Goal: Task Accomplishment & Management: Use online tool/utility

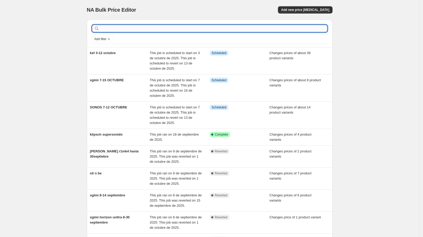
click at [117, 29] on input "text" at bounding box center [213, 28] width 227 height 7
type input "astell"
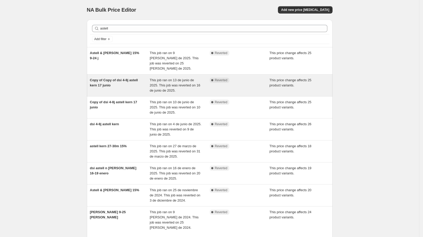
click at [136, 78] on div "Copy of Copy of dsi 4-8j astell kern 17 junio" at bounding box center [120, 86] width 60 height 16
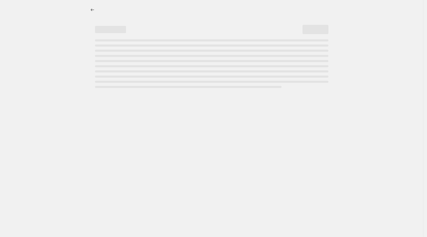
select select "pcap"
select select "no_change"
select select "not_equal"
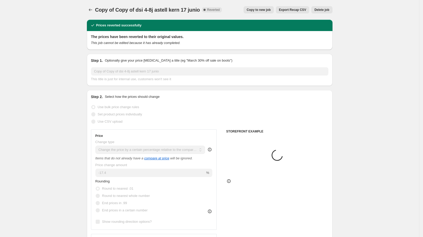
select select "vendor"
select select "tag"
click at [257, 11] on span "Copy to new job" at bounding box center [259, 10] width 24 height 4
select select "pcap"
select select "no_change"
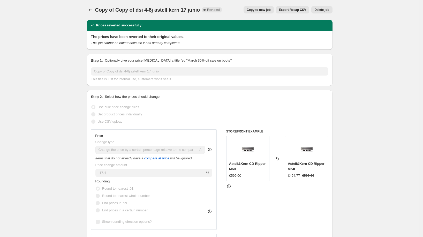
select select "vendor"
select select "tag"
select select "not_equal"
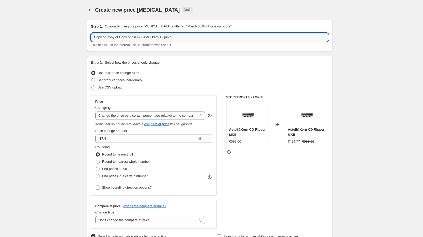
drag, startPoint x: 148, startPoint y: 37, endPoint x: 37, endPoint y: 38, distance: 111.4
drag, startPoint x: 159, startPoint y: 37, endPoint x: 140, endPoint y: 34, distance: 18.9
click at [140, 34] on input "dis 3-5 octubre astell kern 17 junio" at bounding box center [209, 37] width 237 height 8
click at [140, 37] on input "dis 3-5 octubre astell kern 17 junio" at bounding box center [209, 37] width 237 height 8
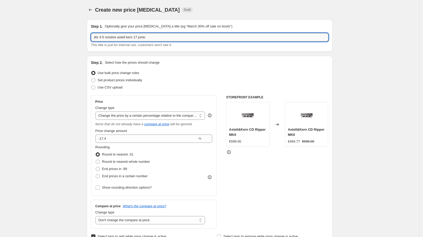
drag, startPoint x: 138, startPoint y: 36, endPoint x: 161, endPoint y: 36, distance: 22.5
click at [161, 36] on input "dis 3-5 octubre astell kern 17 junio" at bounding box center [209, 37] width 237 height 8
type input "dis 3-5 octubre [PERSON_NAME]"
click at [126, 81] on span "Set product prices individually" at bounding box center [120, 80] width 44 height 4
click at [92, 78] on input "Set product prices individually" at bounding box center [91, 78] width 0 height 0
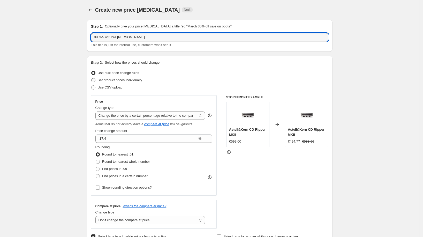
radio input "true"
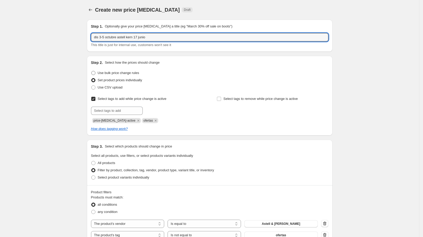
type input "dis 3-5 octubre astell kern 17 junio"
click at [117, 71] on span "Use bulk price change rules" at bounding box center [118, 72] width 41 height 5
click at [92, 71] on input "Use bulk price change rules" at bounding box center [91, 71] width 0 height 0
radio input "true"
select select "pcap"
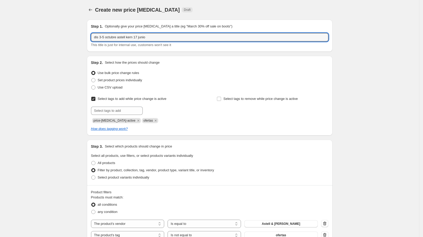
select select "no_change"
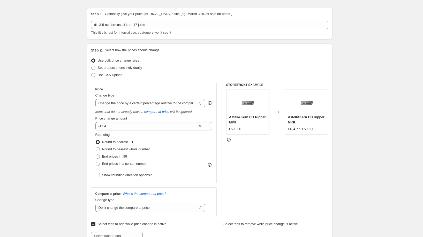
scroll to position [17, 0]
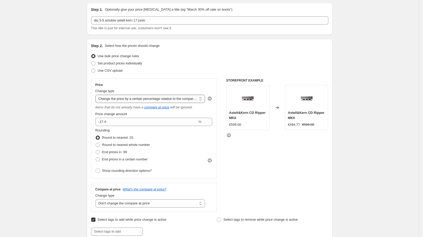
click at [169, 99] on select "Change the price to a certain amount Change the price by a certain amount Chang…" at bounding box center [150, 99] width 110 height 8
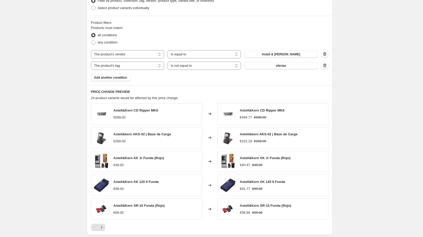
scroll to position [317, 0]
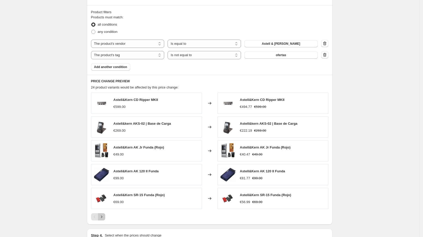
click at [104, 214] on icon "Next" at bounding box center [101, 216] width 5 height 5
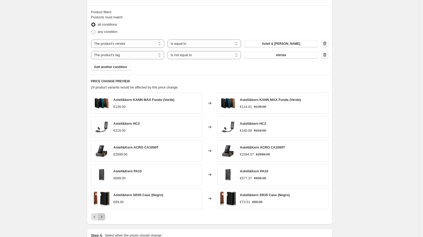
click at [104, 214] on icon "Next" at bounding box center [101, 216] width 5 height 5
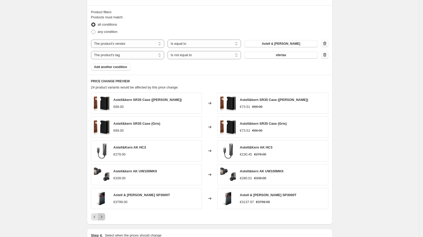
click at [104, 214] on icon "Next" at bounding box center [101, 216] width 5 height 5
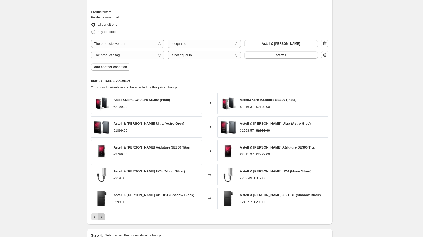
click at [104, 214] on icon "Next" at bounding box center [101, 216] width 5 height 5
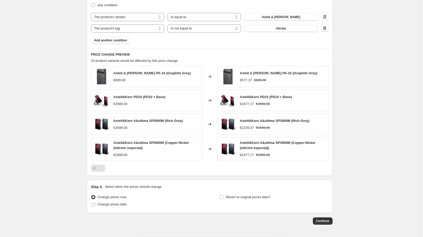
scroll to position [352, 0]
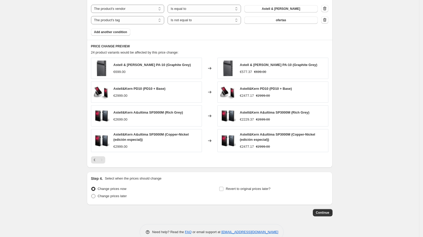
click at [126, 196] on span "Change prices later" at bounding box center [112, 196] width 29 height 4
click at [92, 194] on input "Change prices later" at bounding box center [91, 194] width 0 height 0
radio input "true"
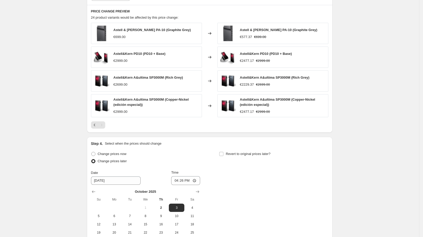
scroll to position [415, 0]
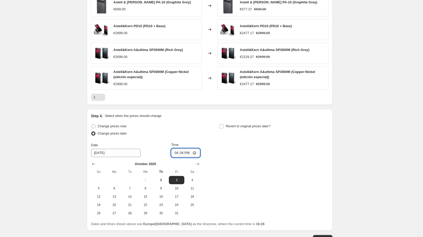
click at [182, 150] on input "16:26" at bounding box center [185, 152] width 29 height 9
type input "00:00"
click at [229, 127] on span "Revert to original prices later?" at bounding box center [248, 126] width 45 height 5
click at [223, 127] on input "Revert to original prices later?" at bounding box center [221, 126] width 4 height 4
checkbox input "true"
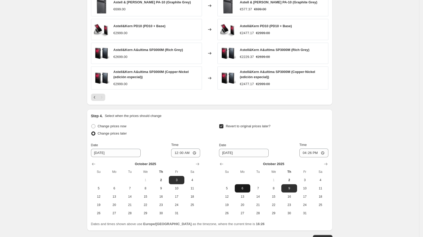
click at [245, 186] on span "6" at bounding box center [242, 188] width 11 height 4
type input "[DATE]"
click at [310, 153] on input "16:26" at bounding box center [313, 152] width 29 height 9
type input "00:00"
click at [321, 235] on button "Continue" at bounding box center [323, 238] width 20 height 7
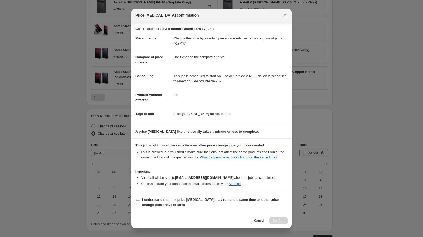
scroll to position [3, 0]
click at [261, 203] on span "I understand that this price [MEDICAL_DATA] may run at the same time as other p…" at bounding box center [214, 202] width 145 height 10
click at [140, 203] on input "I understand that this price [MEDICAL_DATA] may run at the same time as other p…" at bounding box center [138, 202] width 4 height 4
checkbox input "true"
click at [282, 222] on span "Confirm" at bounding box center [278, 220] width 12 height 4
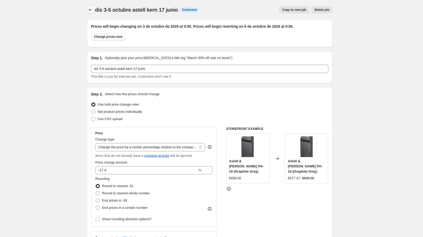
click at [92, 9] on icon "Price change jobs" at bounding box center [90, 9] width 5 height 5
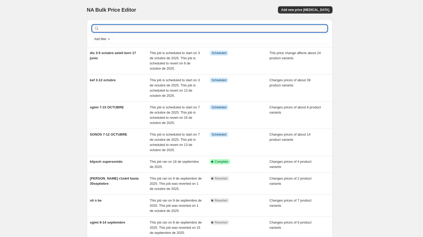
click at [123, 30] on input "text" at bounding box center [213, 28] width 227 height 7
type input "audeze"
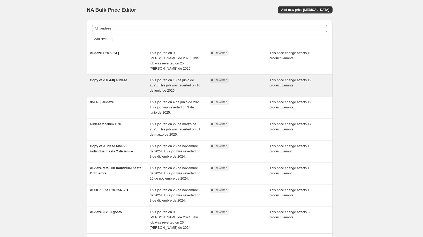
click at [127, 78] on div "Copy of dsi 4-8j audeze" at bounding box center [120, 86] width 60 height 16
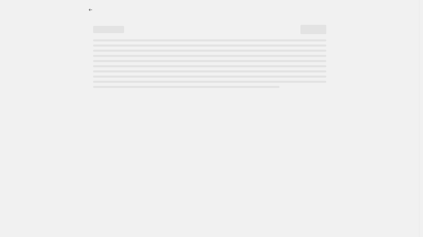
select select "pcap"
select select "no_change"
select select "vendor"
select select "tag"
select select "not_equal"
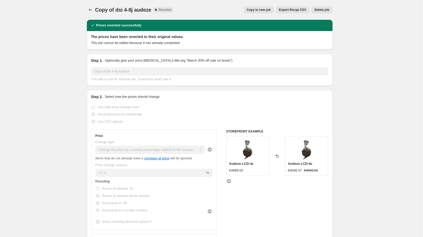
click at [254, 9] on span "Copy to new job" at bounding box center [259, 10] width 24 height 4
select select "pcap"
select select "no_change"
select select "vendor"
select select "tag"
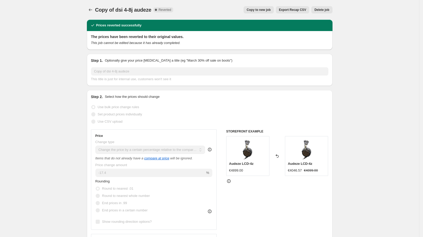
select select "not_equal"
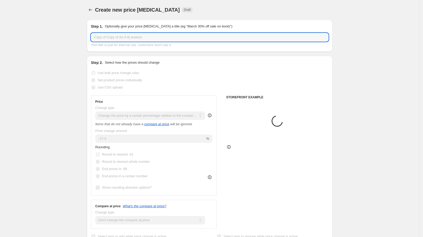
click at [166, 37] on input "Copy of Copy of dsi 4-8j audeze" at bounding box center [209, 37] width 237 height 8
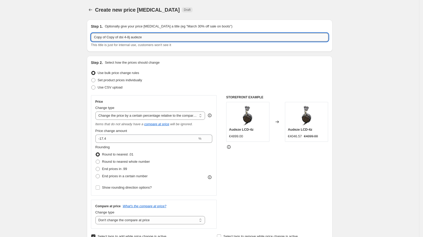
drag, startPoint x: 162, startPoint y: 37, endPoint x: 156, endPoint y: 37, distance: 6.0
click at [158, 37] on input "Copy of Copy of dsi 4-8j audeze" at bounding box center [209, 37] width 237 height 8
click at [155, 36] on input "Copy of Copy of dsi 4-8j audeze" at bounding box center [209, 37] width 237 height 8
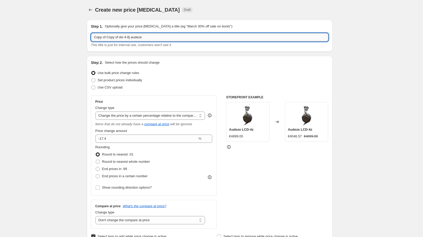
click at [155, 36] on input "Copy of Copy of dsi 4-8j audeze" at bounding box center [209, 37] width 237 height 8
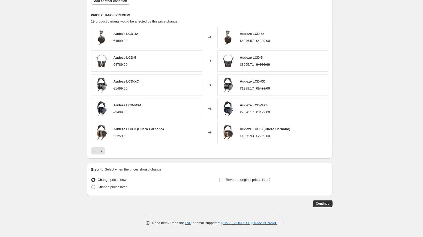
scroll to position [347, 0]
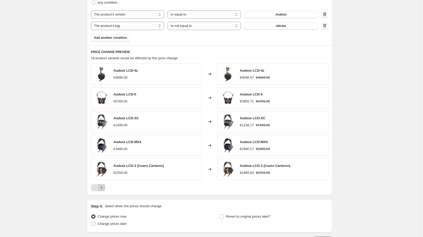
type input "dsi 3-5 octubre audeze"
click at [103, 187] on icon "Next" at bounding box center [101, 187] width 5 height 5
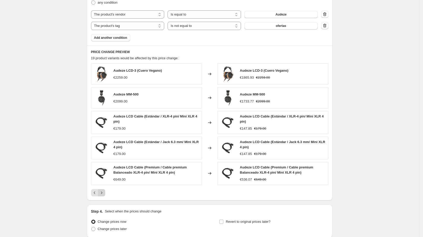
click at [103, 187] on div "Audeze LCD-3 (Cuero Vegano) €2259.00 Changed to Audeze LCD-3 (Cuero Vegano) €18…" at bounding box center [209, 129] width 237 height 133
click at [103, 190] on icon "Next" at bounding box center [101, 192] width 5 height 5
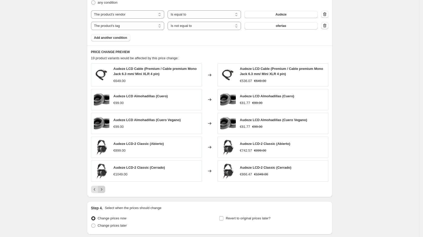
click at [103, 189] on icon "Next" at bounding box center [101, 189] width 5 height 5
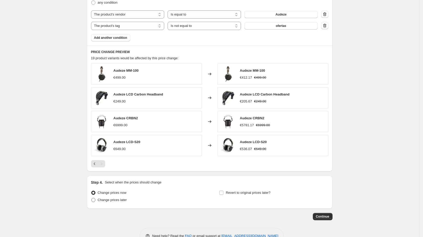
click at [117, 198] on span "Change prices later" at bounding box center [112, 200] width 29 height 4
click at [92, 198] on input "Change prices later" at bounding box center [91, 198] width 0 height 0
radio input "true"
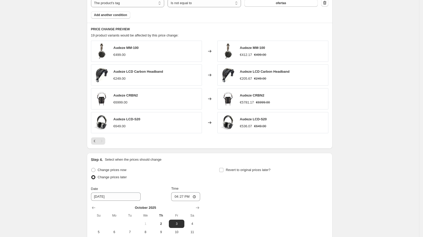
scroll to position [440, 0]
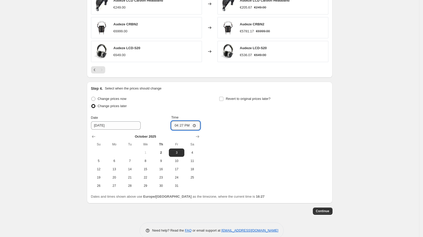
click at [184, 128] on input "16:27" at bounding box center [185, 125] width 29 height 9
type input "00:00"
click at [223, 98] on input "Revert to original prices later?" at bounding box center [221, 99] width 4 height 4
checkbox input "true"
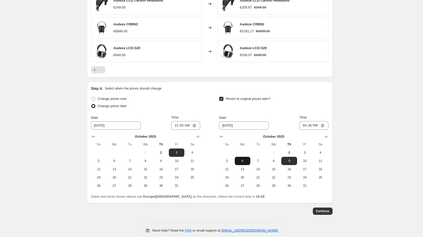
click at [242, 157] on button "6" at bounding box center [243, 161] width 16 height 8
type input "[DATE]"
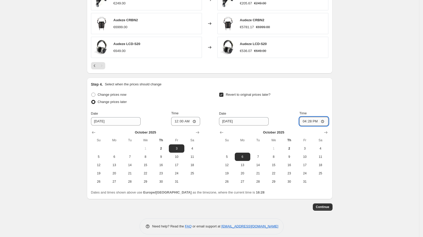
click at [310, 118] on input "16:28" at bounding box center [313, 121] width 29 height 9
type input "00:00"
click at [323, 205] on span "Continue" at bounding box center [322, 207] width 13 height 4
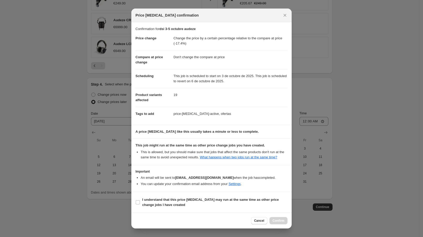
scroll to position [3, 0]
click at [252, 201] on b "I understand that this price [MEDICAL_DATA] may run at the same time as other p…" at bounding box center [210, 201] width 136 height 9
click at [140, 201] on input "I understand that this price [MEDICAL_DATA] may run at the same time as other p…" at bounding box center [138, 202] width 4 height 4
checkbox input "true"
click at [275, 220] on span "Confirm" at bounding box center [278, 220] width 12 height 4
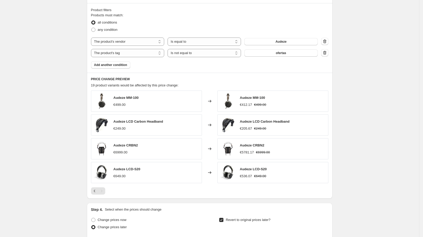
scroll to position [480, 0]
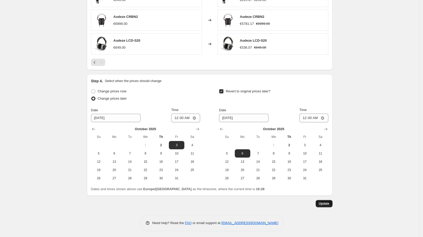
click at [328, 203] on span "Update" at bounding box center [324, 203] width 11 height 4
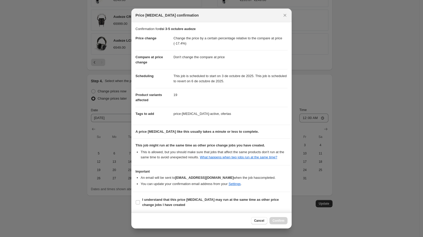
scroll to position [3, 0]
click at [208, 203] on span "I understand that this price [MEDICAL_DATA] may run at the same time as other p…" at bounding box center [214, 202] width 145 height 10
click at [140, 203] on input "I understand that this price [MEDICAL_DATA] may run at the same time as other p…" at bounding box center [138, 202] width 4 height 4
checkbox input "true"
click at [274, 219] on span "Confirm" at bounding box center [278, 220] width 12 height 4
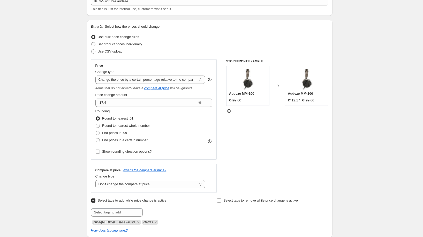
scroll to position [0, 0]
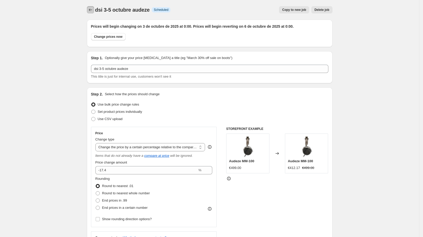
click at [94, 10] on button "Price change jobs" at bounding box center [90, 9] width 7 height 7
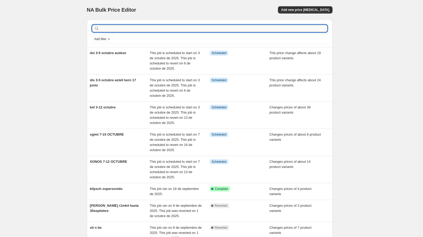
click at [132, 29] on input "text" at bounding box center [213, 28] width 227 height 7
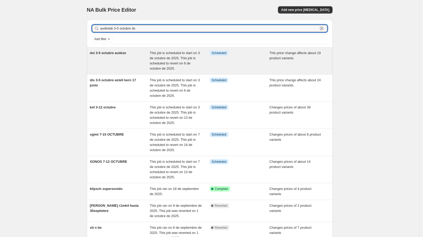
type input "audiolab 3-5 octubre dsi"
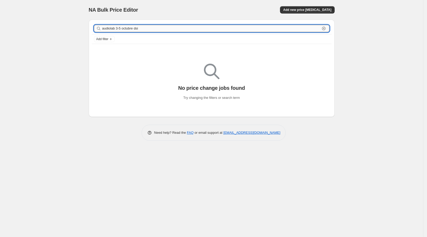
click at [149, 29] on input "audiolab 3-5 octubre dsi" at bounding box center [211, 28] width 218 height 7
click at [165, 33] on div "audiolab 3-5 octubre dsi Clear" at bounding box center [211, 28] width 239 height 11
drag, startPoint x: 116, startPoint y: 29, endPoint x: 180, endPoint y: 28, distance: 64.6
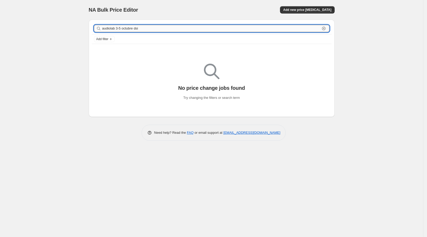
click at [180, 28] on input "audiolab 3-5 octubre dsi" at bounding box center [211, 28] width 218 height 7
type input "audiolab"
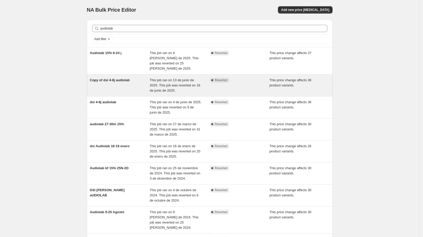
click at [121, 78] on span "Copy of dsi 4-8j audiolab" at bounding box center [110, 80] width 40 height 4
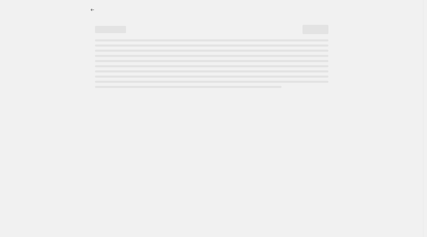
select select "pcap"
select select "no_change"
select select "vendor"
select select "tag"
select select "not_equal"
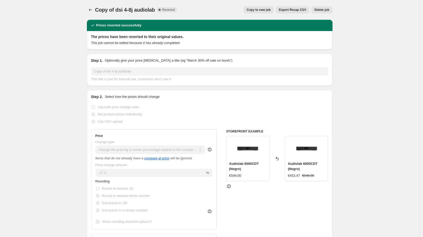
click at [256, 9] on span "Copy to new job" at bounding box center [259, 10] width 24 height 4
select select "pcap"
select select "no_change"
select select "vendor"
select select "tag"
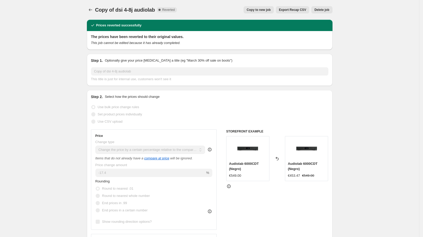
select select "not_equal"
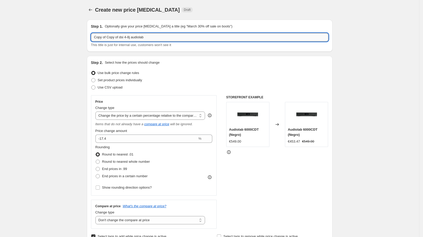
click at [144, 38] on input "Copy of Copy of dsi 4-8j audiolab" at bounding box center [209, 37] width 237 height 8
paste input "audiolab 3-5 octubre dsi"
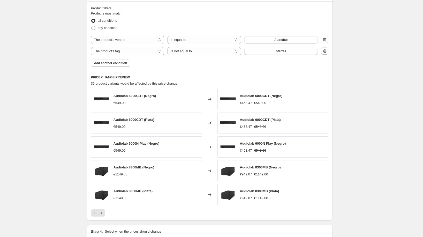
scroll to position [326, 0]
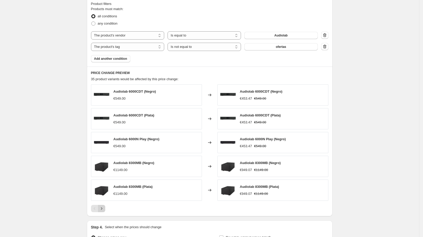
type input "audiolab 3-5 octubre dsi"
click at [102, 207] on icon "Next" at bounding box center [101, 208] width 1 height 2
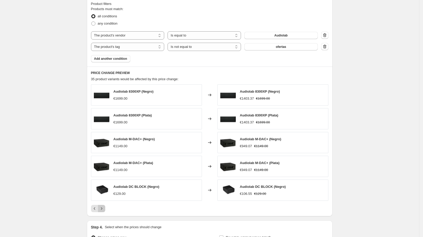
click at [102, 207] on icon "Next" at bounding box center [101, 208] width 1 height 2
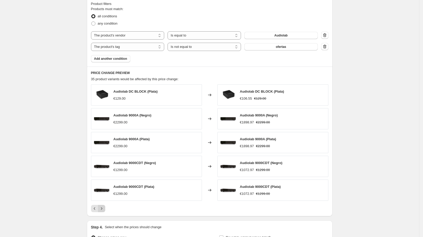
click at [102, 207] on icon "Next" at bounding box center [101, 208] width 1 height 2
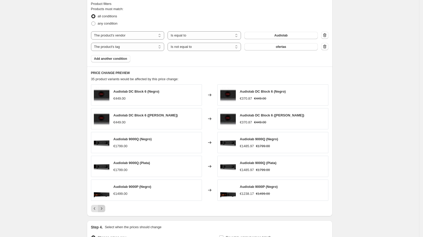
click at [102, 207] on icon "Next" at bounding box center [101, 208] width 1 height 2
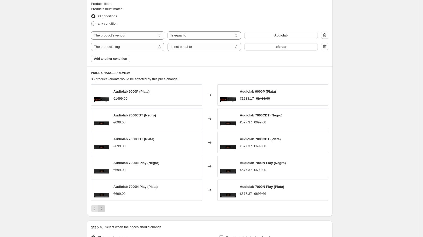
click at [102, 207] on icon "Next" at bounding box center [101, 208] width 1 height 2
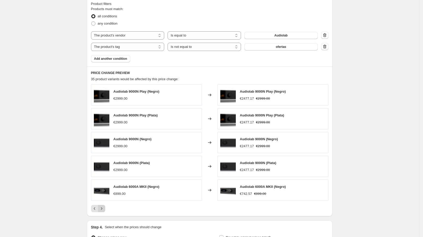
click at [102, 207] on icon "Next" at bounding box center [101, 208] width 1 height 2
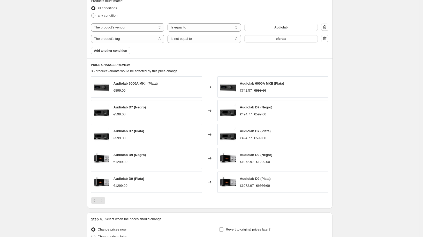
scroll to position [383, 0]
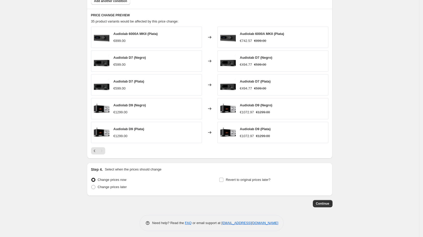
click at [131, 187] on div "Change prices later" at bounding box center [145, 186] width 109 height 7
click at [127, 187] on span "Change prices later" at bounding box center [112, 187] width 29 height 4
click at [92, 185] on input "Change prices later" at bounding box center [91, 185] width 0 height 0
radio input "true"
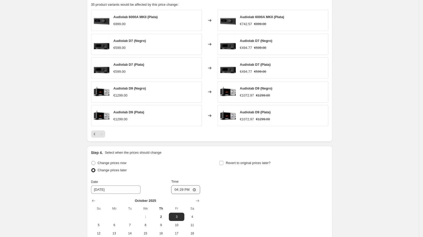
scroll to position [404, 0]
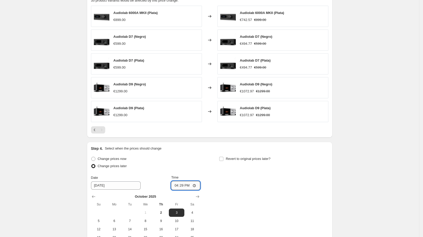
click at [185, 182] on input "16:29" at bounding box center [185, 185] width 29 height 9
type input "00:00"
click at [224, 161] on div "Revert to original prices later?" at bounding box center [273, 163] width 109 height 16
click at [225, 160] on label "Revert to original prices later?" at bounding box center [244, 158] width 51 height 7
click at [223, 160] on input "Revert to original prices later?" at bounding box center [221, 159] width 4 height 4
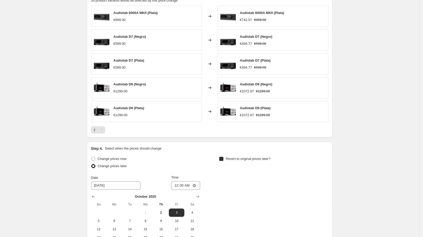
checkbox input "true"
click at [242, 214] on td at bounding box center [243, 212] width 16 height 8
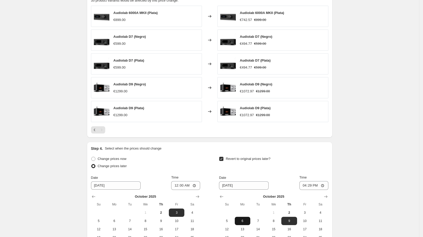
click at [244, 219] on span "6" at bounding box center [242, 221] width 11 height 4
type input "[DATE]"
click at [312, 182] on input "16:29" at bounding box center [313, 185] width 29 height 9
type input "00:00"
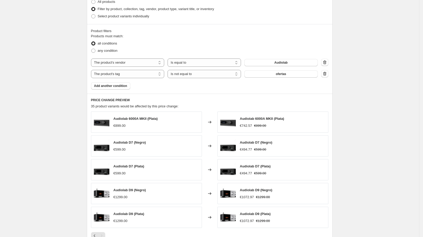
scroll to position [472, 0]
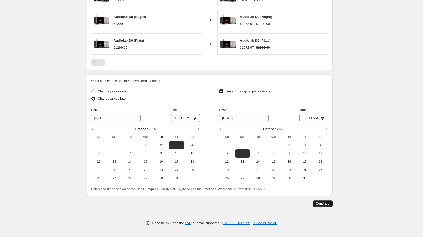
click at [322, 201] on span "Continue" at bounding box center [322, 203] width 13 height 4
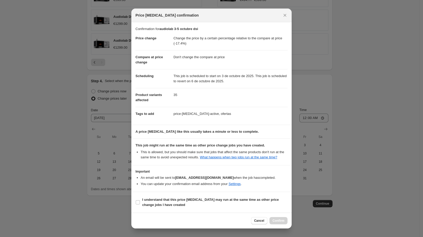
scroll to position [3, 0]
click at [223, 206] on span "I understand that this price [MEDICAL_DATA] may run at the same time as other p…" at bounding box center [214, 202] width 145 height 10
click at [140, 204] on input "I understand that this price [MEDICAL_DATA] may run at the same time as other p…" at bounding box center [138, 202] width 4 height 4
checkbox input "true"
click at [277, 221] on span "Confirm" at bounding box center [278, 220] width 12 height 4
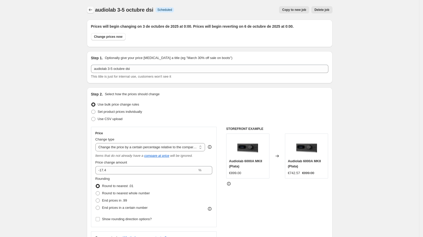
click at [93, 11] on icon "Price change jobs" at bounding box center [90, 9] width 5 height 5
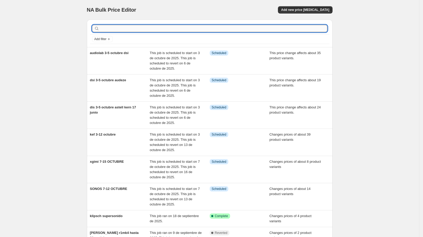
click at [158, 27] on input "text" at bounding box center [213, 28] width 227 height 7
type input "dan"
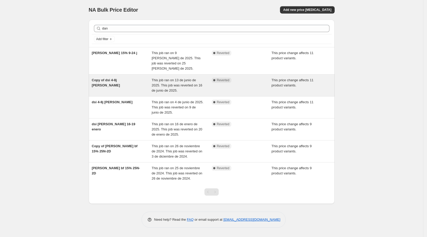
click at [132, 78] on div "Copy of dsi 4-8j [PERSON_NAME]" at bounding box center [122, 86] width 60 height 16
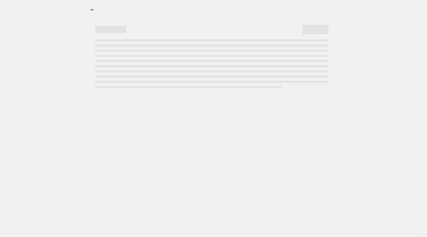
select select "pcap"
select select "no_change"
select select "vendor"
select select "tag"
select select "not_equal"
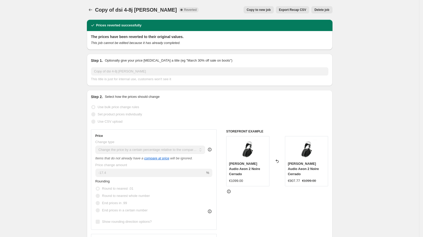
click at [256, 6] on div "Copy of dsi 4-8j [PERSON_NAME]. This page is ready Copy of dsi 4-8j [PERSON_NAM…" at bounding box center [210, 10] width 246 height 20
click at [262, 9] on span "Copy to new job" at bounding box center [259, 10] width 24 height 4
select select "pcap"
select select "no_change"
select select "vendor"
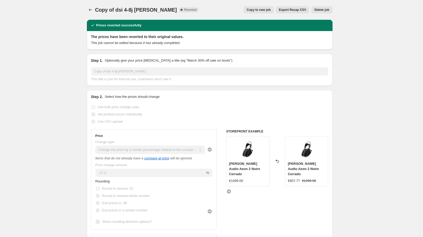
select select "tag"
select select "not_equal"
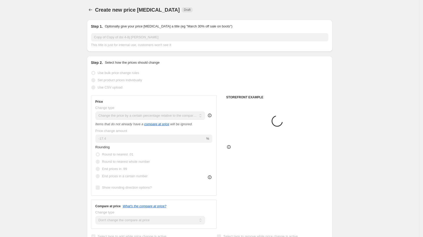
click at [148, 40] on input "Copy of Copy of dsi 4-8j [PERSON_NAME]" at bounding box center [209, 37] width 237 height 8
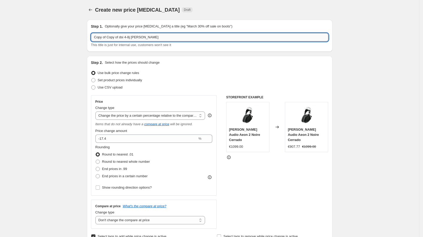
click at [148, 40] on input "Copy of Copy of dsi 4-8j [PERSON_NAME]" at bounding box center [209, 37] width 237 height 8
click at [141, 39] on input "[PERSON_NAME] dsi 3-5 octubre" at bounding box center [209, 37] width 237 height 8
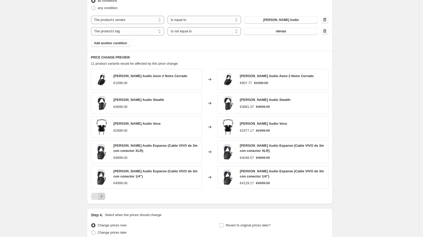
scroll to position [337, 0]
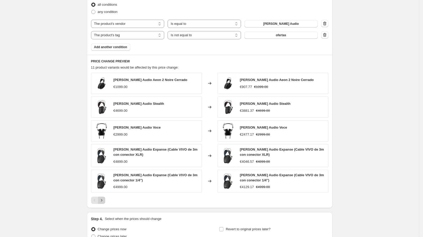
type input "[PERSON_NAME] dsi 3-5 octubre"
click at [104, 198] on icon "Next" at bounding box center [101, 199] width 5 height 5
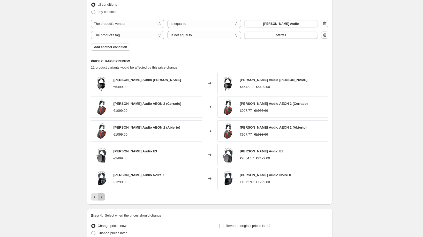
click at [104, 197] on icon "Next" at bounding box center [101, 196] width 5 height 5
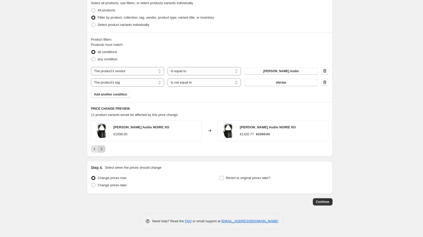
scroll to position [289, 0]
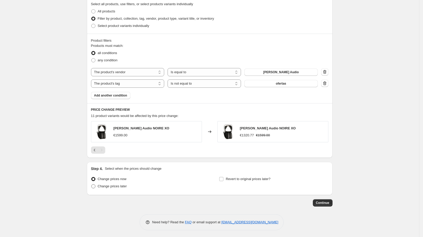
click at [127, 184] on span "Change prices later" at bounding box center [112, 186] width 29 height 4
click at [92, 184] on input "Change prices later" at bounding box center [91, 184] width 0 height 0
radio input "true"
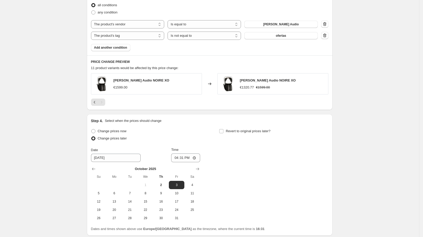
scroll to position [372, 0]
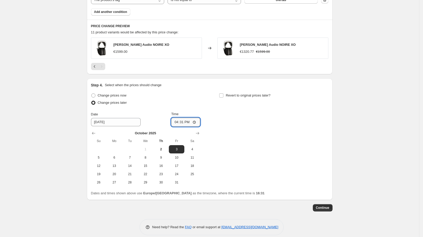
click at [182, 122] on input "16:31" at bounding box center [185, 122] width 29 height 9
type input "00:00"
click at [227, 89] on div "Step 4. Select when the prices should change Change prices now Change prices la…" at bounding box center [209, 138] width 237 height 113
click at [226, 92] on label "Revert to original prices later?" at bounding box center [244, 95] width 51 height 7
click at [223, 93] on input "Revert to original prices later?" at bounding box center [221, 95] width 4 height 4
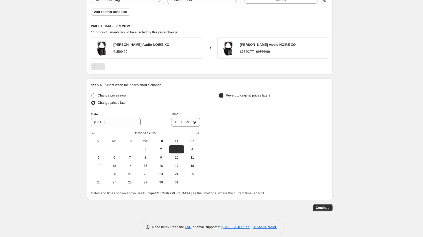
checkbox input "true"
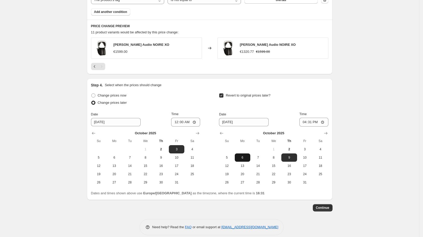
click at [247, 156] on span "6" at bounding box center [242, 157] width 11 height 4
type input "[DATE]"
click at [309, 119] on input "16:31" at bounding box center [313, 122] width 29 height 9
type input "00:00"
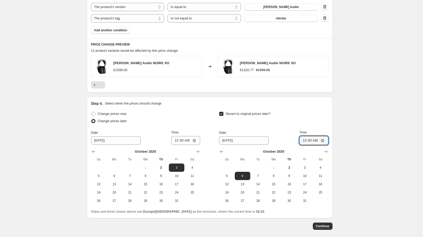
scroll to position [362, 0]
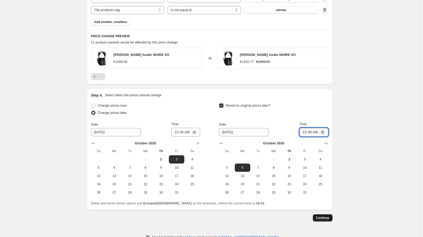
click at [318, 214] on button "Continue" at bounding box center [323, 217] width 20 height 7
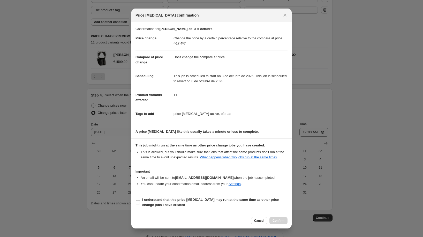
scroll to position [3, 0]
click at [258, 200] on b "I understand that this price [MEDICAL_DATA] may run at the same time as other p…" at bounding box center [210, 201] width 136 height 9
click at [140, 200] on input "I understand that this price [MEDICAL_DATA] may run at the same time as other p…" at bounding box center [138, 202] width 4 height 4
checkbox input "true"
click at [279, 221] on span "Confirm" at bounding box center [278, 220] width 12 height 4
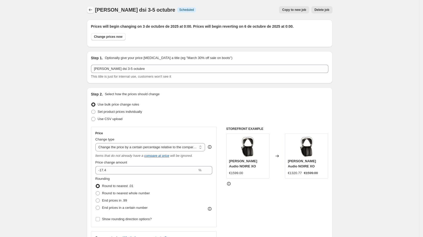
click at [90, 10] on icon "Price change jobs" at bounding box center [90, 9] width 5 height 5
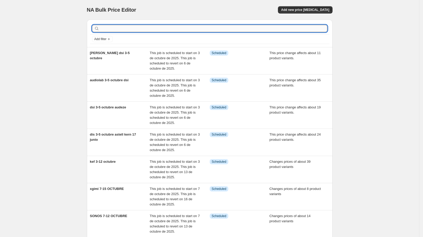
click at [126, 29] on input "text" at bounding box center [213, 28] width 227 height 7
type input "final"
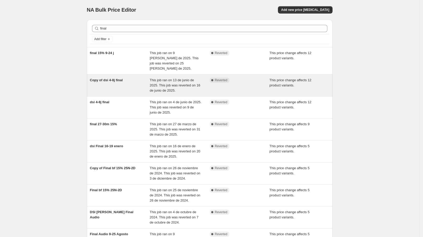
click at [122, 78] on span "Copy of dsi 4-8j final" at bounding box center [106, 80] width 33 height 4
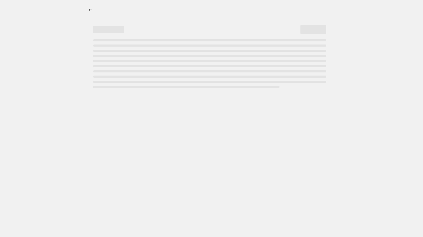
select select "pcap"
select select "no_change"
select select "vendor"
select select "tag"
select select "not_equal"
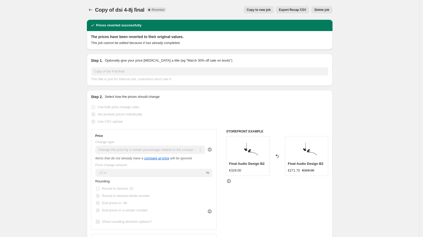
click at [257, 10] on span "Copy to new job" at bounding box center [259, 10] width 24 height 4
select select "pcap"
select select "no_change"
select select "vendor"
select select "tag"
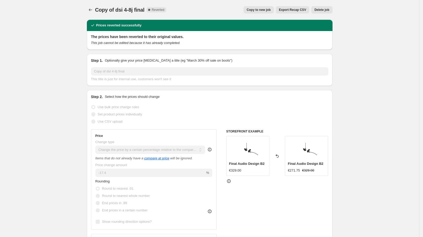
select select "not_equal"
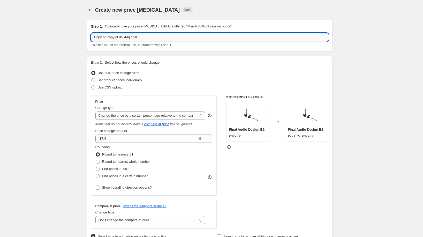
click at [144, 38] on input "Copy of Copy of dsi 4-8j final" at bounding box center [209, 37] width 237 height 8
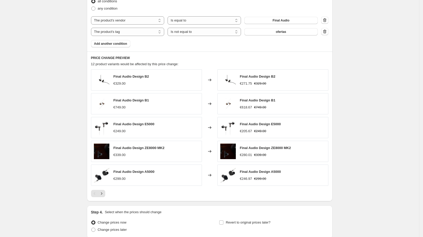
scroll to position [345, 0]
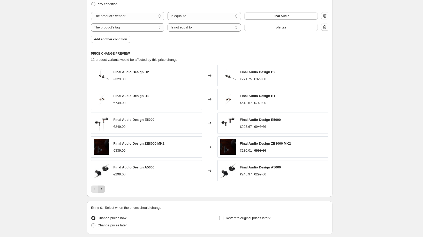
type input "final audio dsi 3-5 octubre"
click at [104, 188] on icon "Next" at bounding box center [101, 188] width 5 height 5
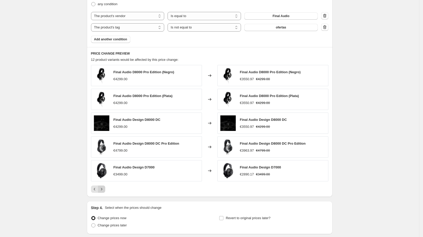
click at [104, 188] on icon "Next" at bounding box center [101, 188] width 5 height 5
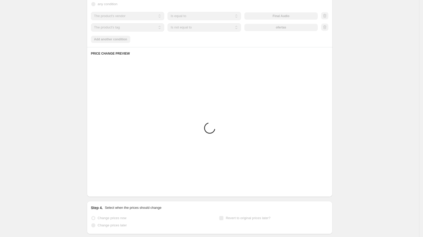
scroll to position [313, 0]
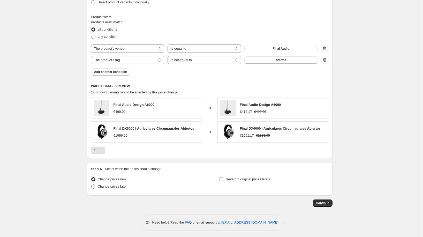
click at [117, 186] on span "Change prices later" at bounding box center [112, 186] width 29 height 4
click at [92, 185] on input "Change prices later" at bounding box center [91, 184] width 0 height 0
radio input "true"
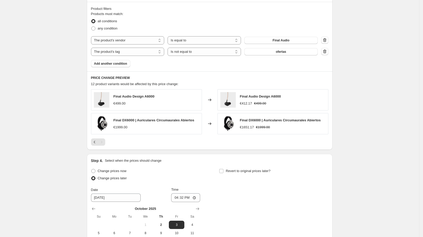
scroll to position [328, 0]
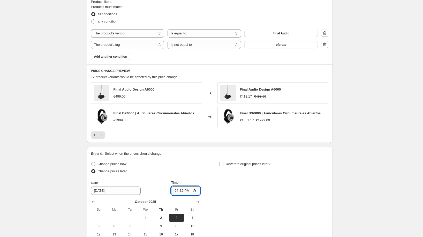
click at [183, 186] on input "16:32" at bounding box center [185, 190] width 29 height 9
type input "00:00"
click at [228, 162] on span "Revert to original prices later?" at bounding box center [248, 164] width 45 height 4
click at [223, 162] on input "Revert to original prices later?" at bounding box center [221, 164] width 4 height 4
checkbox input "true"
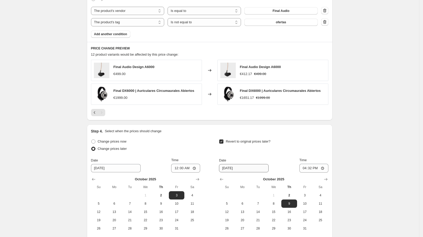
scroll to position [373, 0]
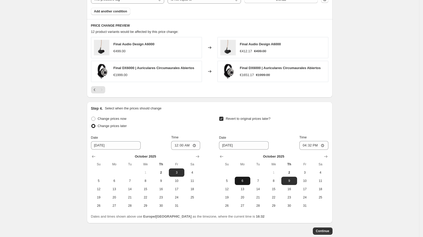
click at [242, 179] on span "6" at bounding box center [242, 181] width 11 height 4
type input "[DATE]"
click at [310, 144] on input "16:32" at bounding box center [313, 145] width 29 height 9
type input "00:00"
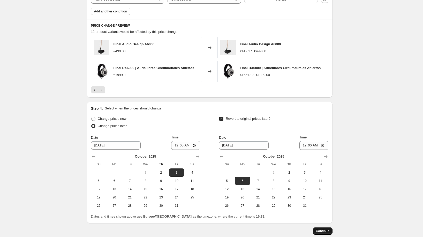
click at [319, 230] on span "Continue" at bounding box center [322, 231] width 13 height 4
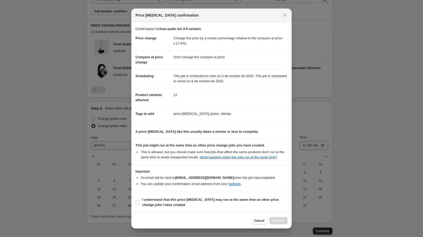
scroll to position [3, 0]
click at [229, 202] on b "I understand that this price [MEDICAL_DATA] may run at the same time as other p…" at bounding box center [210, 201] width 136 height 9
click at [140, 202] on input "I understand that this price [MEDICAL_DATA] may run at the same time as other p…" at bounding box center [138, 202] width 4 height 4
checkbox input "true"
click at [274, 216] on div "Cancel Confirm" at bounding box center [211, 220] width 160 height 16
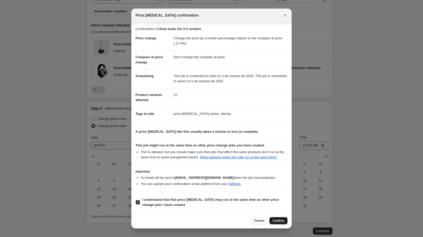
click at [274, 221] on span "Confirm" at bounding box center [278, 220] width 12 height 4
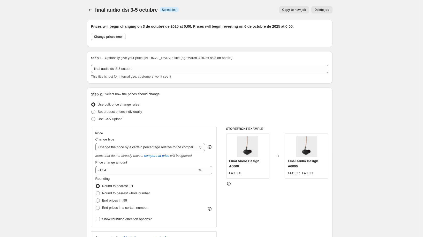
scroll to position [373, 0]
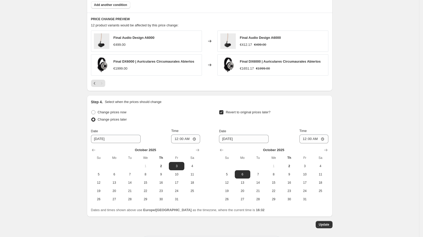
scroll to position [432, 0]
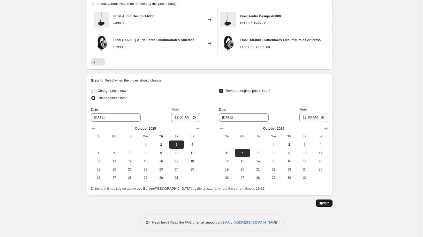
click at [325, 202] on span "Update" at bounding box center [324, 203] width 11 height 4
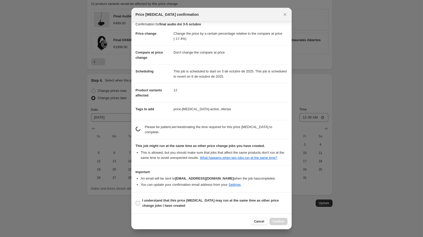
scroll to position [3, 0]
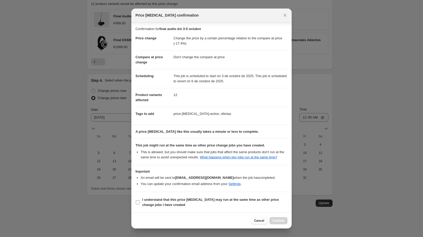
click at [236, 201] on b "I understand that this price [MEDICAL_DATA] may run at the same time as other p…" at bounding box center [210, 201] width 136 height 9
click at [140, 201] on input "I understand that this price [MEDICAL_DATA] may run at the same time as other p…" at bounding box center [138, 202] width 4 height 4
checkbox input "true"
click at [278, 219] on button "Confirm" at bounding box center [278, 220] width 18 height 7
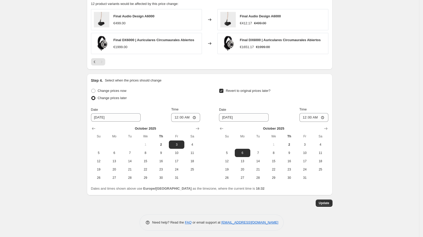
scroll to position [0, 0]
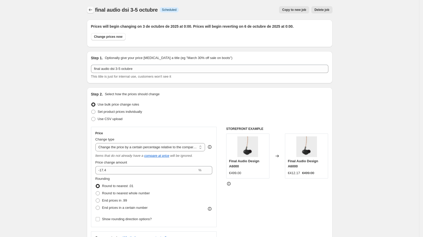
click at [89, 11] on button "Price change jobs" at bounding box center [90, 9] width 7 height 7
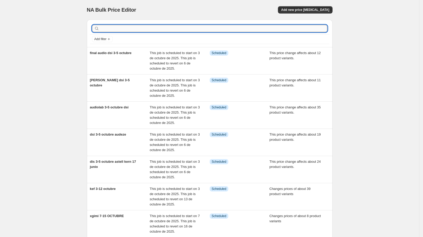
click at [138, 29] on input "text" at bounding box center [213, 28] width 227 height 7
type input "in aku"
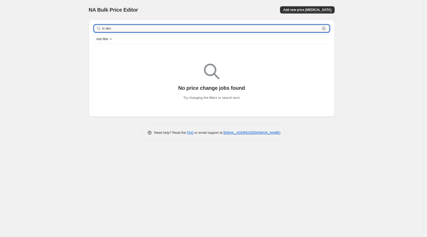
click at [145, 28] on input "in aku" at bounding box center [211, 28] width 218 height 7
type input "inakus"
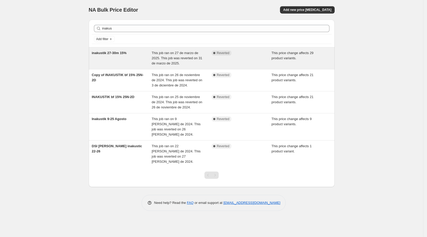
click at [131, 53] on div "inakustik 27-30m 15%" at bounding box center [122, 58] width 60 height 16
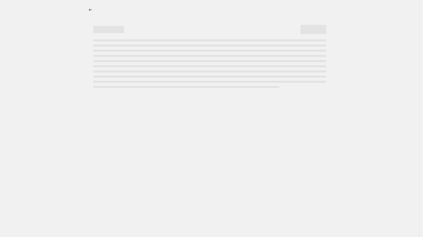
select select "pcap"
select select "no_change"
select select "vendor"
select select "tag"
select select "not_equal"
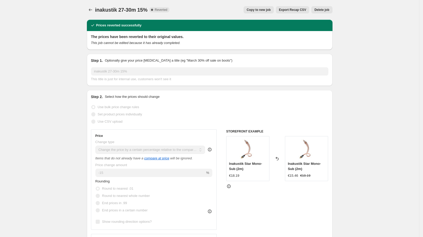
click at [245, 12] on button "Copy to new job" at bounding box center [258, 9] width 30 height 7
select select "pcap"
select select "no_change"
select select "vendor"
select select "tag"
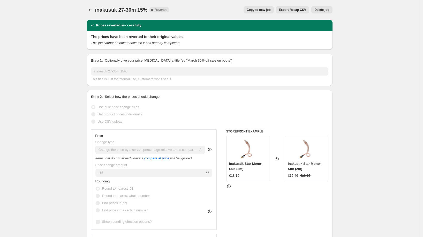
select select "not_equal"
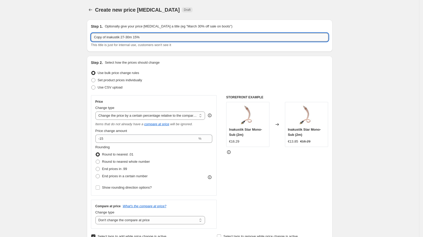
click at [142, 39] on input "Copy of inakustik 27-30m 15%" at bounding box center [209, 37] width 237 height 8
type input "inakustik dsi 3-5 octubre"
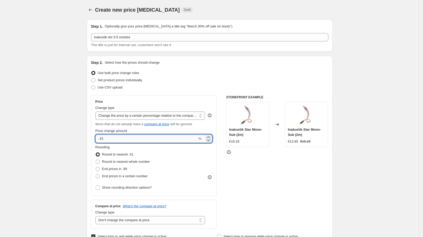
click at [130, 141] on input "-15" at bounding box center [146, 138] width 102 height 8
type input "-17"
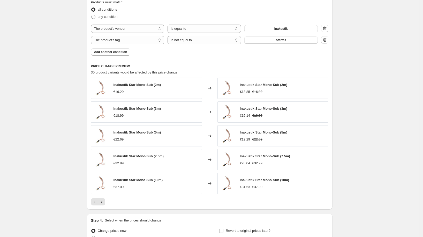
scroll to position [337, 0]
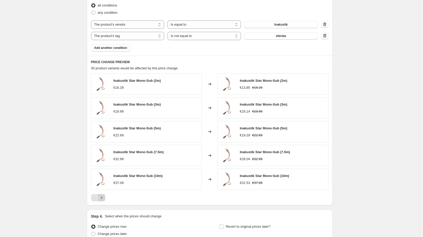
type input "-23"
click at [104, 195] on icon "Next" at bounding box center [101, 197] width 5 height 5
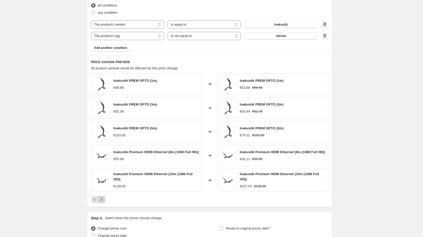
click at [105, 195] on div "Inakustik PREM OPTO (1m) €69.99 Changed to Inakustik PREM OPTO (1m) €53.89 €69.…" at bounding box center [209, 137] width 237 height 129
click at [103, 198] on icon "Next" at bounding box center [101, 199] width 5 height 5
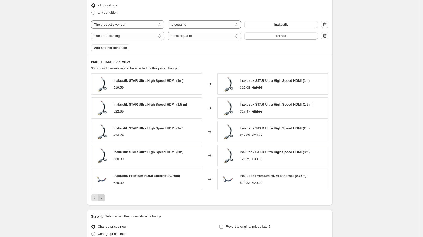
click at [103, 196] on icon "Next" at bounding box center [101, 197] width 5 height 5
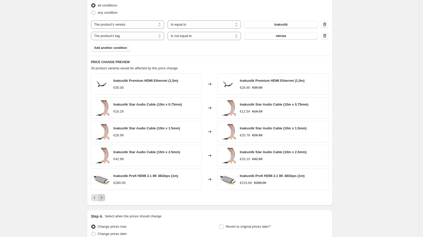
click at [103, 196] on icon "Next" at bounding box center [101, 197] width 5 height 5
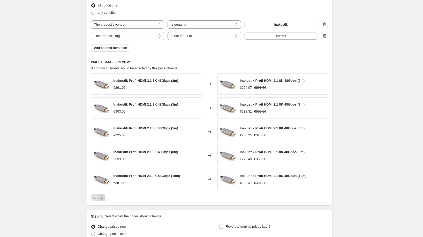
click at [101, 197] on icon "Next" at bounding box center [101, 197] width 5 height 5
click at [103, 197] on div "Pagination" at bounding box center [101, 197] width 7 height 7
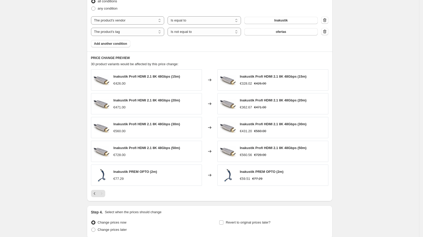
scroll to position [375, 0]
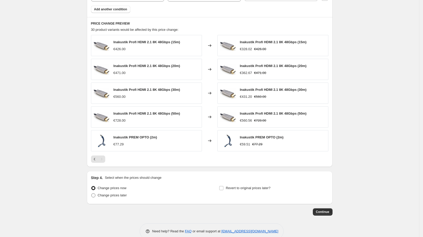
click at [126, 193] on span "Change prices later" at bounding box center [112, 195] width 29 height 4
click at [92, 193] on input "Change prices later" at bounding box center [91, 193] width 0 height 0
radio input "true"
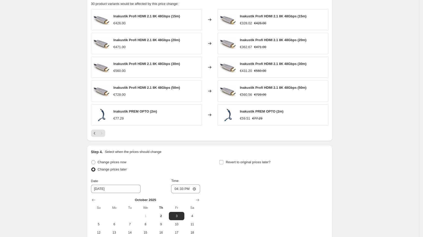
scroll to position [405, 0]
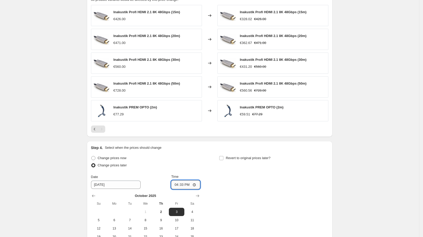
click at [180, 183] on input "16:33" at bounding box center [185, 184] width 29 height 9
type input "00:00"
click at [243, 156] on span "Revert to original prices later?" at bounding box center [248, 158] width 45 height 4
click at [223, 156] on input "Revert to original prices later?" at bounding box center [221, 158] width 4 height 4
checkbox input "true"
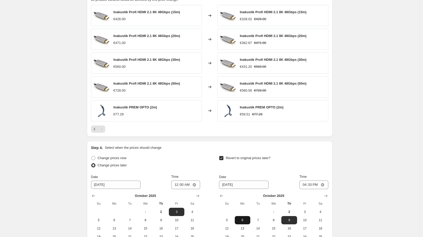
click at [245, 216] on button "6" at bounding box center [243, 220] width 16 height 8
type input "[DATE]"
click at [311, 183] on input "16:33" at bounding box center [313, 184] width 29 height 9
type input "00:00"
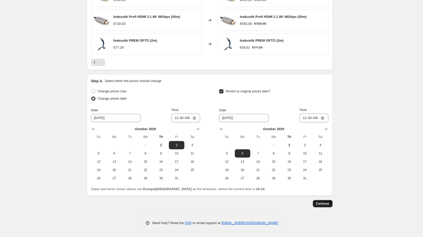
click at [326, 200] on button "Continue" at bounding box center [323, 203] width 20 height 7
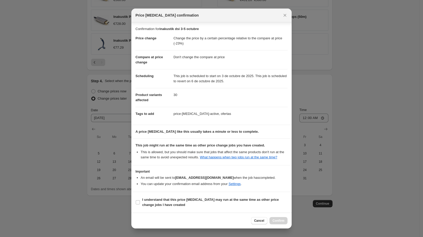
scroll to position [3, 0]
click at [213, 202] on b "I understand that this price [MEDICAL_DATA] may run at the same time as other p…" at bounding box center [210, 201] width 136 height 9
click at [140, 202] on input "I understand that this price [MEDICAL_DATA] may run at the same time as other p…" at bounding box center [138, 202] width 4 height 4
checkbox input "true"
click at [277, 220] on span "Confirm" at bounding box center [278, 220] width 12 height 4
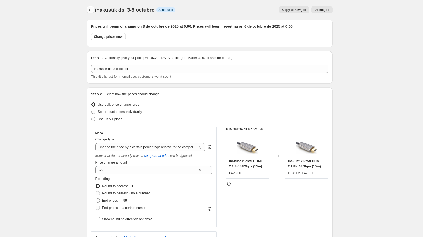
click at [90, 10] on icon "Price change jobs" at bounding box center [90, 9] width 5 height 5
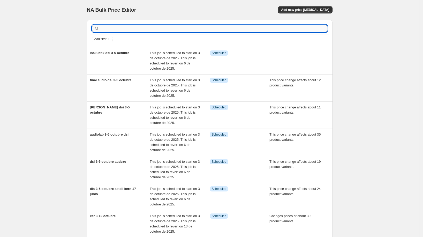
click at [131, 25] on input "text" at bounding box center [213, 28] width 227 height 7
type input "i"
click at [111, 28] on input "i" at bounding box center [209, 28] width 218 height 7
type input "isotek"
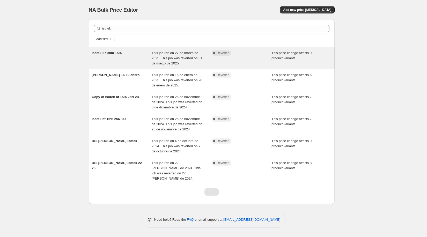
click at [133, 56] on div "isotek 27-30m 15%" at bounding box center [122, 58] width 60 height 16
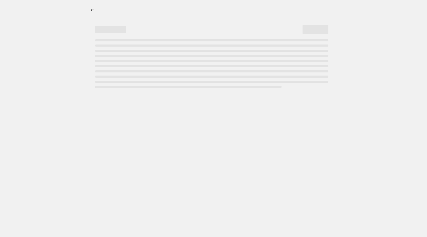
select select "pcap"
select select "no_change"
select select "vendor"
select select "tag"
select select "not_equal"
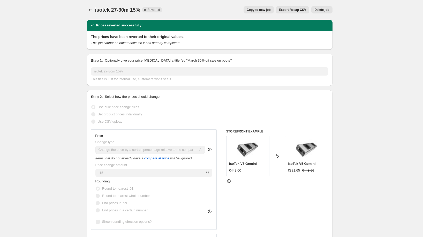
click at [250, 10] on span "Copy to new job" at bounding box center [259, 10] width 24 height 4
select select "pcap"
select select "no_change"
select select "vendor"
select select "tag"
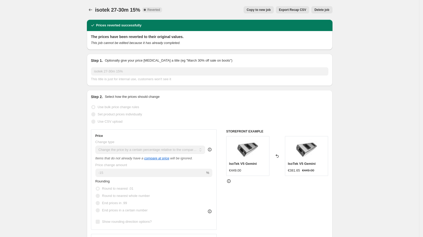
select select "not_equal"
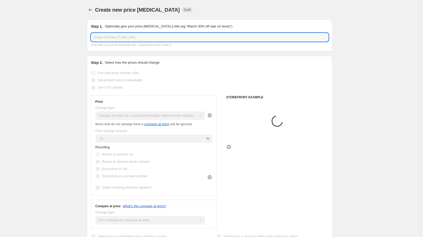
click at [140, 36] on input "Copy of isotek 27-30m 15%" at bounding box center [209, 37] width 237 height 8
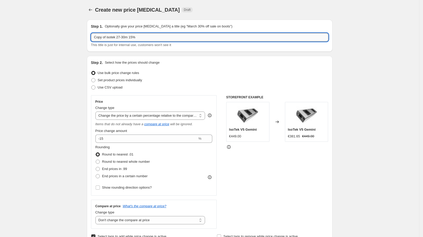
click at [140, 36] on input "Copy of isotek 27-30m 15%" at bounding box center [209, 37] width 237 height 8
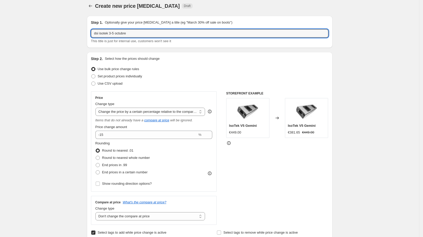
type input "dsi isotek 3-5 octubre"
click at [119, 139] on div "Price Change type Change the price to a certain amount Change the price by a ce…" at bounding box center [153, 142] width 117 height 92
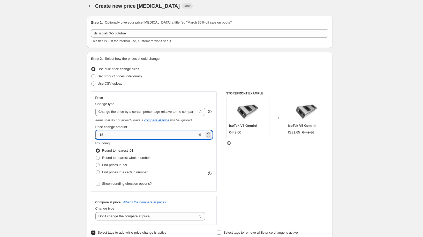
click at [119, 137] on input "-15" at bounding box center [146, 135] width 102 height 8
type input "-17"
type input "-17.4"
click at [94, 119] on div "Price Change type Change the price to a certain amount Change the price by a ce…" at bounding box center [154, 141] width 126 height 100
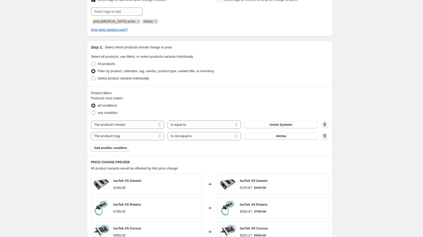
scroll to position [304, 0]
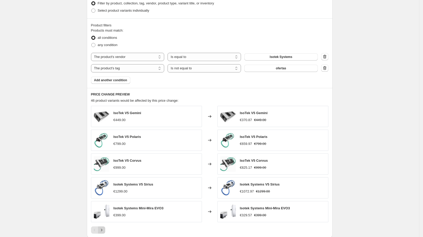
click at [101, 227] on icon "Next" at bounding box center [101, 229] width 5 height 5
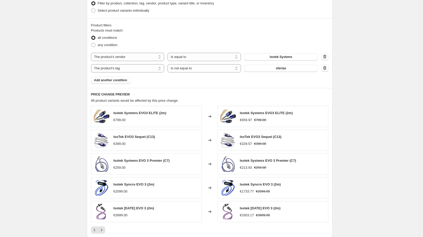
scroll to position [383, 0]
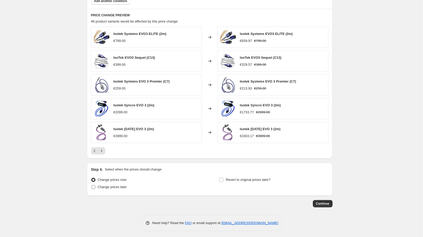
click at [106, 186] on span "Change prices later" at bounding box center [112, 187] width 29 height 4
click at [92, 185] on input "Change prices later" at bounding box center [91, 185] width 0 height 0
radio input "true"
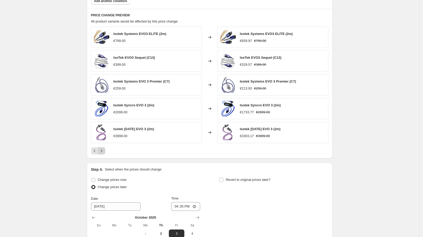
click at [101, 149] on icon "Next" at bounding box center [101, 150] width 5 height 5
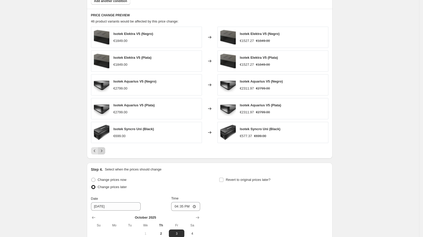
click at [102, 148] on icon "Next" at bounding box center [101, 150] width 5 height 5
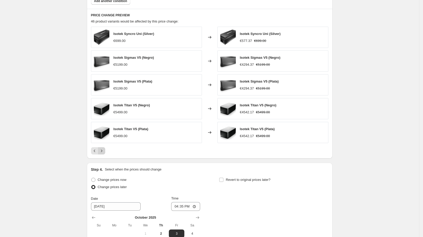
click at [102, 148] on icon "Next" at bounding box center [101, 150] width 5 height 5
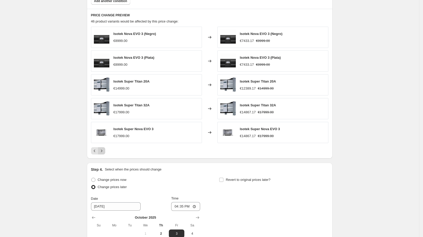
click at [102, 148] on icon "Next" at bounding box center [101, 150] width 5 height 5
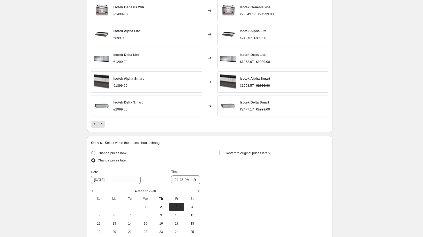
scroll to position [432, 0]
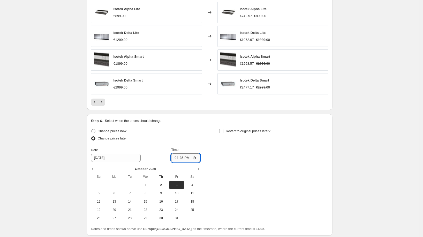
click at [184, 157] on input "16:35" at bounding box center [185, 157] width 29 height 9
type input "00:00"
click at [228, 123] on div "Step 4. Select when the prices should change Change prices now Change prices la…" at bounding box center [209, 174] width 237 height 113
click at [227, 127] on label "Revert to original prices later?" at bounding box center [244, 130] width 51 height 7
click at [223, 129] on input "Revert to original prices later?" at bounding box center [221, 131] width 4 height 4
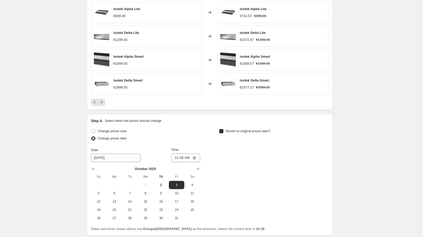
checkbox input "true"
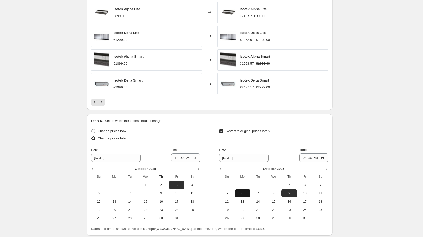
drag, startPoint x: 239, startPoint y: 194, endPoint x: 245, endPoint y: 191, distance: 6.6
click at [239, 194] on button "6" at bounding box center [243, 193] width 16 height 8
type input "[DATE]"
click at [310, 154] on input "16:36" at bounding box center [313, 157] width 29 height 9
type input "00:00"
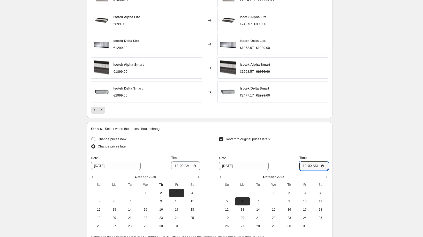
scroll to position [389, 0]
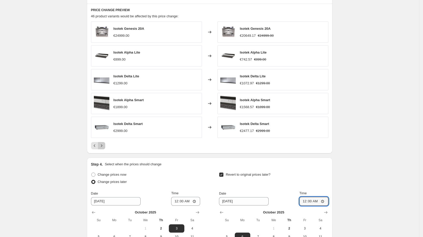
click at [102, 144] on icon "Next" at bounding box center [101, 145] width 1 height 2
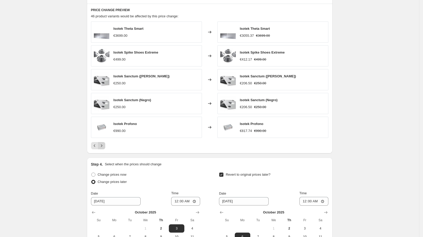
click at [102, 143] on icon "Next" at bounding box center [101, 145] width 5 height 5
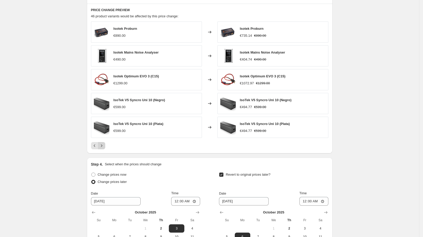
click at [101, 143] on icon "Next" at bounding box center [101, 145] width 5 height 5
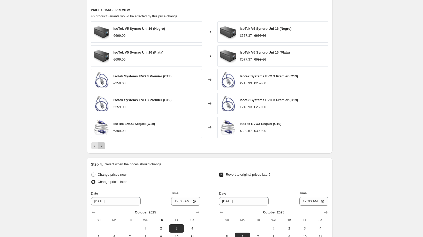
click at [101, 143] on icon "Next" at bounding box center [101, 145] width 5 height 5
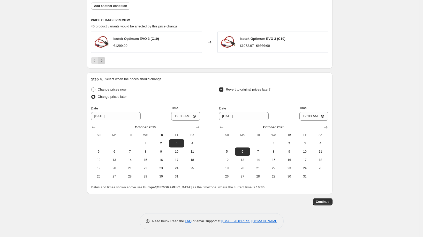
scroll to position [377, 0]
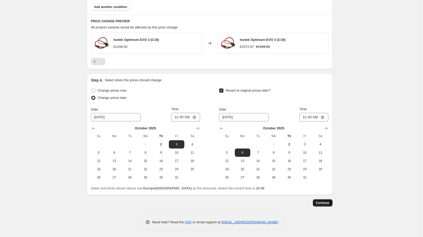
click at [329, 203] on span "Continue" at bounding box center [322, 203] width 13 height 4
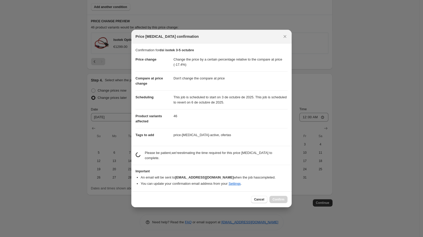
scroll to position [3, 0]
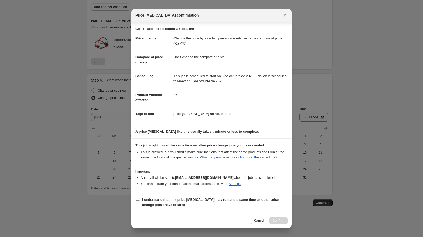
click at [196, 202] on b "I understand that this price [MEDICAL_DATA] may run at the same time as other p…" at bounding box center [210, 201] width 136 height 9
click at [140, 202] on input "I understand that this price [MEDICAL_DATA] may run at the same time as other p…" at bounding box center [138, 202] width 4 height 4
checkbox input "true"
click at [281, 221] on span "Confirm" at bounding box center [278, 220] width 12 height 4
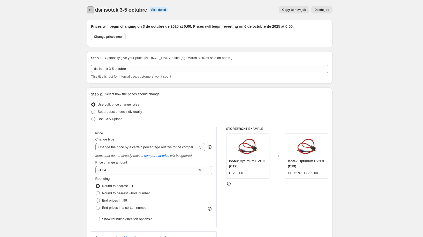
click at [93, 10] on icon "Price change jobs" at bounding box center [90, 9] width 5 height 5
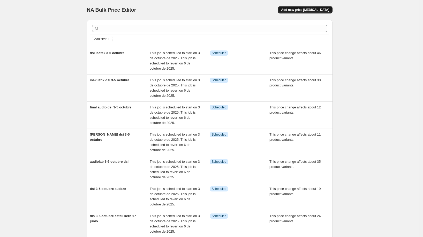
click at [318, 9] on span "Add new price [MEDICAL_DATA]" at bounding box center [305, 10] width 48 height 4
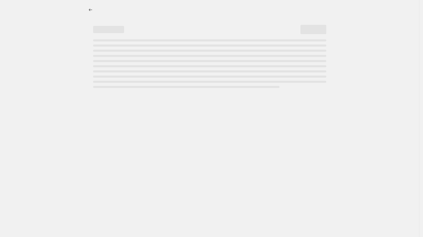
select select "percentage"
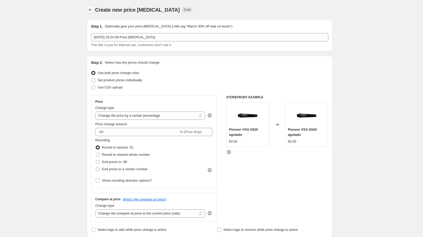
click at [93, 10] on icon "Price change jobs" at bounding box center [90, 9] width 5 height 5
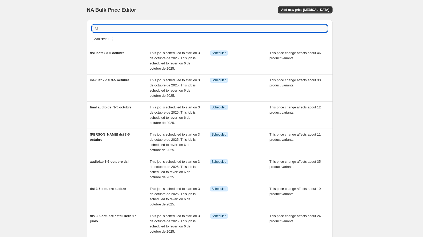
click at [127, 29] on input "text" at bounding box center [213, 28] width 227 height 7
type input "jbl"
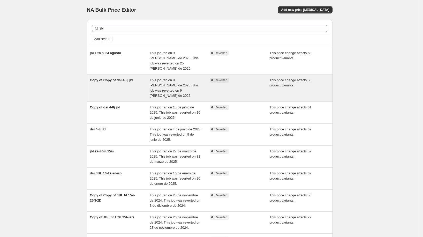
click at [127, 78] on span "Copy of Copy of dsi 4-8j jbl" at bounding box center [111, 80] width 43 height 4
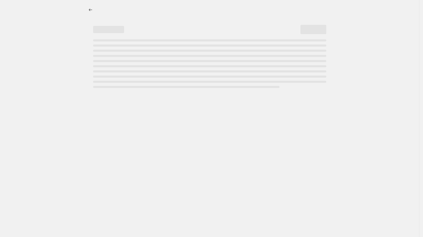
select select "pcap"
select select "no_change"
select select "vendor"
select select "tag"
select select "not_equal"
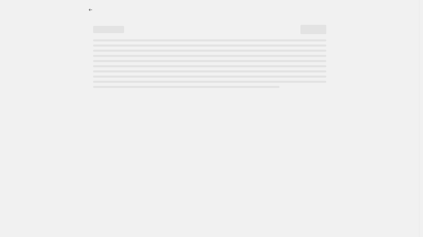
select select "tag"
select select "not_equal"
select select "tag"
select select "not_equal"
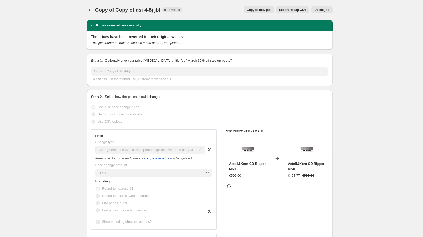
click at [261, 10] on span "Copy to new job" at bounding box center [259, 10] width 24 height 4
select select "pcap"
select select "no_change"
select select "vendor"
select select "tag"
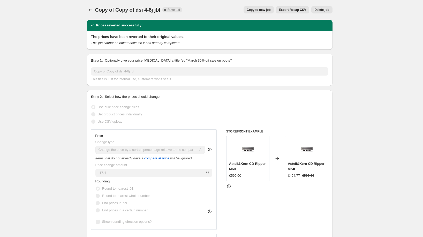
select select "not_equal"
select select "tag"
select select "not_equal"
select select "tag"
select select "not_equal"
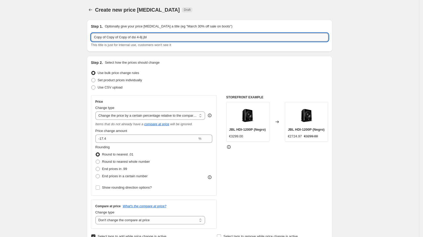
click at [163, 38] on input "Copy of Copy of Copy of dsi 4-8j jbl" at bounding box center [209, 37] width 237 height 8
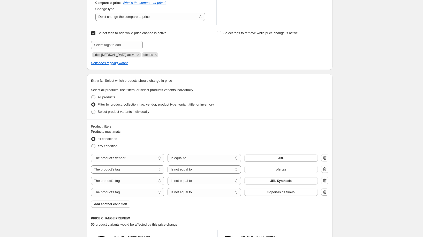
scroll to position [338, 0]
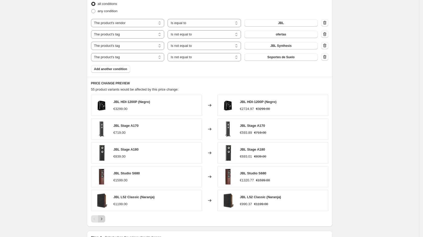
type input "jbl dsi 3-5 octubre no synthesys"
click at [104, 217] on icon "Next" at bounding box center [101, 218] width 5 height 5
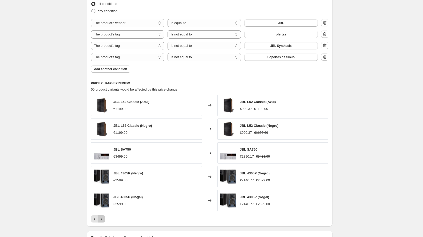
click at [102, 218] on icon "Next" at bounding box center [101, 219] width 1 height 2
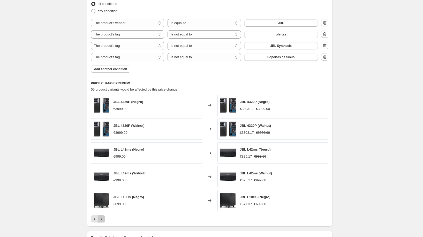
click at [104, 218] on icon "Next" at bounding box center [101, 218] width 5 height 5
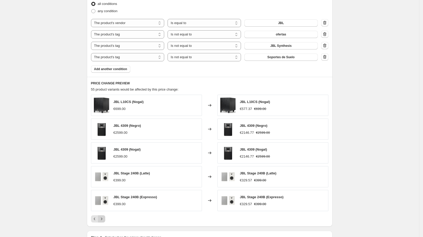
click at [104, 217] on icon "Next" at bounding box center [101, 218] width 5 height 5
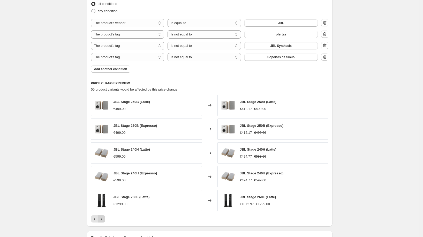
click at [104, 220] on button "Next" at bounding box center [101, 218] width 7 height 7
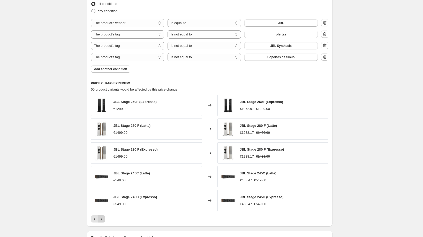
click at [104, 219] on button "Next" at bounding box center [101, 218] width 7 height 7
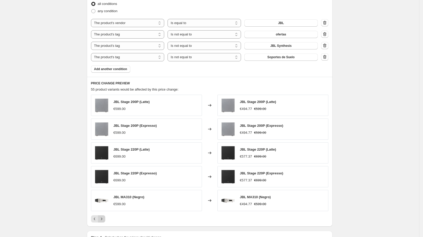
click at [104, 219] on icon "Next" at bounding box center [101, 218] width 5 height 5
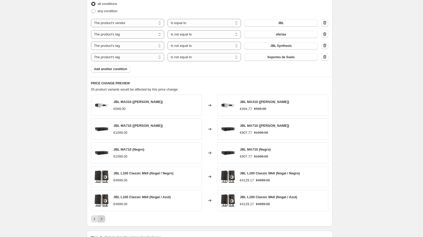
click at [104, 219] on icon "Next" at bounding box center [101, 218] width 5 height 5
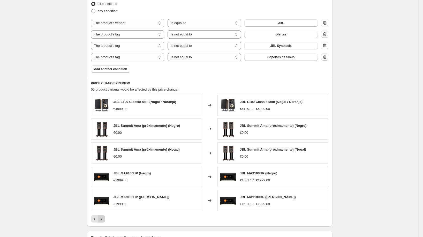
click at [104, 219] on icon "Next" at bounding box center [101, 218] width 5 height 5
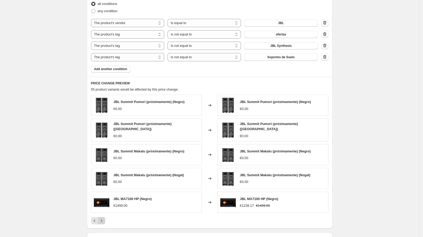
click at [102, 218] on icon "Next" at bounding box center [101, 220] width 5 height 5
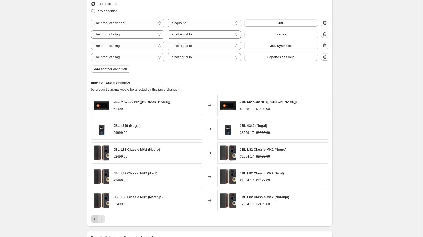
click at [93, 219] on button "Previous" at bounding box center [94, 218] width 7 height 7
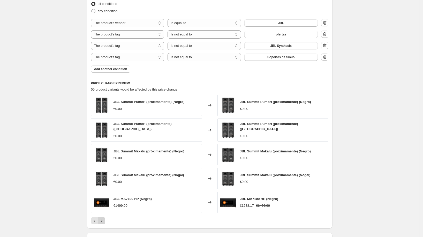
click at [104, 218] on icon "Next" at bounding box center [101, 220] width 5 height 5
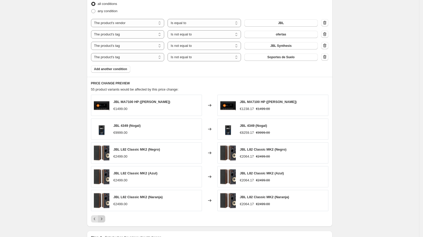
click at [104, 218] on div "Pagination" at bounding box center [101, 218] width 7 height 7
click at [104, 217] on div "Pagination" at bounding box center [101, 218] width 7 height 7
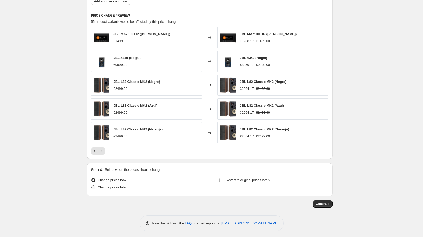
click at [122, 185] on span "Change prices later" at bounding box center [112, 187] width 29 height 4
click at [92, 185] on input "Change prices later" at bounding box center [91, 185] width 0 height 0
radio input "true"
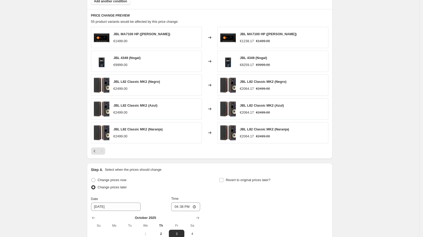
scroll to position [423, 0]
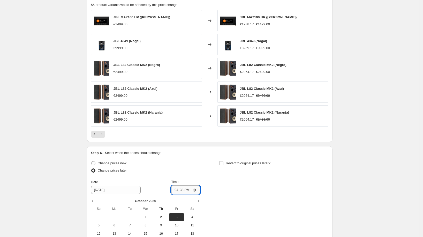
click at [181, 189] on input "16:38" at bounding box center [185, 189] width 29 height 9
type input "00:00"
click at [234, 163] on span "Revert to original prices later?" at bounding box center [248, 163] width 45 height 4
click at [223, 163] on input "Revert to original prices later?" at bounding box center [221, 163] width 4 height 4
checkbox input "true"
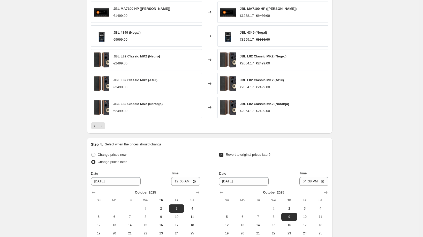
scroll to position [438, 0]
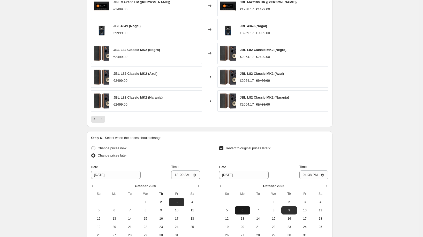
click at [246, 208] on span "6" at bounding box center [242, 210] width 11 height 4
type input "[DATE]"
click at [313, 170] on input "16:38" at bounding box center [313, 174] width 29 height 9
type input "00:00"
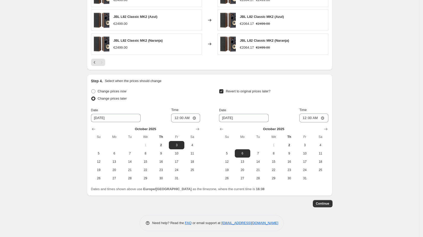
scroll to position [491, 0]
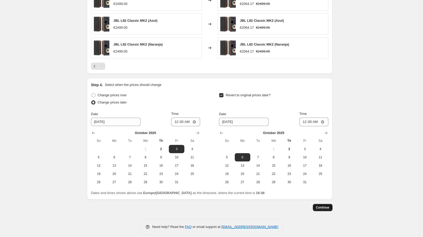
click at [326, 207] on span "Continue" at bounding box center [322, 207] width 13 height 4
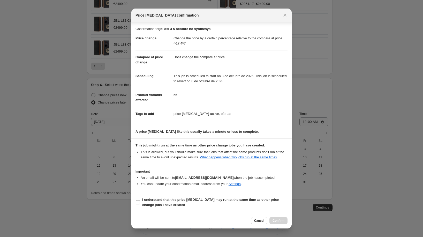
scroll to position [3, 0]
click at [234, 201] on b "I understand that this price [MEDICAL_DATA] may run at the same time as other p…" at bounding box center [210, 201] width 136 height 9
click at [140, 201] on input "I understand that this price [MEDICAL_DATA] may run at the same time as other p…" at bounding box center [138, 202] width 4 height 4
checkbox input "true"
click at [283, 220] on span "Confirm" at bounding box center [278, 220] width 12 height 4
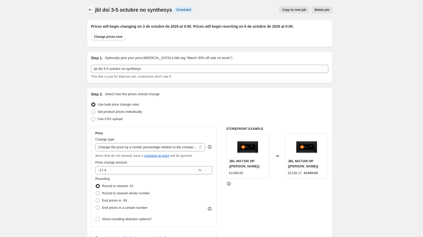
click at [89, 9] on icon "Price change jobs" at bounding box center [90, 9] width 5 height 5
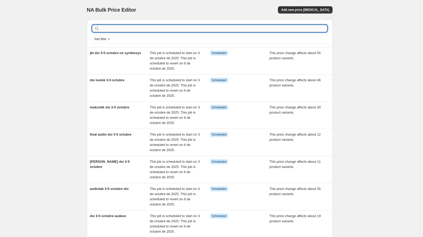
click at [136, 31] on input "text" at bounding box center [213, 28] width 227 height 7
type input "leak"
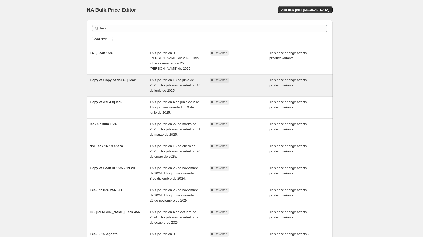
click at [126, 78] on span "Copy of Copy of dsi 4-8j leak" at bounding box center [113, 80] width 46 height 4
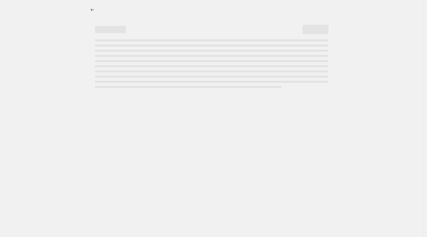
select select "pcap"
select select "no_change"
select select "vendor"
select select "tag"
select select "not_equal"
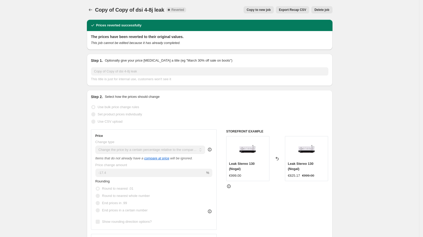
click at [254, 5] on div "Copy of Copy of dsi 4-8j leak. This page is ready Copy of Copy of dsi 4-8j leak…" at bounding box center [210, 10] width 246 height 20
click at [254, 10] on span "Copy to new job" at bounding box center [259, 10] width 24 height 4
select select "pcap"
select select "no_change"
select select "vendor"
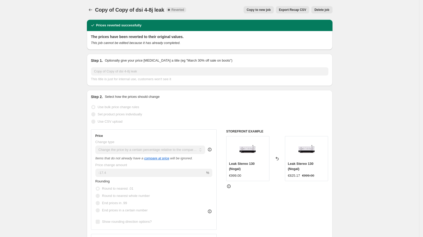
select select "tag"
select select "not_equal"
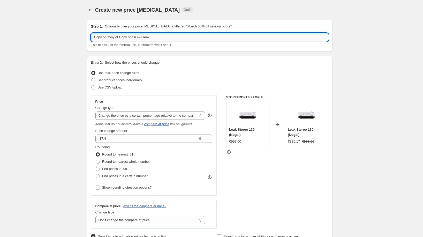
click at [171, 37] on input "Copy of Copy of Copy of dsi 4-8j leak" at bounding box center [209, 37] width 237 height 8
click at [171, 38] on input "Copy of Copy of Copy of dsi 4-8j leak" at bounding box center [209, 37] width 237 height 8
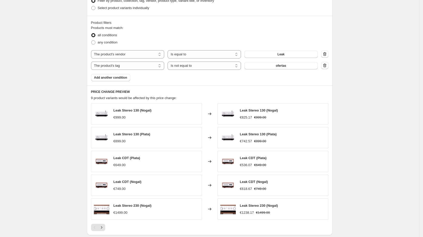
scroll to position [311, 0]
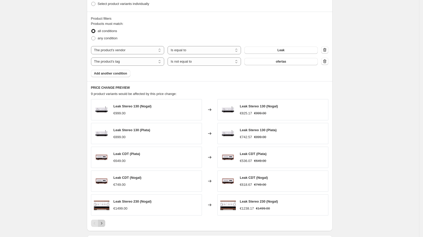
type input "leak 3-5 octubre dsi"
click at [105, 223] on button "Next" at bounding box center [101, 222] width 7 height 7
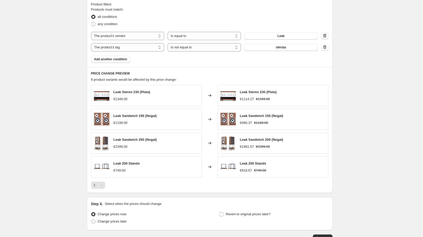
scroll to position [358, 0]
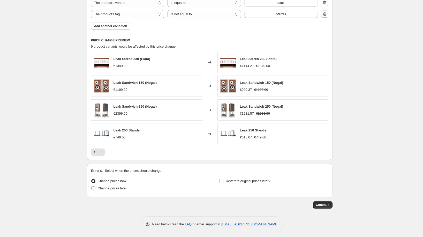
click at [120, 186] on span "Change prices later" at bounding box center [112, 188] width 29 height 4
click at [92, 186] on input "Change prices later" at bounding box center [91, 186] width 0 height 0
radio input "true"
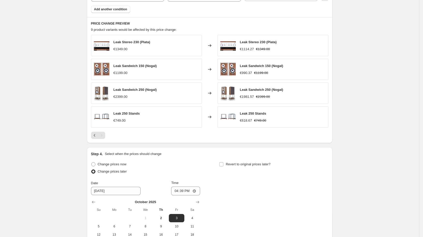
scroll to position [391, 0]
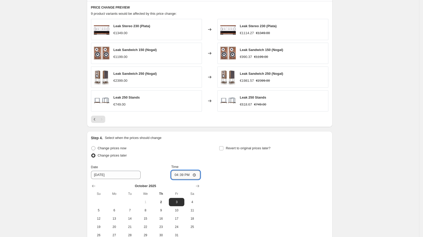
click at [181, 171] on input "16:39" at bounding box center [185, 174] width 29 height 9
type input "00:00"
click at [241, 149] on label "Revert to original prices later?" at bounding box center [244, 147] width 51 height 7
click at [223, 149] on input "Revert to original prices later?" at bounding box center [221, 148] width 4 height 4
checkbox input "true"
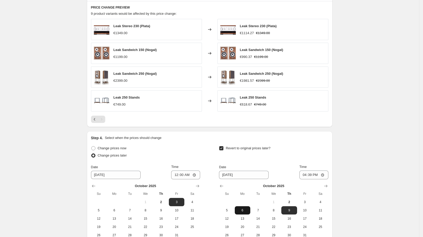
click at [248, 209] on span "6" at bounding box center [242, 210] width 11 height 4
type input "[DATE]"
click at [310, 172] on input "16:39" at bounding box center [313, 174] width 29 height 9
type input "00:00"
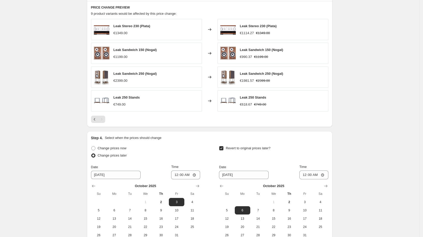
scroll to position [448, 0]
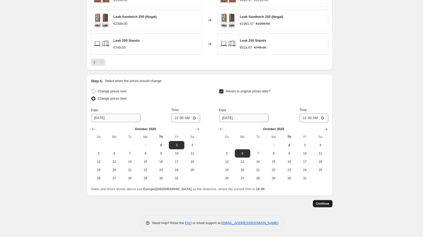
click at [319, 204] on button "Continue" at bounding box center [323, 203] width 20 height 7
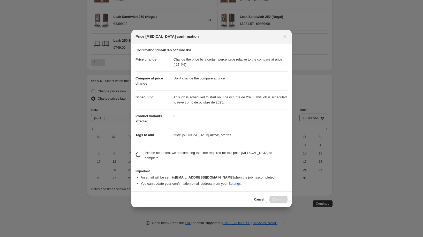
scroll to position [3, 0]
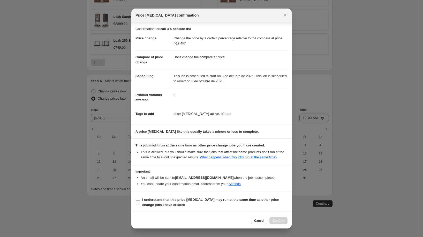
click at [255, 203] on span "I understand that this price [MEDICAL_DATA] may run at the same time as other p…" at bounding box center [214, 202] width 145 height 10
click at [140, 203] on input "I understand that this price [MEDICAL_DATA] may run at the same time as other p…" at bounding box center [138, 202] width 4 height 4
checkbox input "true"
click at [284, 223] on span "Confirm" at bounding box center [278, 220] width 12 height 4
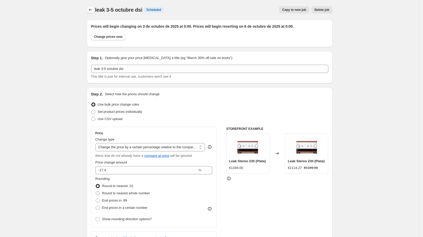
click at [93, 11] on icon "Price change jobs" at bounding box center [90, 9] width 5 height 5
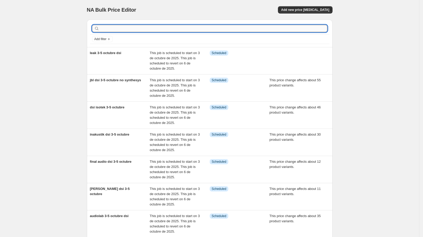
click at [123, 28] on input "text" at bounding box center [213, 28] width 227 height 7
type input "musical fidelity"
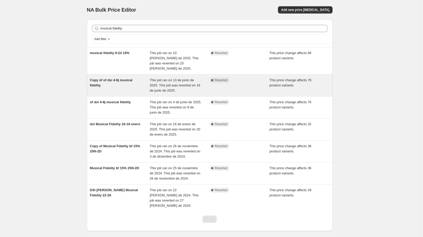
click at [127, 78] on span "Copy of of dsi 4-8j musical fidelity" at bounding box center [111, 82] width 43 height 9
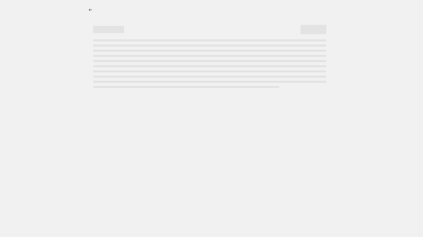
select select "pcap"
select select "no_change"
select select "vendor"
select select "tag"
select select "not_equal"
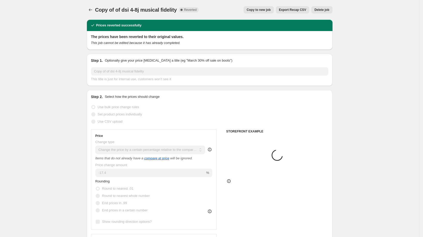
click at [253, 9] on span "Copy to new job" at bounding box center [259, 10] width 24 height 4
select select "pcap"
select select "no_change"
select select "vendor"
select select "tag"
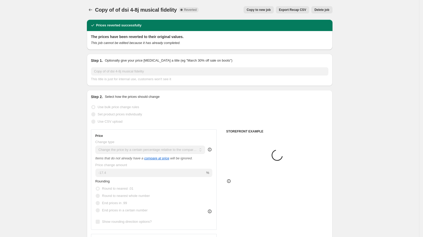
select select "not_equal"
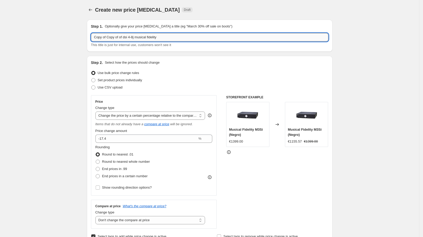
click at [171, 38] on input "Copy of Copy of of dsi 4-8j musical fidelity" at bounding box center [209, 37] width 237 height 8
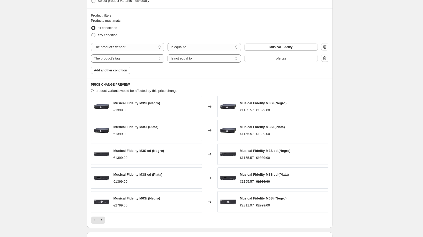
scroll to position [318, 0]
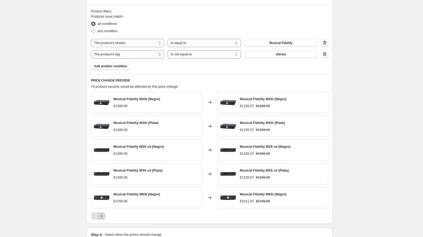
type input "musical fidelity dsi 3-5 octubre"
click at [105, 212] on button "Next" at bounding box center [101, 215] width 7 height 7
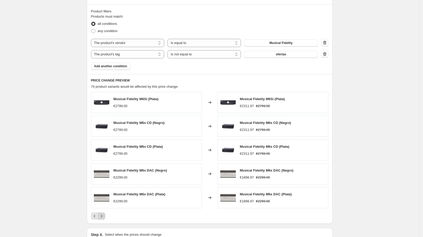
click at [104, 213] on icon "Next" at bounding box center [101, 215] width 5 height 5
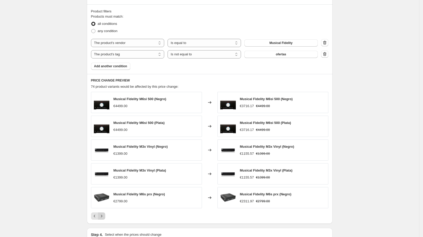
click at [103, 213] on icon "Next" at bounding box center [101, 215] width 5 height 5
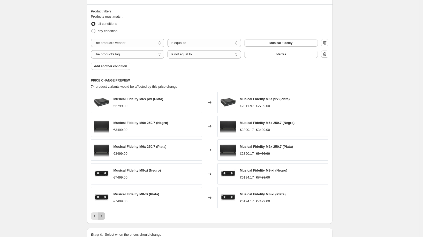
click at [103, 213] on icon "Next" at bounding box center [101, 215] width 5 height 5
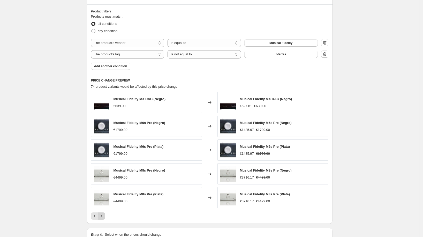
click at [103, 213] on icon "Next" at bounding box center [101, 215] width 5 height 5
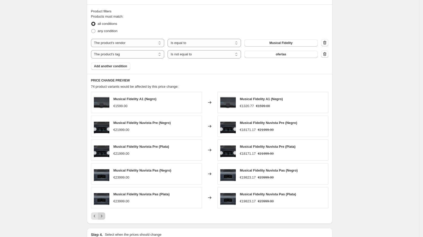
click at [103, 213] on icon "Next" at bounding box center [101, 215] width 5 height 5
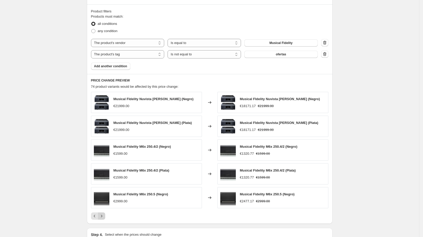
click at [103, 213] on icon "Next" at bounding box center [101, 215] width 5 height 5
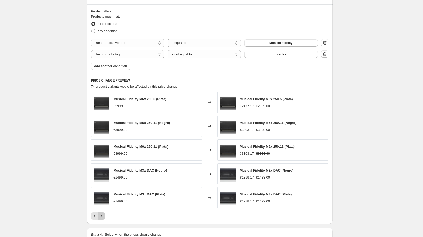
click at [103, 213] on icon "Next" at bounding box center [101, 215] width 5 height 5
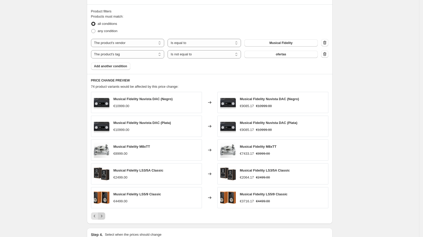
click at [103, 213] on icon "Next" at bounding box center [101, 215] width 5 height 5
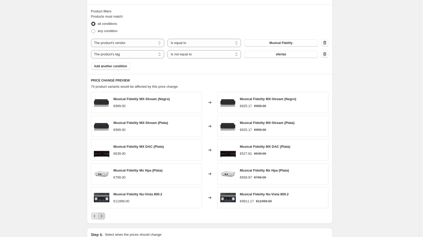
click at [103, 213] on icon "Next" at bounding box center [101, 215] width 5 height 5
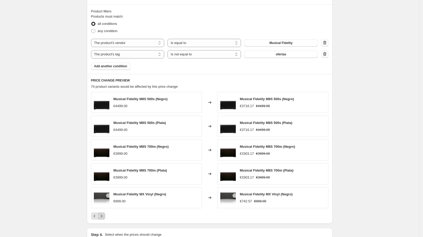
click at [103, 213] on icon "Next" at bounding box center [101, 215] width 5 height 5
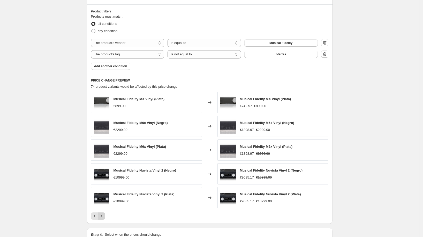
click at [103, 213] on icon "Next" at bounding box center [101, 215] width 5 height 5
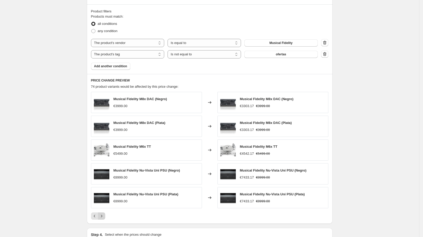
click at [103, 213] on icon "Next" at bounding box center [101, 215] width 5 height 5
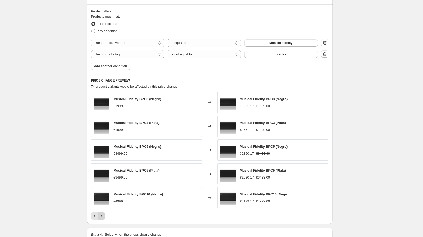
click at [103, 213] on icon "Next" at bounding box center [101, 215] width 5 height 5
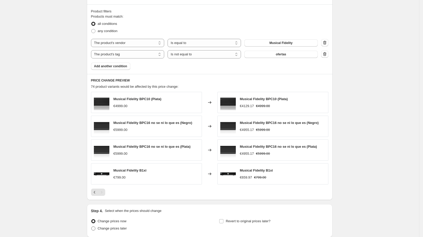
click at [110, 227] on span "Change prices later" at bounding box center [112, 228] width 29 height 4
click at [92, 226] on input "Change prices later" at bounding box center [91, 226] width 0 height 0
radio input "true"
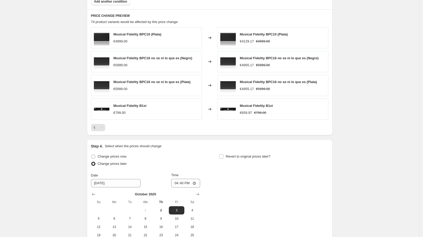
scroll to position [419, 0]
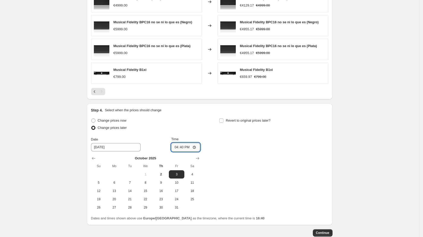
click at [186, 143] on input "16:40" at bounding box center [185, 147] width 29 height 9
type input "00:00"
click at [242, 115] on div "Step 4. Select when the prices should change Change prices now Change prices la…" at bounding box center [209, 164] width 237 height 113
click at [241, 117] on label "Revert to original prices later?" at bounding box center [244, 120] width 51 height 7
click at [223, 118] on input "Revert to original prices later?" at bounding box center [221, 120] width 4 height 4
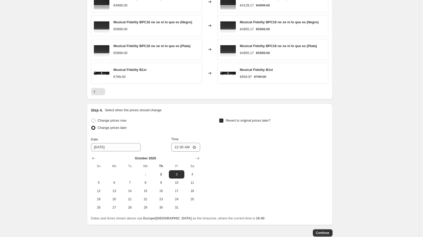
checkbox input "true"
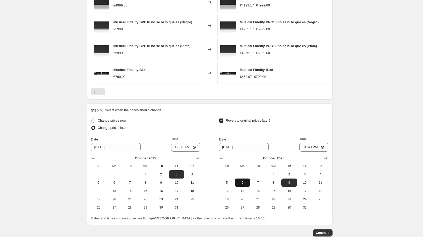
click at [243, 181] on span "6" at bounding box center [242, 182] width 11 height 4
click at [312, 146] on input "16:40" at bounding box center [313, 147] width 29 height 9
click at [329, 229] on button "Continue" at bounding box center [323, 232] width 20 height 7
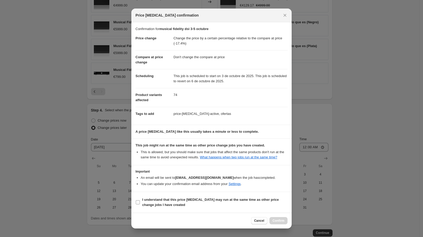
scroll to position [3, 0]
click at [182, 202] on b "I understand that this price [MEDICAL_DATA] may run at the same time as other p…" at bounding box center [210, 201] width 136 height 9
click at [140, 202] on input "I understand that this price [MEDICAL_DATA] may run at the same time as other p…" at bounding box center [138, 202] width 4 height 4
click at [277, 220] on span "Confirm" at bounding box center [278, 220] width 12 height 4
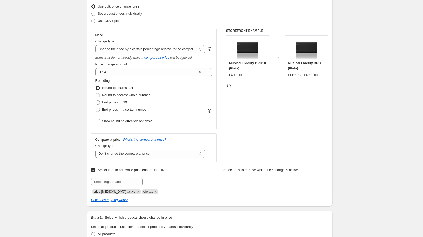
scroll to position [0, 0]
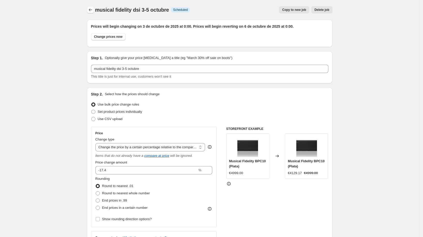
click at [90, 9] on icon "Price change jobs" at bounding box center [90, 9] width 5 height 5
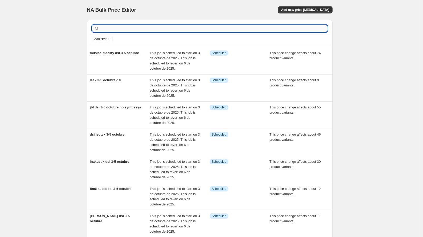
click at [157, 29] on input "text" at bounding box center [213, 28] width 227 height 7
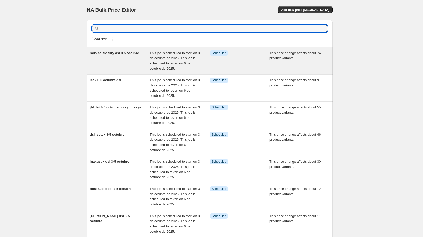
click at [135, 52] on span "musical fidelity dsi 3-5 octubre" at bounding box center [114, 53] width 49 height 4
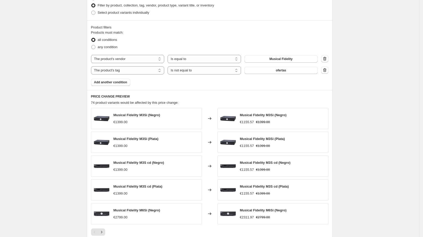
scroll to position [364, 0]
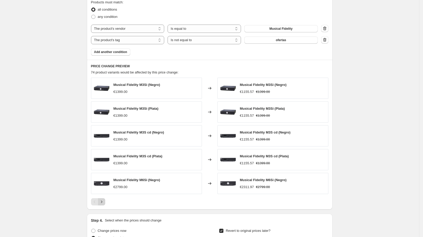
click at [102, 199] on icon "Next" at bounding box center [101, 201] width 5 height 5
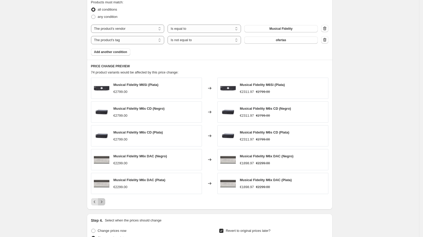
click at [103, 200] on icon "Next" at bounding box center [101, 201] width 5 height 5
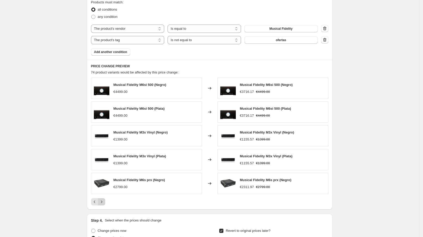
click at [103, 199] on icon "Next" at bounding box center [101, 201] width 5 height 5
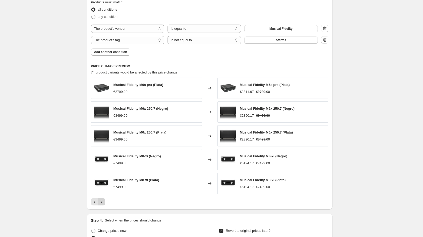
click at [103, 201] on icon "Next" at bounding box center [101, 201] width 5 height 5
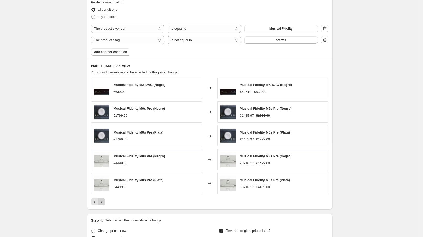
click at [103, 201] on icon "Next" at bounding box center [101, 201] width 5 height 5
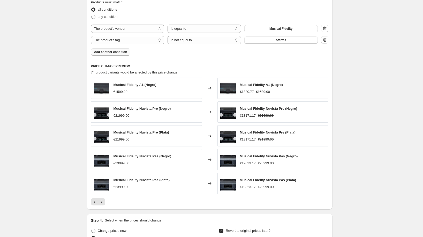
click at [127, 52] on span "Add another condition" at bounding box center [110, 52] width 33 height 4
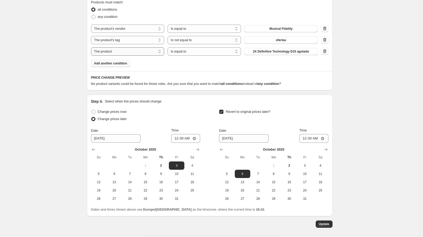
click at [143, 51] on select "The product The product's collection The product's tag The product's vendor The…" at bounding box center [127, 51] width 73 height 8
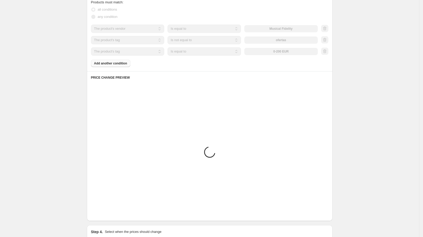
click at [199, 50] on select "Is equal to Is not equal to" at bounding box center [204, 51] width 73 height 8
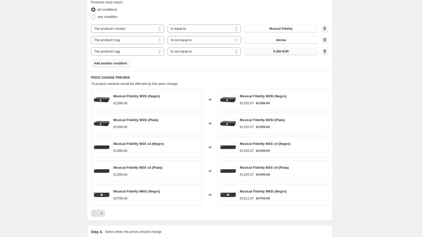
click at [273, 50] on button "0-200 EUR" at bounding box center [280, 51] width 73 height 7
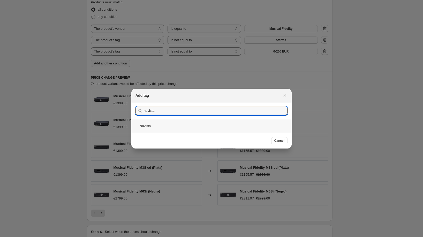
click at [201, 125] on div "Nuvista" at bounding box center [211, 126] width 160 height 14
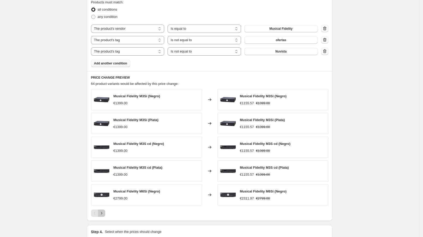
click at [102, 212] on icon "Next" at bounding box center [101, 212] width 5 height 5
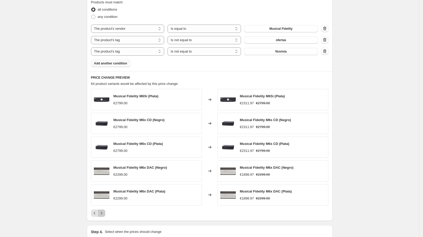
click at [103, 212] on icon "Next" at bounding box center [101, 212] width 5 height 5
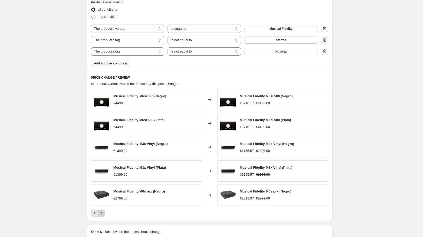
click at [103, 212] on icon "Next" at bounding box center [101, 212] width 5 height 5
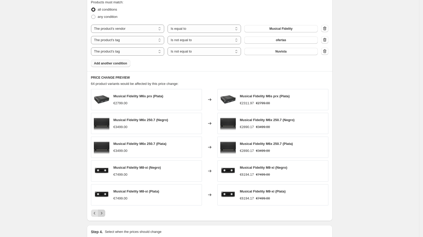
click at [103, 212] on icon "Next" at bounding box center [101, 212] width 5 height 5
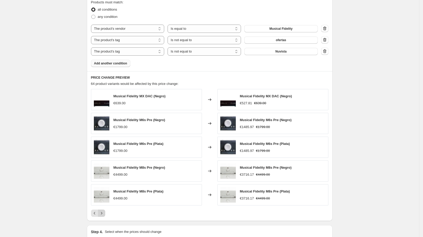
click at [103, 212] on icon "Next" at bounding box center [101, 212] width 5 height 5
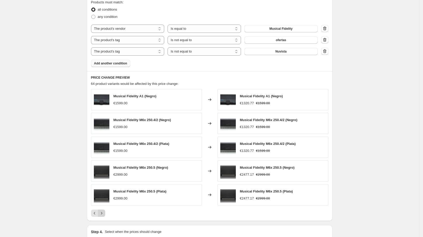
click at [103, 212] on icon "Next" at bounding box center [101, 212] width 5 height 5
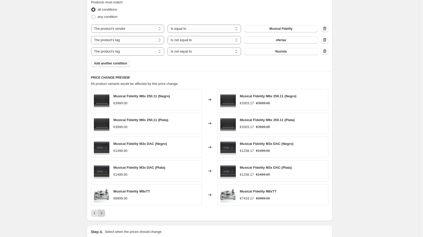
click at [103, 212] on icon "Next" at bounding box center [101, 212] width 5 height 5
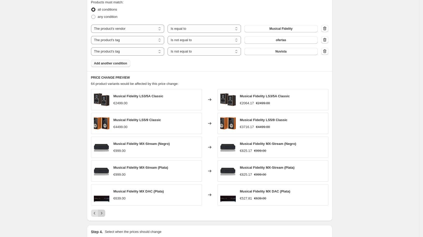
click at [103, 211] on icon "Next" at bounding box center [101, 212] width 5 height 5
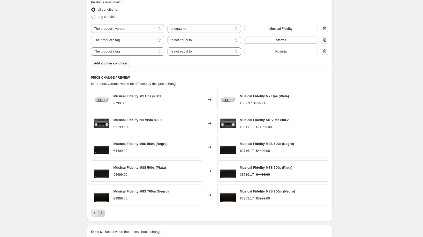
click at [102, 212] on icon "Next" at bounding box center [101, 212] width 5 height 5
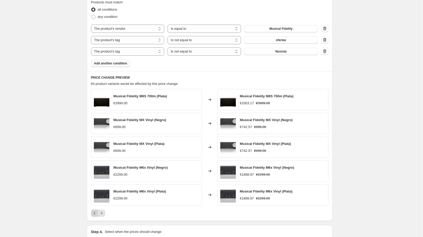
click at [93, 210] on button "Previous" at bounding box center [94, 212] width 7 height 7
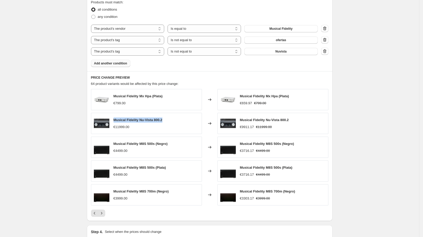
drag, startPoint x: 168, startPoint y: 119, endPoint x: 115, endPoint y: 118, distance: 53.0
click at [115, 118] on div "Musical Fidelity Nu-Vista 800.2 €11999.00" at bounding box center [146, 123] width 111 height 21
copy span "Musical Fidelity Nu-Vista 800.2"
click at [103, 211] on icon "Next" at bounding box center [101, 212] width 5 height 5
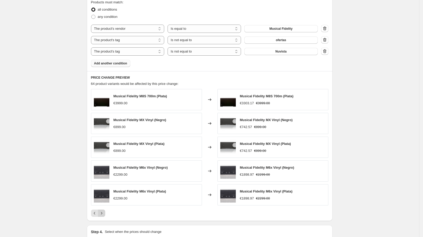
click at [102, 214] on icon "Next" at bounding box center [101, 212] width 5 height 5
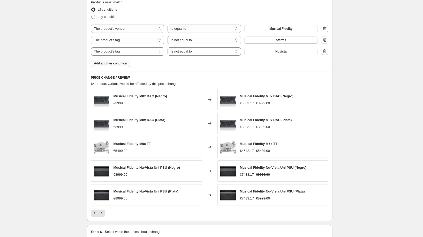
click at [118, 166] on span "Musical Fidelity Nu-Vista Uni PSU (Negro)" at bounding box center [146, 167] width 67 height 4
copy span "Musical Fidelity Nu-Vista Uni PSU (Negro)"
click at [103, 212] on icon "Next" at bounding box center [101, 212] width 5 height 5
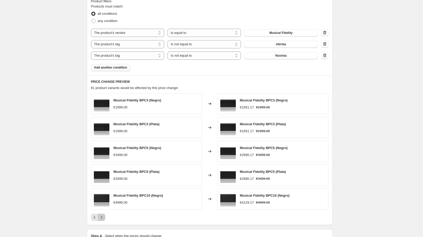
click at [103, 212] on div "Musical Fidelity BPC3 (Negro) €1999.00 Changed to Musical Fidelity BPC3 (Negro)…" at bounding box center [209, 157] width 237 height 128
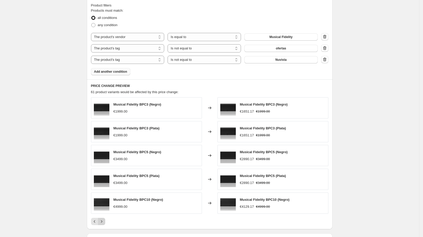
click at [102, 220] on icon "Next" at bounding box center [101, 221] width 5 height 5
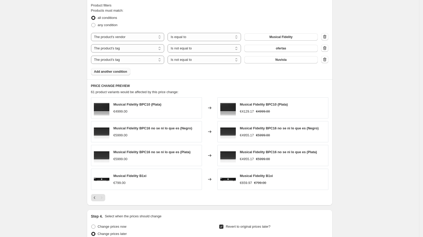
click at [145, 127] on span "Musical Fidelity BPC16 no se ni lo que es (Negro)" at bounding box center [152, 128] width 79 height 4
copy span "Musical Fidelity BPC16 no se ni lo que es (Negro)"
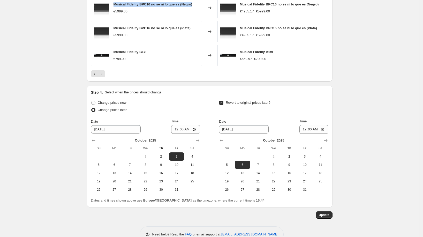
scroll to position [484, 0]
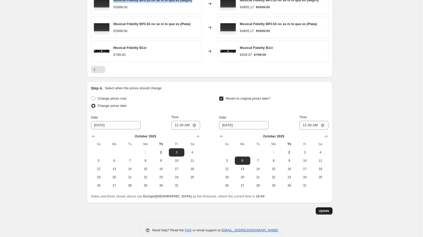
click at [329, 211] on span "Update" at bounding box center [324, 211] width 11 height 4
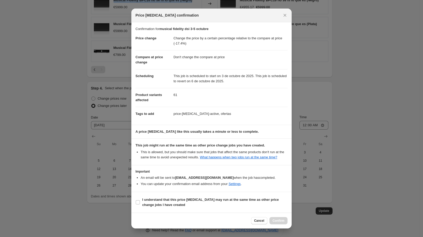
scroll to position [3, 0]
click at [196, 201] on b "I understand that this price [MEDICAL_DATA] may run at the same time as other p…" at bounding box center [210, 201] width 136 height 9
click at [140, 201] on input "I understand that this price [MEDICAL_DATA] may run at the same time as other p…" at bounding box center [138, 202] width 4 height 4
click at [282, 219] on span "Confirm" at bounding box center [278, 220] width 12 height 4
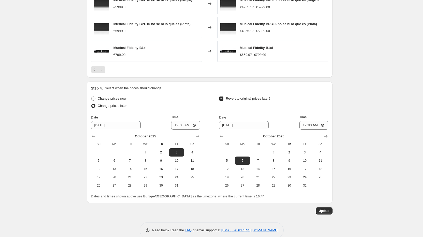
click at [324, 210] on span "Update" at bounding box center [324, 211] width 11 height 4
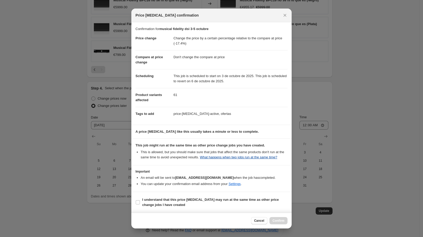
scroll to position [3, 0]
click at [257, 218] on button "Cancel" at bounding box center [259, 220] width 16 height 7
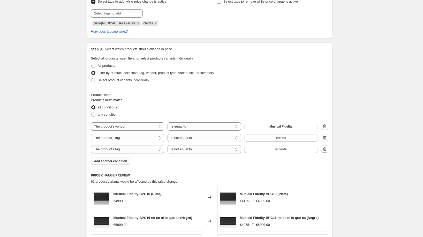
scroll to position [491, 0]
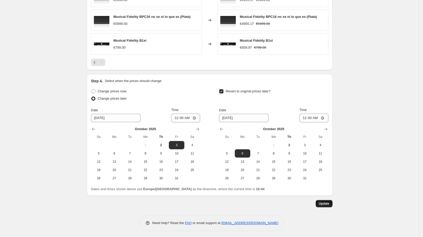
click at [321, 201] on span "Update" at bounding box center [324, 203] width 11 height 4
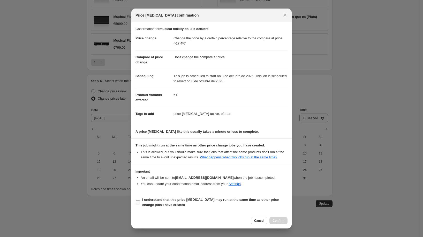
click at [204, 207] on span "I understand that this price [MEDICAL_DATA] may run at the same time as other p…" at bounding box center [214, 202] width 145 height 10
click at [140, 204] on input "I understand that this price [MEDICAL_DATA] may run at the same time as other p…" at bounding box center [138, 202] width 4 height 4
click at [277, 222] on span "Confirm" at bounding box center [278, 220] width 12 height 4
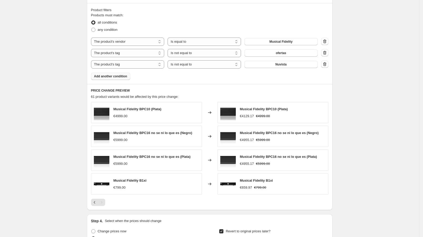
scroll to position [387, 0]
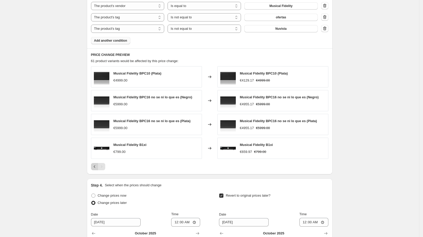
click at [97, 166] on icon "Previous" at bounding box center [94, 166] width 5 height 5
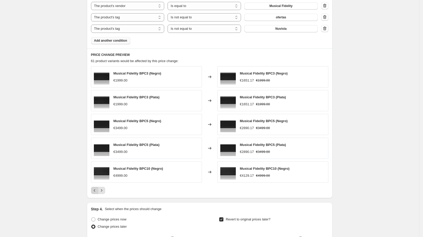
click at [97, 190] on icon "Previous" at bounding box center [94, 190] width 5 height 5
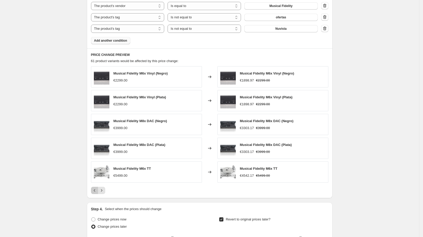
click at [94, 189] on icon "Previous" at bounding box center [94, 190] width 5 height 5
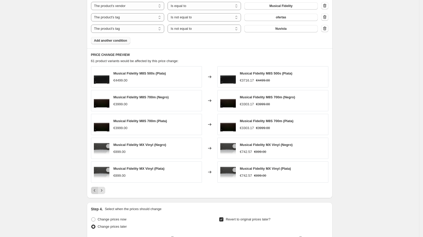
click at [94, 188] on icon "Previous" at bounding box center [94, 190] width 5 height 5
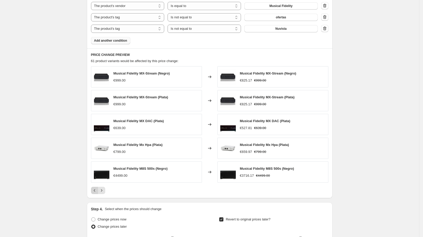
click at [94, 188] on icon "Previous" at bounding box center [94, 190] width 5 height 5
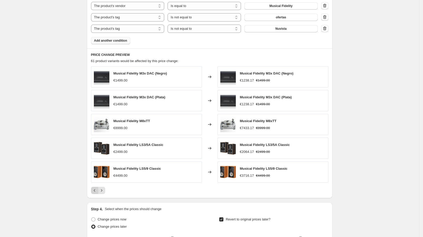
click at [95, 188] on icon "Previous" at bounding box center [94, 190] width 5 height 5
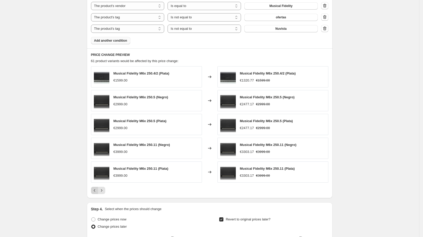
click at [95, 188] on icon "Previous" at bounding box center [94, 190] width 5 height 5
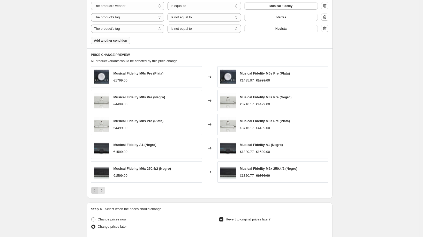
click at [95, 188] on icon "Previous" at bounding box center [94, 190] width 5 height 5
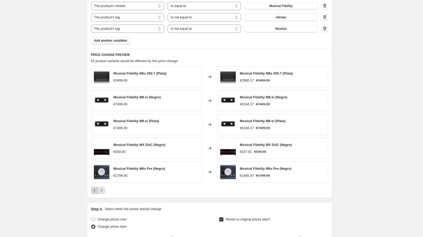
click at [95, 188] on icon "Previous" at bounding box center [94, 190] width 5 height 5
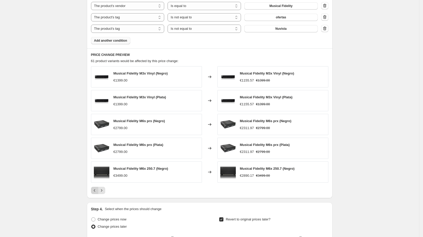
click at [95, 188] on icon "Previous" at bounding box center [94, 190] width 5 height 5
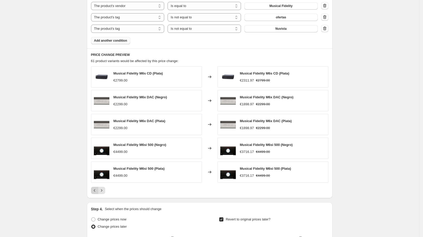
click at [95, 188] on icon "Previous" at bounding box center [94, 190] width 5 height 5
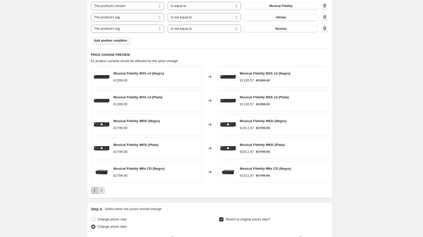
click at [95, 188] on icon "Previous" at bounding box center [94, 190] width 5 height 5
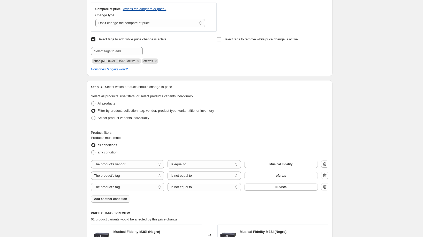
scroll to position [0, 0]
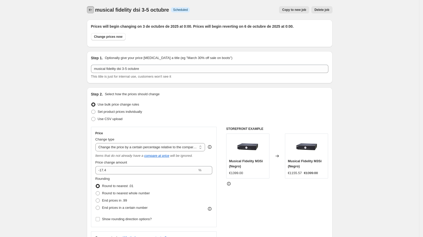
click at [94, 11] on button "Price change jobs" at bounding box center [90, 9] width 7 height 7
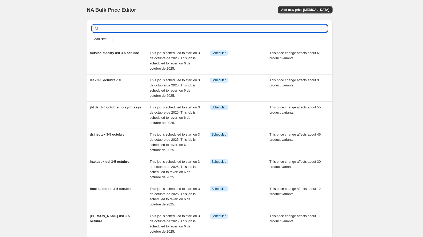
click at [281, 30] on input "text" at bounding box center [213, 28] width 227 height 7
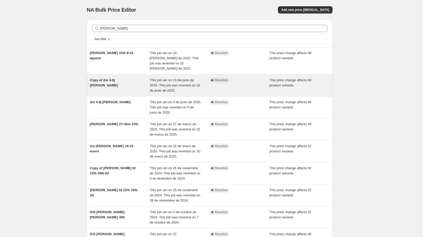
click at [144, 79] on div "Copy of dsi 4-8j [PERSON_NAME]" at bounding box center [120, 86] width 60 height 16
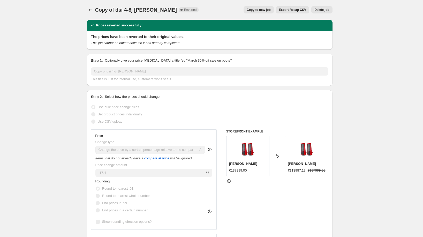
click at [265, 12] on button "Copy to new job" at bounding box center [258, 9] width 30 height 7
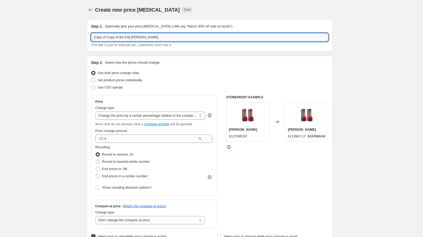
click at [159, 37] on input "Copy of Copy of dsi 4-8j [PERSON_NAME]" at bounding box center [209, 37] width 237 height 8
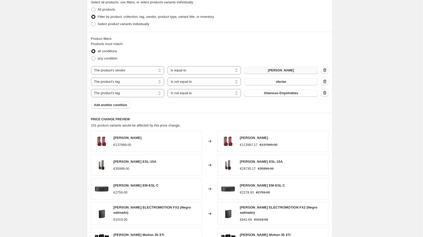
scroll to position [326, 0]
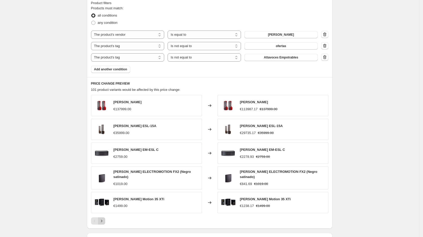
click at [101, 219] on icon "Next" at bounding box center [101, 220] width 5 height 5
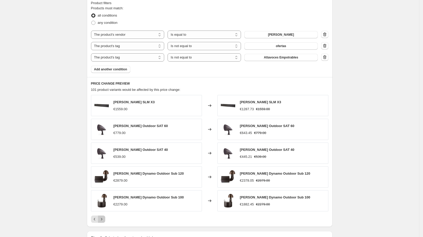
click at [102, 219] on icon "Next" at bounding box center [101, 218] width 5 height 5
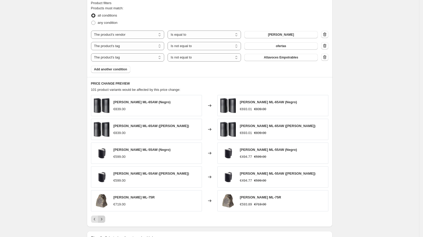
click at [102, 218] on icon "Next" at bounding box center [101, 218] width 5 height 5
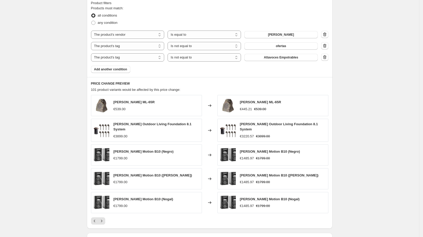
click at [92, 217] on div "PRICE CHANGE PREVIEW 101 product variants would be affected by this price chang…" at bounding box center [210, 152] width 246 height 151
click at [93, 217] on button "Previous" at bounding box center [94, 220] width 7 height 7
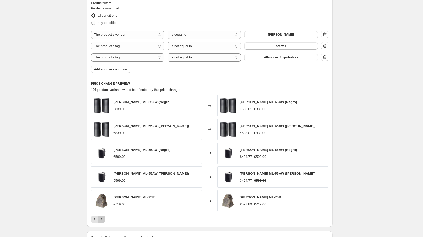
click at [104, 217] on icon "Next" at bounding box center [101, 218] width 5 height 5
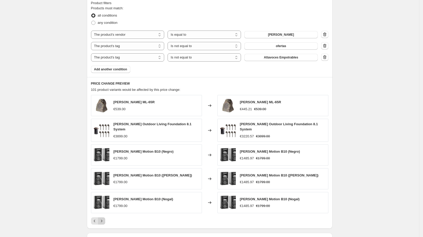
click at [104, 218] on icon "Next" at bounding box center [101, 220] width 5 height 5
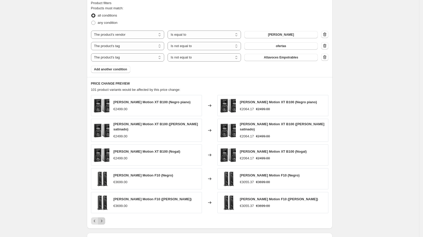
click at [103, 218] on icon "Next" at bounding box center [101, 220] width 5 height 5
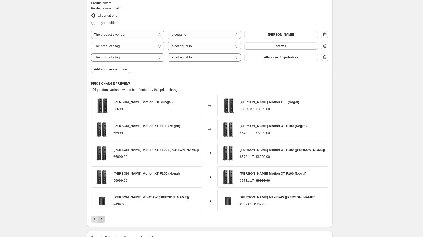
click at [103, 216] on icon "Next" at bounding box center [101, 218] width 5 height 5
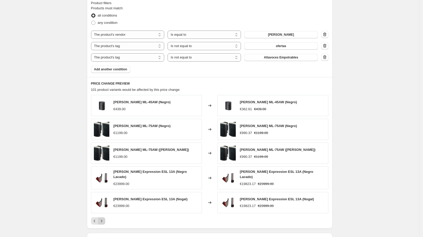
click at [103, 218] on icon "Next" at bounding box center [101, 220] width 5 height 5
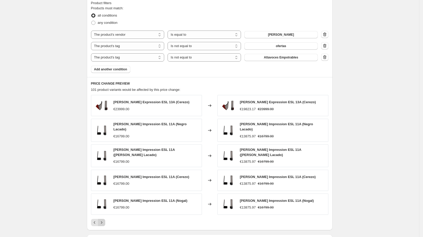
click at [103, 220] on icon "Next" at bounding box center [101, 222] width 5 height 5
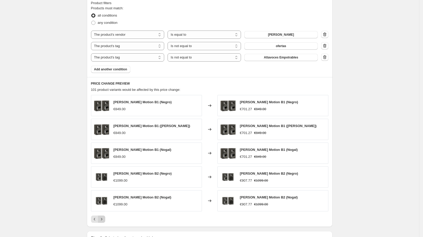
click at [103, 216] on icon "Next" at bounding box center [101, 218] width 5 height 5
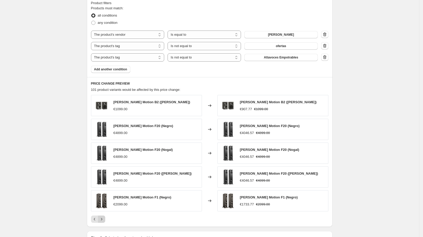
click at [103, 216] on icon "Next" at bounding box center [101, 218] width 5 height 5
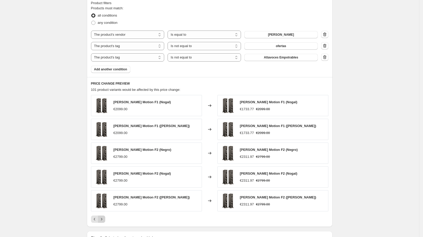
click at [103, 216] on icon "Next" at bounding box center [101, 218] width 5 height 5
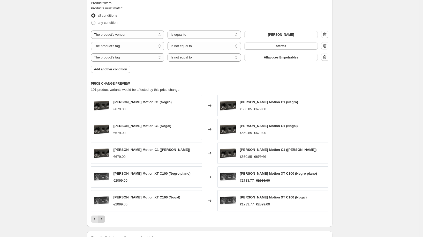
click at [103, 216] on icon "Next" at bounding box center [101, 218] width 5 height 5
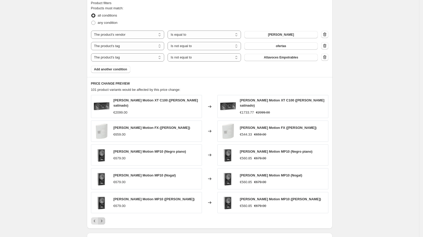
click at [103, 218] on icon "Next" at bounding box center [101, 220] width 5 height 5
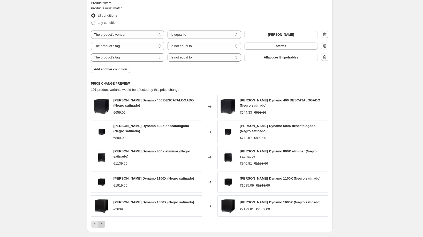
click at [103, 216] on div "[PERSON_NAME] Dynamo 400 DESCATALOGADO (Negro satinado) €659.00 Changed to [PER…" at bounding box center [209, 161] width 237 height 133
click at [102, 220] on button "Next" at bounding box center [101, 223] width 7 height 7
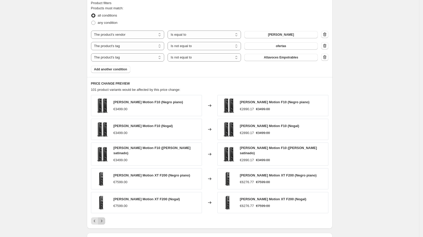
click at [103, 218] on icon "Next" at bounding box center [101, 220] width 5 height 5
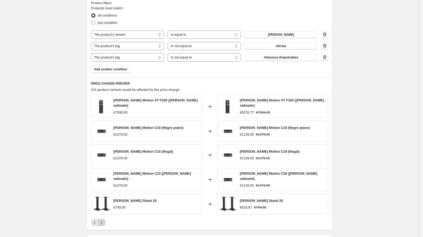
click at [103, 220] on icon "Next" at bounding box center [101, 222] width 5 height 5
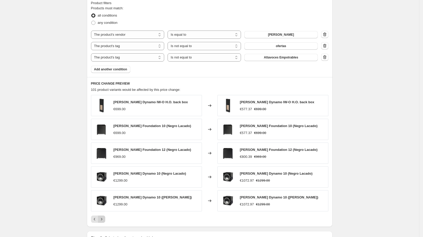
click at [103, 218] on icon "Next" at bounding box center [101, 218] width 5 height 5
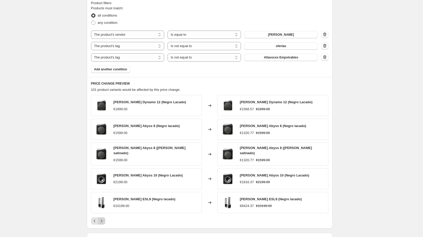
click at [103, 218] on icon "Next" at bounding box center [101, 220] width 5 height 5
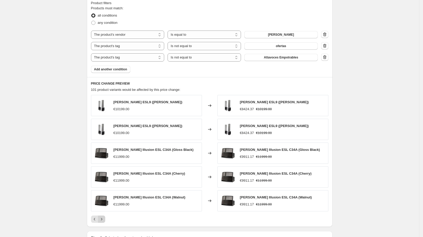
click at [103, 217] on icon "Next" at bounding box center [101, 218] width 5 height 5
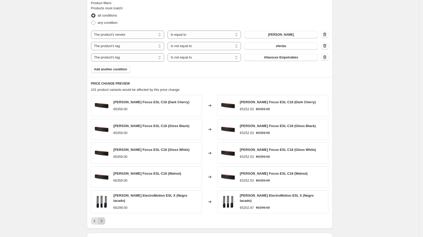
click at [103, 218] on icon "Next" at bounding box center [101, 220] width 5 height 5
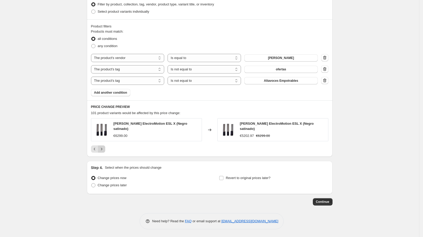
scroll to position [300, 0]
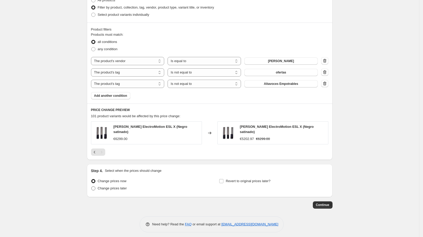
click at [119, 186] on span "Change prices later" at bounding box center [112, 188] width 29 height 4
click at [92, 186] on input "Change prices later" at bounding box center [91, 186] width 0 height 0
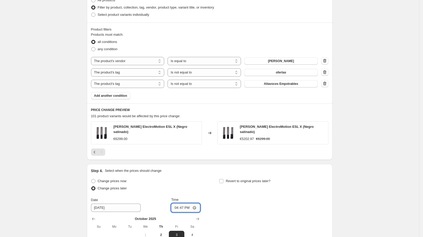
click at [181, 203] on input "16:47" at bounding box center [185, 207] width 29 height 9
click at [244, 177] on label "Revert to original prices later?" at bounding box center [244, 180] width 51 height 7
click at [243, 179] on span "Revert to original prices later?" at bounding box center [248, 181] width 45 height 4
click at [223, 179] on input "Revert to original prices later?" at bounding box center [221, 181] width 4 height 4
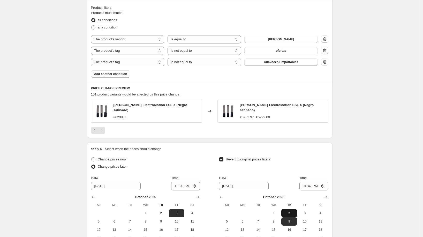
scroll to position [326, 0]
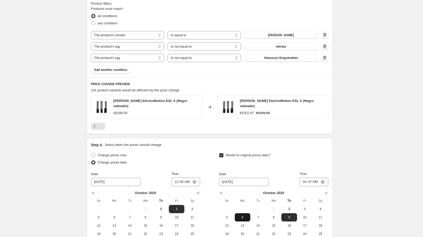
click at [245, 215] on span "6" at bounding box center [242, 217] width 11 height 4
click at [312, 179] on input "16:47" at bounding box center [313, 181] width 29 height 9
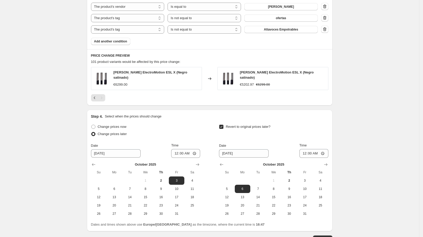
scroll to position [389, 0]
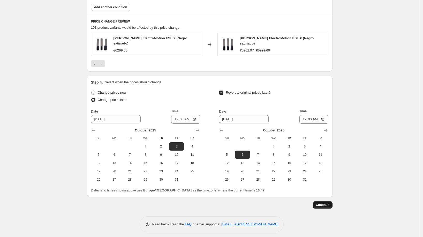
click at [325, 203] on span "Continue" at bounding box center [322, 205] width 13 height 4
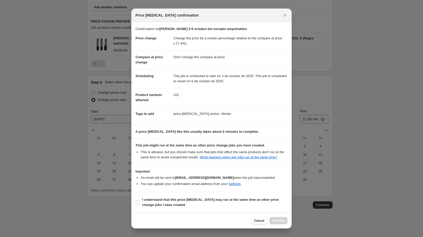
scroll to position [3, 0]
click at [227, 204] on span "I understand that this price [MEDICAL_DATA] may run at the same time as other p…" at bounding box center [214, 202] width 145 height 10
click at [140, 204] on input "I understand that this price [MEDICAL_DATA] may run at the same time as other p…" at bounding box center [138, 202] width 4 height 4
click at [287, 221] on button "Confirm" at bounding box center [278, 220] width 18 height 7
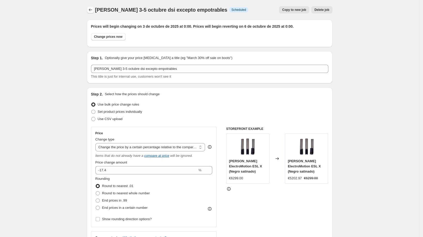
click at [91, 8] on icon "Price change jobs" at bounding box center [90, 9] width 5 height 5
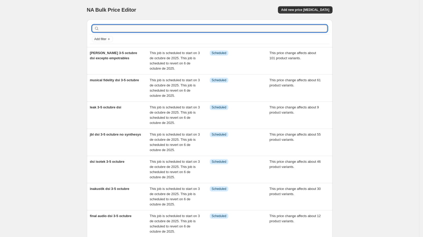
click at [218, 31] on input "text" at bounding box center [213, 28] width 227 height 7
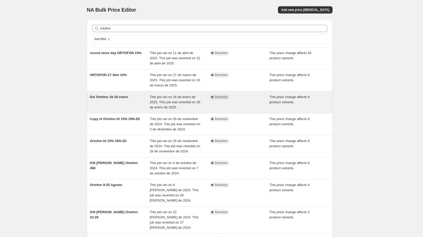
click at [130, 101] on div "Dsi Ortofon 16-19 enero" at bounding box center [120, 102] width 60 height 16
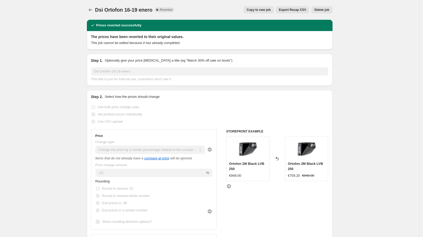
click at [257, 8] on span "Copy to new job" at bounding box center [259, 10] width 24 height 4
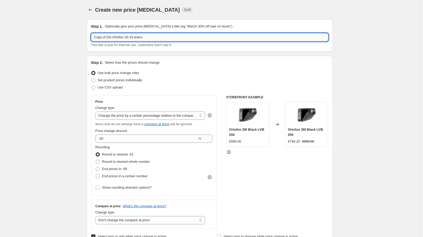
click at [140, 37] on input "Copy of Dsi Ortofon 16-19 enero" at bounding box center [209, 37] width 237 height 8
click at [112, 140] on input "-20" at bounding box center [146, 138] width 102 height 8
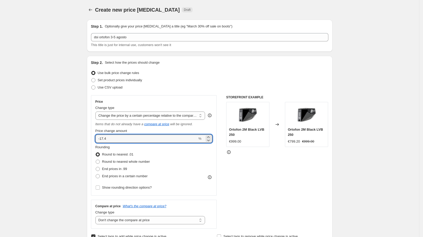
click at [196, 79] on div "Set product prices individually" at bounding box center [209, 80] width 237 height 7
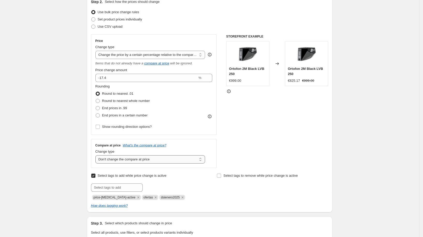
scroll to position [128, 0]
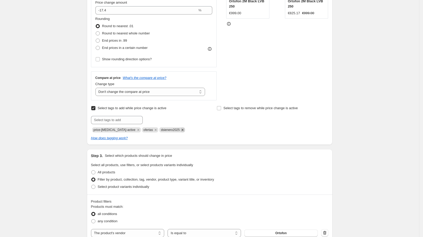
click at [182, 129] on icon "Remove dsienero2025" at bounding box center [183, 130] width 2 height 2
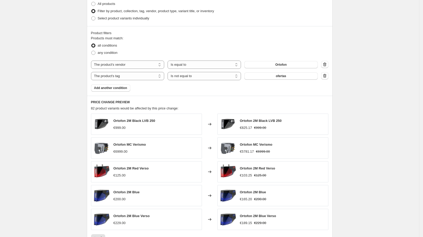
scroll to position [321, 0]
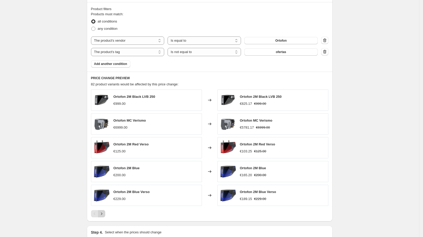
click at [103, 211] on icon "Next" at bounding box center [101, 213] width 5 height 5
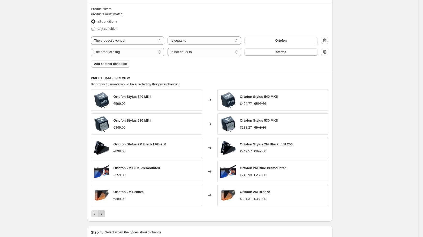
click at [103, 211] on icon "Next" at bounding box center [101, 213] width 5 height 5
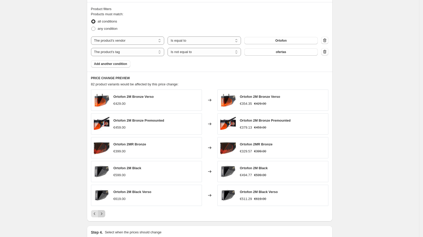
click at [103, 211] on icon "Next" at bounding box center [101, 213] width 5 height 5
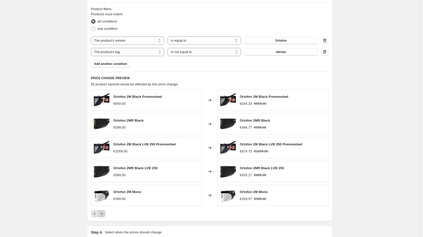
click at [103, 211] on icon "Next" at bounding box center [101, 213] width 5 height 5
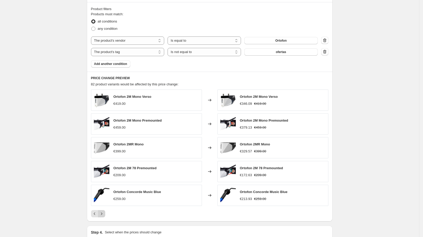
click at [103, 211] on icon "Next" at bounding box center [101, 213] width 5 height 5
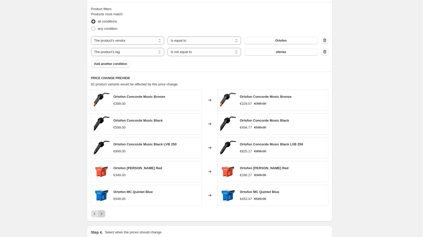
click at [103, 211] on icon "Next" at bounding box center [101, 213] width 5 height 5
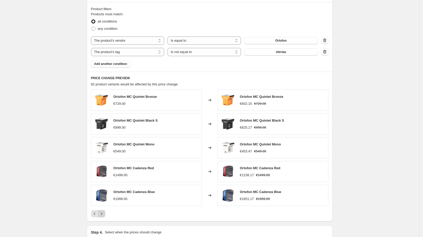
click at [103, 211] on icon "Next" at bounding box center [101, 213] width 5 height 5
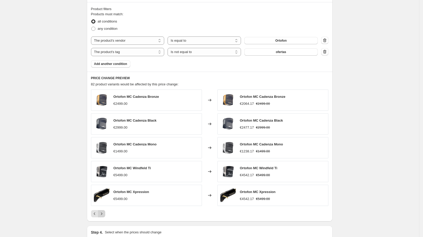
click at [103, 211] on icon "Next" at bounding box center [101, 213] width 5 height 5
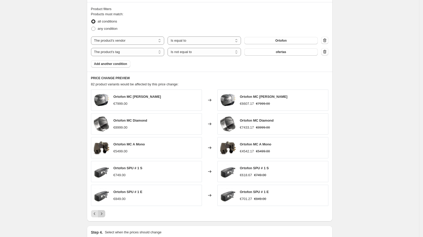
click at [103, 211] on icon "Next" at bounding box center [101, 213] width 5 height 5
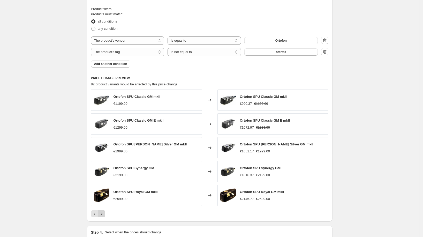
click at [103, 211] on icon "Next" at bounding box center [101, 213] width 5 height 5
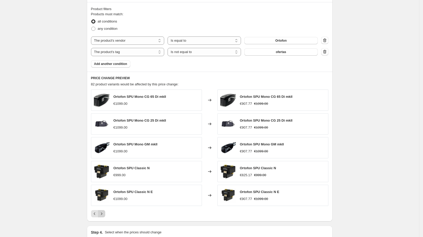
click at [103, 211] on icon "Next" at bounding box center [101, 213] width 5 height 5
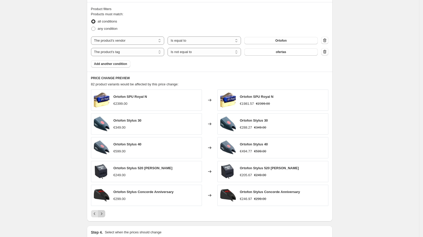
click at [103, 211] on icon "Next" at bounding box center [101, 213] width 5 height 5
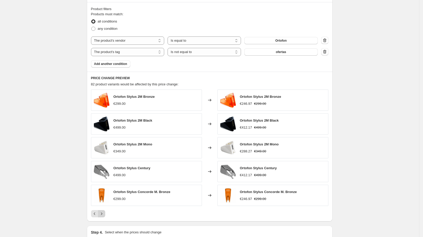
click at [103, 211] on icon "Next" at bounding box center [101, 213] width 5 height 5
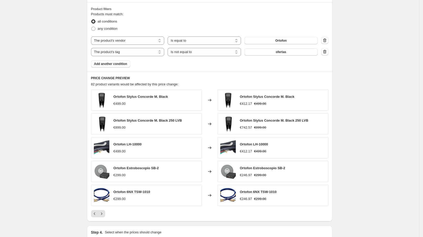
click at [104, 208] on div "Ortofon Stylus Concorde M. Black €499.00 Changed to Ortofon Stylus Concorde M. …" at bounding box center [209, 153] width 237 height 128
click at [104, 211] on icon "Next" at bounding box center [101, 213] width 5 height 5
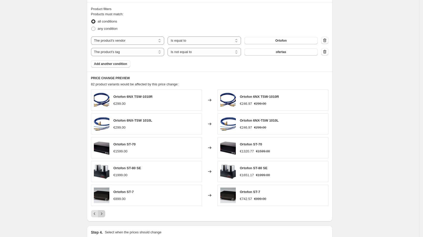
click at [104, 212] on icon "Next" at bounding box center [101, 213] width 5 height 5
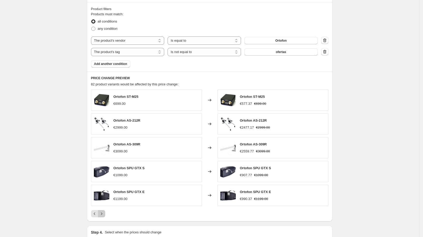
click at [104, 212] on icon "Next" at bounding box center [101, 213] width 5 height 5
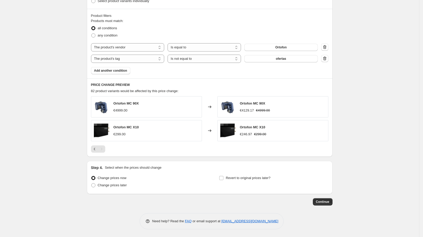
scroll to position [313, 0]
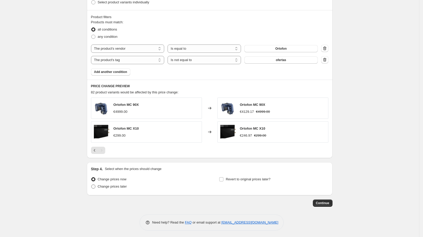
click at [107, 185] on span "Change prices later" at bounding box center [112, 186] width 29 height 4
click at [92, 185] on input "Change prices later" at bounding box center [91, 184] width 0 height 0
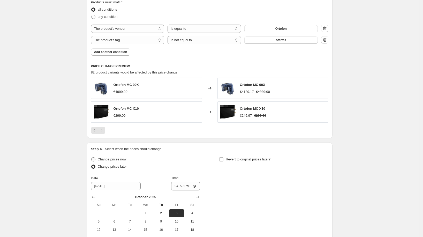
scroll to position [346, 0]
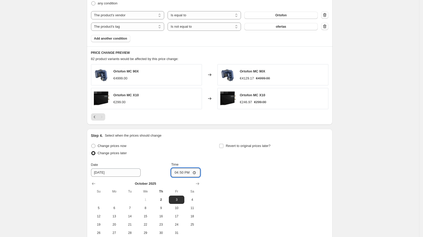
click at [183, 173] on input "16:50" at bounding box center [185, 172] width 29 height 9
click at [222, 146] on input "Revert to original prices later?" at bounding box center [221, 146] width 4 height 4
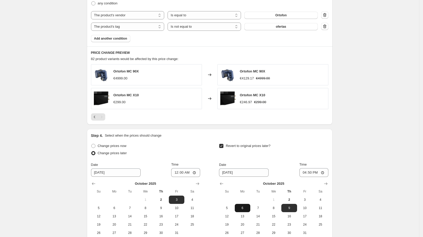
click at [247, 204] on button "6" at bounding box center [243, 208] width 16 height 8
click at [314, 172] on input "16:50" at bounding box center [313, 172] width 29 height 9
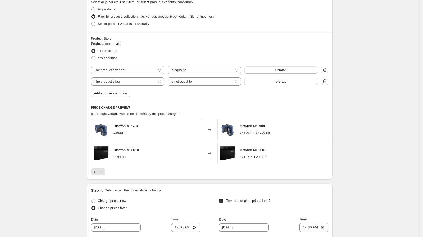
scroll to position [401, 0]
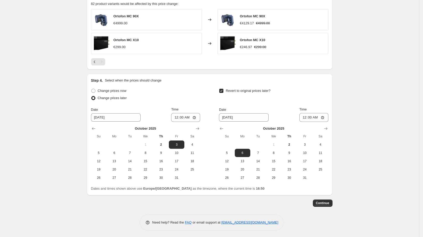
click at [331, 199] on button "Continue" at bounding box center [323, 202] width 20 height 7
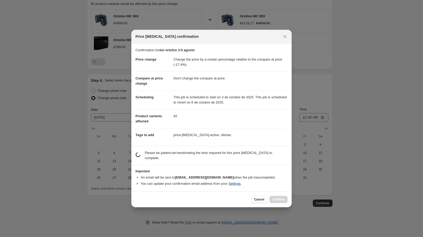
scroll to position [3, 0]
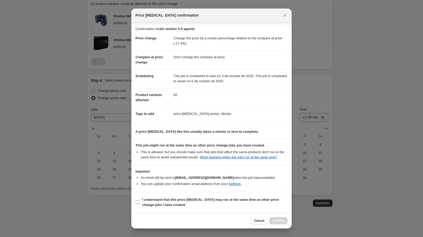
click at [219, 199] on b "I understand that this price [MEDICAL_DATA] may run at the same time as other p…" at bounding box center [210, 201] width 136 height 9
click at [140, 200] on input "I understand that this price [MEDICAL_DATA] may run at the same time as other p…" at bounding box center [138, 202] width 4 height 4
click at [273, 218] on button "Confirm" at bounding box center [278, 220] width 18 height 7
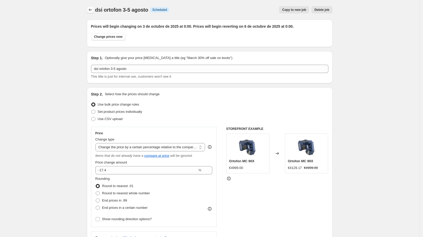
click at [91, 8] on icon "Price change jobs" at bounding box center [90, 9] width 5 height 5
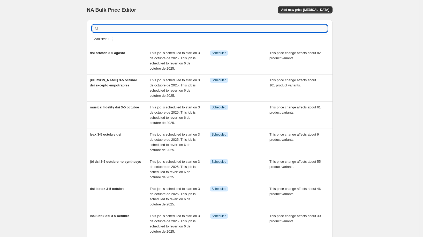
click at [124, 29] on input "text" at bounding box center [213, 28] width 227 height 7
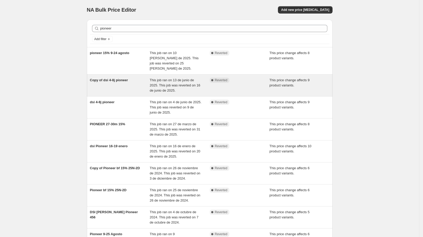
click at [125, 78] on span "Copy of dsi 4-8j pioneer" at bounding box center [109, 80] width 38 height 4
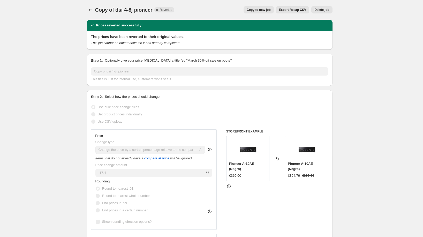
click at [258, 7] on button "Copy to new job" at bounding box center [258, 9] width 30 height 7
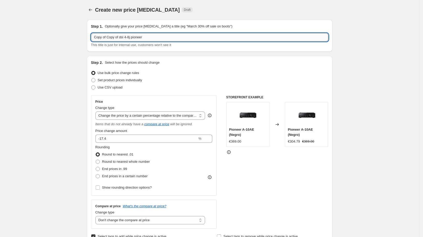
click at [139, 38] on input "Copy of Copy of dsi 4-8j pioneer" at bounding box center [209, 37] width 237 height 8
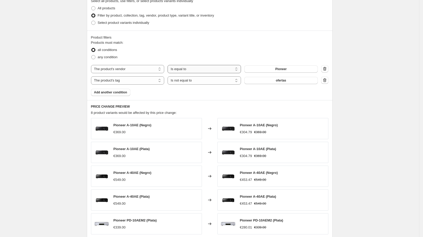
scroll to position [316, 0]
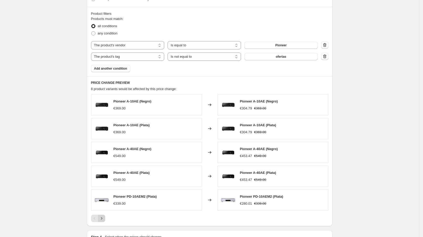
click at [104, 215] on button "Next" at bounding box center [101, 218] width 7 height 7
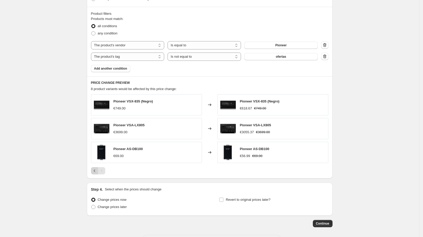
click at [95, 169] on icon "Previous" at bounding box center [95, 170] width 2 height 3
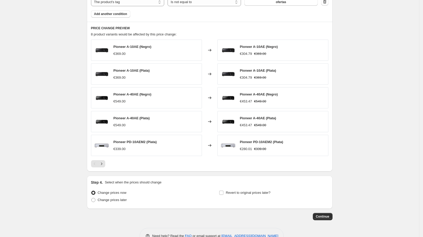
scroll to position [383, 0]
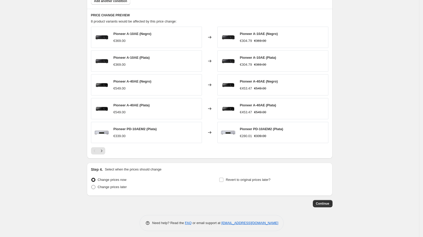
click at [113, 188] on label "Change prices later" at bounding box center [109, 186] width 36 height 7
click at [92, 185] on input "Change prices later" at bounding box center [91, 185] width 0 height 0
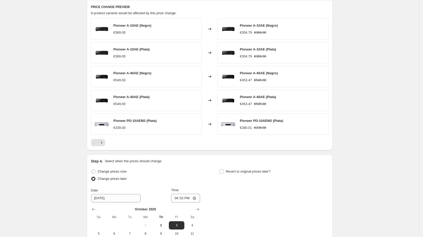
scroll to position [459, 0]
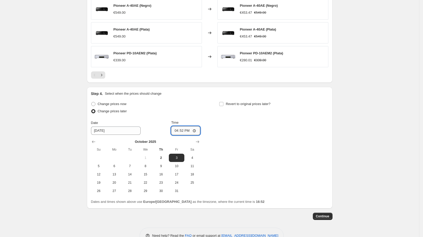
click at [183, 129] on input "16:52" at bounding box center [185, 130] width 29 height 9
click at [242, 100] on label "Revert to original prices later?" at bounding box center [244, 103] width 51 height 7
click at [223, 102] on input "Revert to original prices later?" at bounding box center [221, 104] width 4 height 4
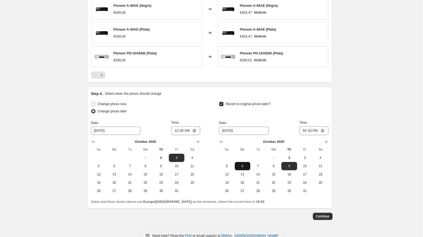
click at [244, 165] on span "6" at bounding box center [242, 166] width 11 height 4
click at [314, 128] on input "16:52" at bounding box center [313, 130] width 29 height 9
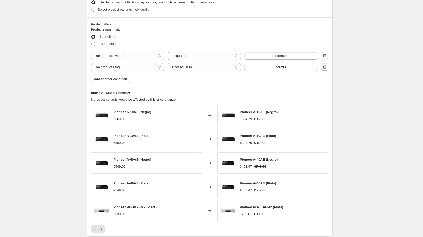
scroll to position [403, 0]
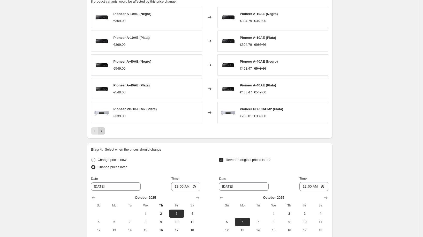
click at [103, 128] on icon "Next" at bounding box center [101, 130] width 5 height 5
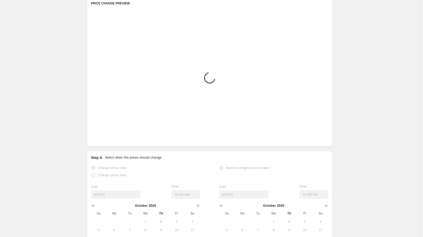
scroll to position [391, 0]
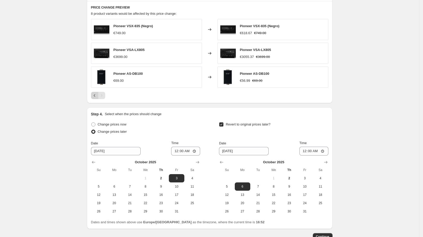
click at [93, 93] on button "Previous" at bounding box center [94, 95] width 7 height 7
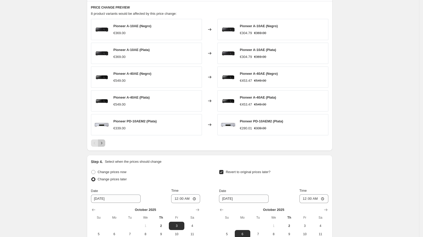
click at [102, 142] on icon "Next" at bounding box center [101, 142] width 5 height 5
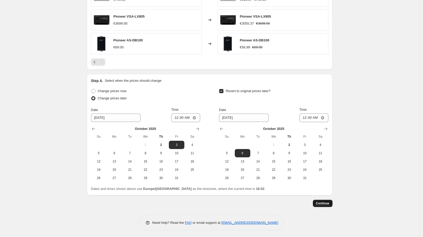
scroll to position [421, 0]
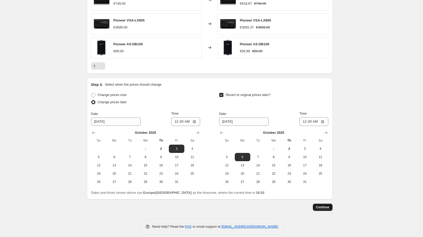
click at [331, 203] on button "Continue" at bounding box center [323, 206] width 20 height 7
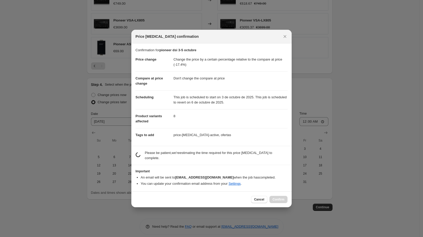
scroll to position [3, 0]
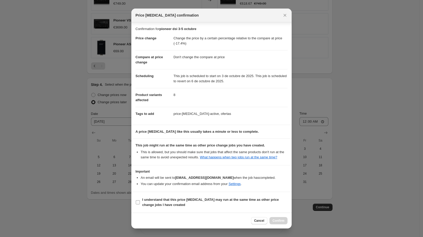
click at [153, 208] on label "I understand that this price [MEDICAL_DATA] may run at the same time as other p…" at bounding box center [211, 202] width 152 height 12
click at [140, 204] on input "I understand that this price [MEDICAL_DATA] may run at the same time as other p…" at bounding box center [138, 202] width 4 height 4
click at [281, 220] on span "Confirm" at bounding box center [278, 220] width 12 height 4
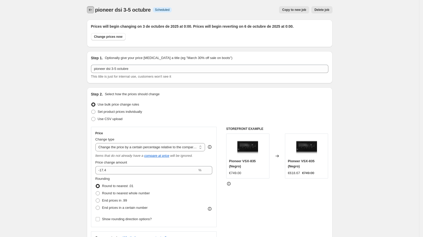
click at [90, 8] on icon "Price change jobs" at bounding box center [90, 9] width 5 height 5
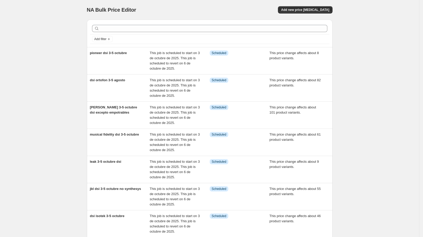
click at [197, 24] on div at bounding box center [209, 28] width 239 height 11
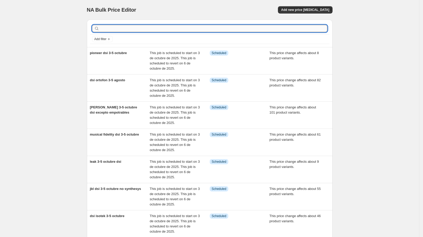
click at [197, 28] on input "text" at bounding box center [213, 28] width 227 height 7
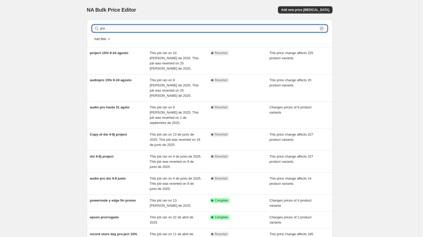
click at [118, 30] on input "pro" at bounding box center [209, 28] width 218 height 7
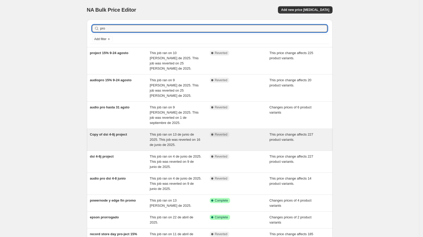
click at [123, 132] on div "Copy of dsi 4-8j project" at bounding box center [120, 140] width 60 height 16
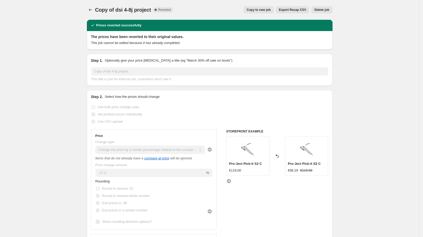
click at [258, 6] on div "Copy of dsi 4-8j project. This page is ready Copy of dsi 4-8j project Complete …" at bounding box center [210, 10] width 246 height 20
click at [257, 10] on span "Copy to new job" at bounding box center [259, 10] width 24 height 4
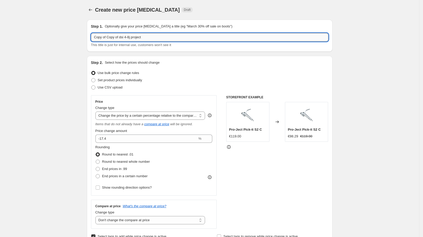
click at [152, 39] on input "Copy of Copy of dsi 4-8j project" at bounding box center [209, 37] width 237 height 8
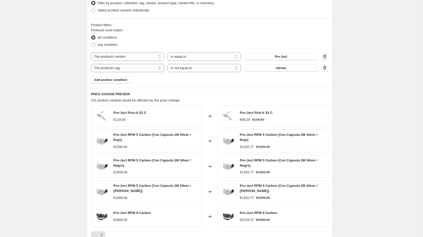
scroll to position [309, 0]
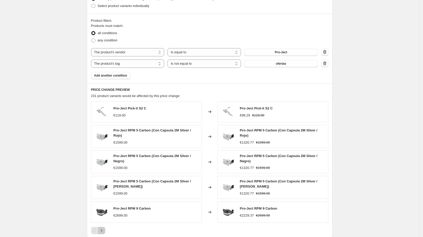
click at [103, 228] on icon "Next" at bounding box center [101, 230] width 5 height 5
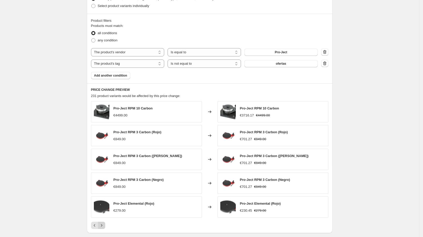
click at [104, 225] on icon "Next" at bounding box center [101, 225] width 5 height 5
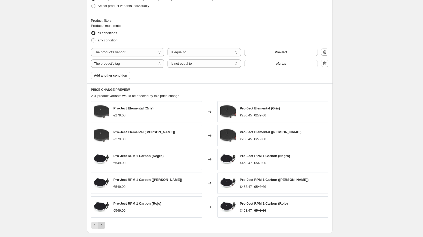
click at [104, 223] on icon "Next" at bounding box center [101, 225] width 5 height 5
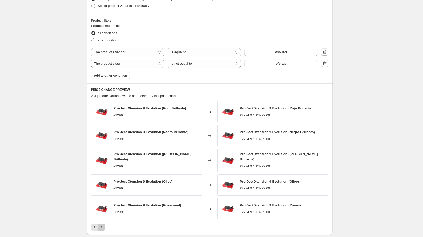
click at [104, 224] on icon "Next" at bounding box center [101, 226] width 5 height 5
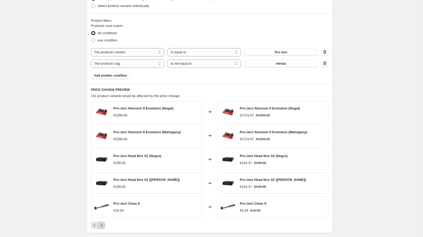
click at [104, 223] on icon "Next" at bounding box center [101, 225] width 5 height 5
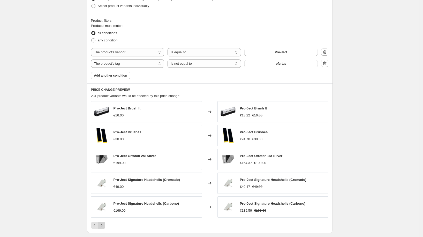
click at [104, 223] on icon "Next" at bounding box center [101, 225] width 5 height 5
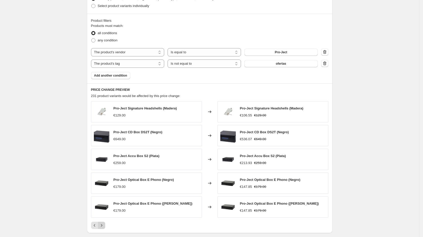
click at [104, 223] on icon "Next" at bounding box center [101, 225] width 5 height 5
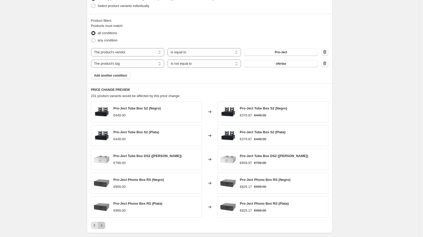
click at [104, 223] on icon "Next" at bounding box center [101, 225] width 5 height 5
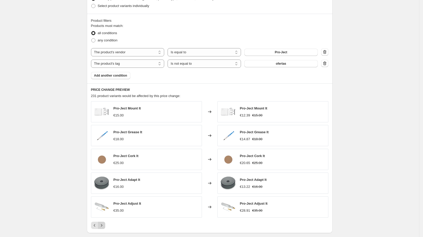
click at [102, 224] on icon "Next" at bounding box center [101, 225] width 1 height 2
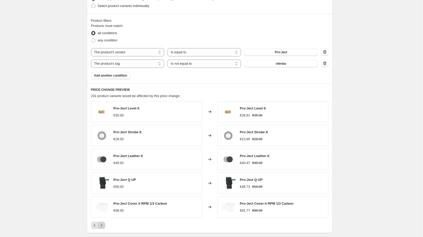
click at [102, 224] on icon "Next" at bounding box center [101, 225] width 1 height 2
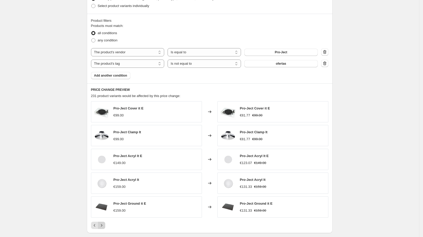
click at [102, 224] on icon "Next" at bounding box center [101, 225] width 1 height 2
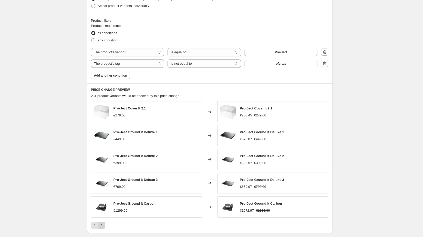
click at [102, 224] on icon "Next" at bounding box center [101, 225] width 1 height 2
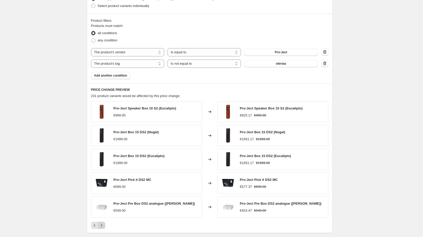
click at [102, 224] on icon "Next" at bounding box center [101, 225] width 1 height 2
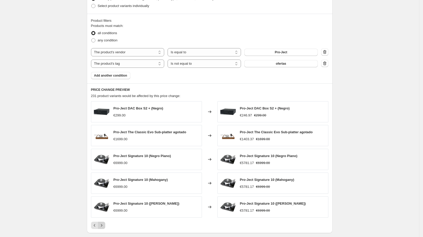
click at [102, 224] on icon "Next" at bounding box center [101, 225] width 1 height 2
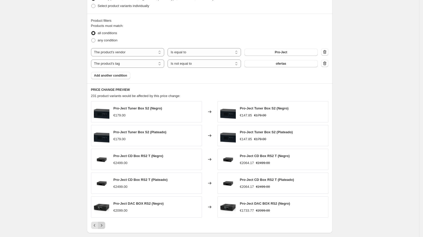
click at [102, 224] on icon "Next" at bounding box center [101, 225] width 1 height 2
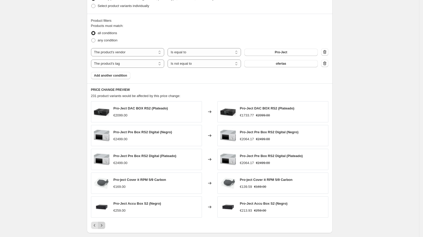
click at [102, 224] on icon "Next" at bounding box center [101, 225] width 1 height 2
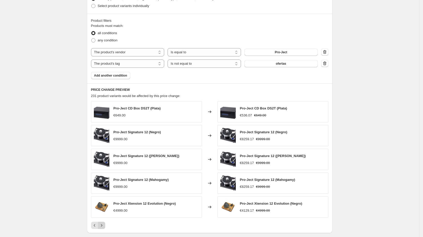
click at [103, 223] on icon "Next" at bounding box center [101, 225] width 5 height 5
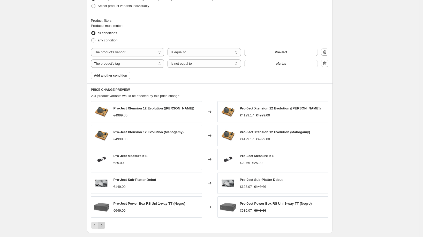
click at [103, 223] on icon "Next" at bounding box center [101, 225] width 5 height 5
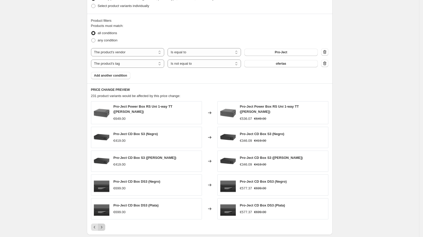
click at [103, 224] on icon "Next" at bounding box center [101, 226] width 5 height 5
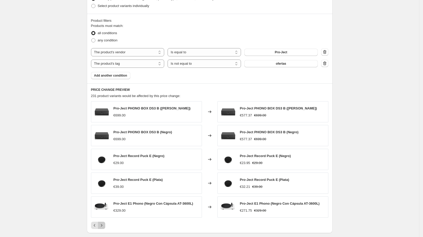
click at [103, 223] on icon "Next" at bounding box center [101, 225] width 5 height 5
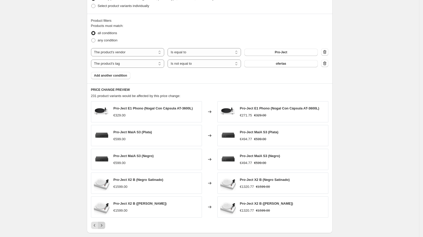
click at [103, 223] on icon "Next" at bounding box center [101, 225] width 5 height 5
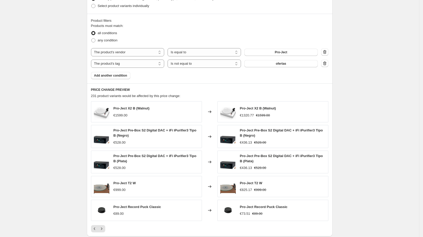
click at [103, 222] on div "Pro-Ject X2 B (Walnut) €1599.00 Changed to Pro-Ject X2 B (Walnut) €1320.77 €159…" at bounding box center [209, 166] width 237 height 131
click at [103, 226] on icon "Next" at bounding box center [101, 228] width 5 height 5
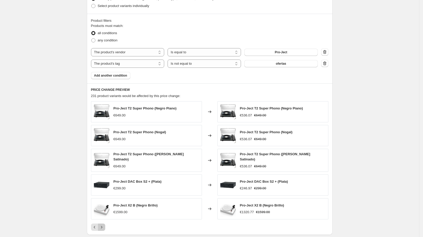
click at [103, 226] on icon "Next" at bounding box center [101, 226] width 5 height 5
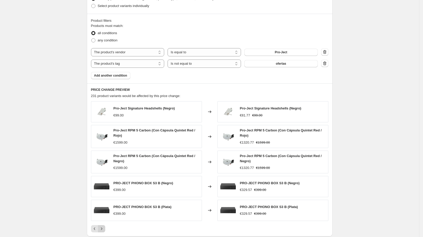
click at [103, 226] on icon "Next" at bounding box center [101, 228] width 5 height 5
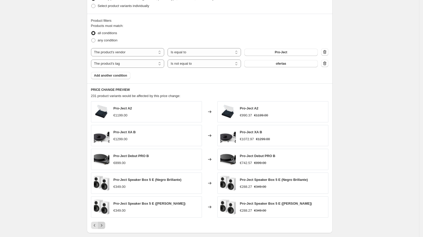
click at [103, 226] on icon "Next" at bounding box center [101, 225] width 5 height 5
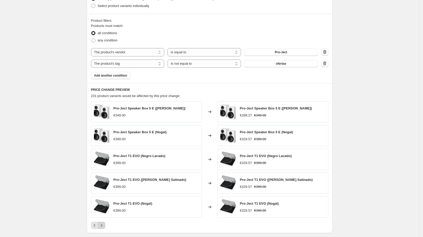
click at [103, 226] on icon "Next" at bounding box center [101, 225] width 5 height 5
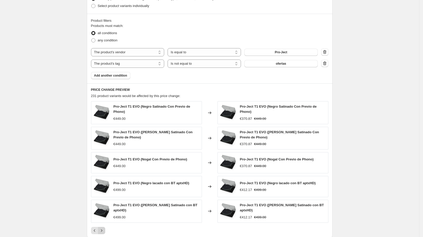
click at [103, 228] on icon "Next" at bounding box center [101, 230] width 5 height 5
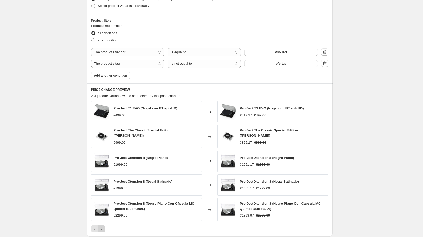
click at [103, 226] on icon "Next" at bounding box center [101, 228] width 5 height 5
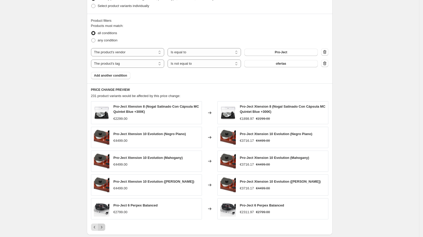
click at [103, 226] on icon "Next" at bounding box center [101, 226] width 5 height 5
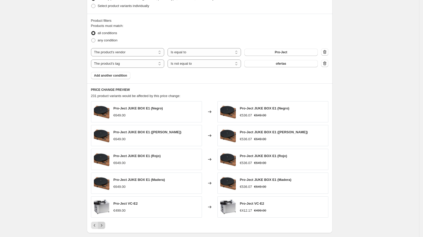
click at [103, 226] on icon "Next" at bounding box center [101, 225] width 5 height 5
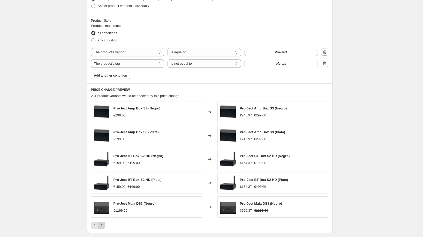
click at [103, 226] on icon "Next" at bounding box center [101, 225] width 5 height 5
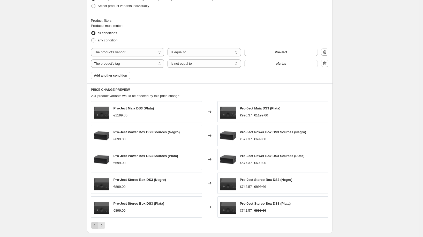
click at [95, 223] on icon "Previous" at bounding box center [94, 225] width 5 height 5
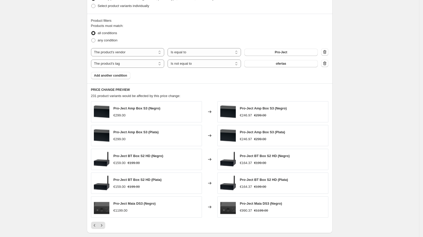
click at [142, 154] on span "Pro-Ject BT Box S2 HD (Negro)" at bounding box center [138, 156] width 50 height 4
drag, startPoint x: 153, startPoint y: 155, endPoint x: 98, endPoint y: 154, distance: 54.8
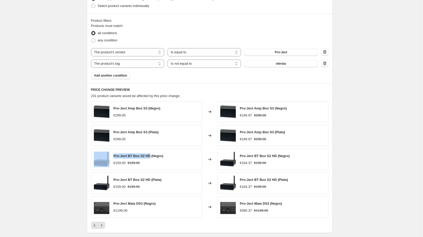
click at [98, 154] on div "Pro-Ject BT Box S2 HD (Negro) €159.00 €199.00" at bounding box center [146, 159] width 111 height 21
click at [144, 156] on span "Pro-Ject BT Box S2 HD (Negro)" at bounding box center [138, 156] width 50 height 4
drag, startPoint x: 152, startPoint y: 155, endPoint x: 112, endPoint y: 155, distance: 39.6
click at [112, 155] on div "Pro-Ject BT Box S2 HD (Negro) €159.00 €199.00" at bounding box center [146, 159] width 111 height 21
copy div "Pro-Ject BT Box S2 HD"
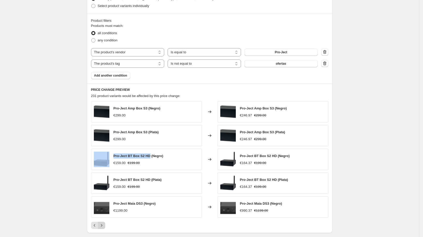
click at [103, 224] on icon "Next" at bounding box center [101, 225] width 5 height 5
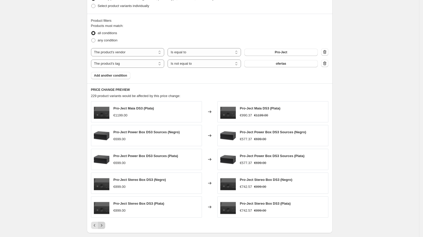
click at [103, 224] on icon "Next" at bounding box center [101, 225] width 5 height 5
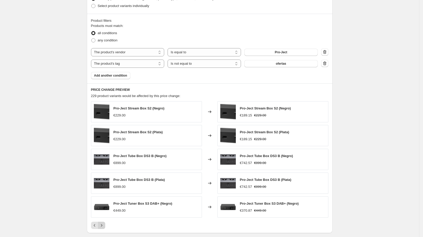
click at [102, 225] on icon "Next" at bounding box center [101, 225] width 5 height 5
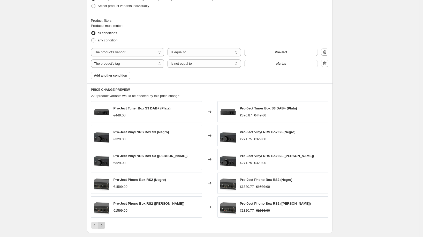
click at [102, 225] on icon "Next" at bounding box center [101, 225] width 5 height 5
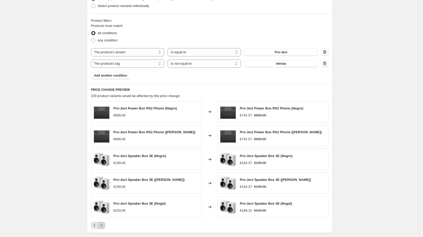
click at [102, 225] on icon "Next" at bounding box center [101, 225] width 5 height 5
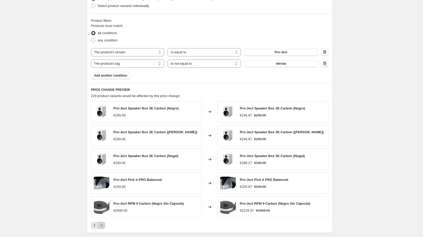
click at [102, 225] on icon "Next" at bounding box center [101, 225] width 5 height 5
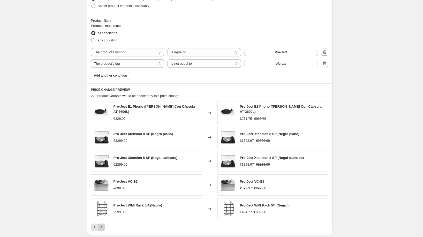
click at [102, 226] on icon "Next" at bounding box center [101, 226] width 5 height 5
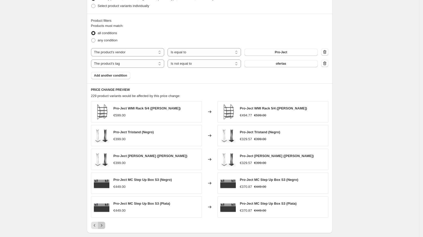
click at [102, 226] on button "Next" at bounding box center [101, 225] width 7 height 7
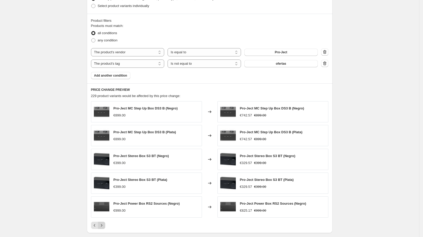
click at [102, 226] on button "Next" at bounding box center [101, 225] width 7 height 7
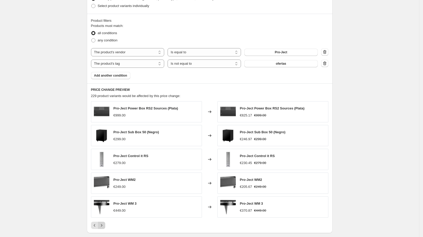
click at [102, 226] on button "Next" at bounding box center [101, 225] width 7 height 7
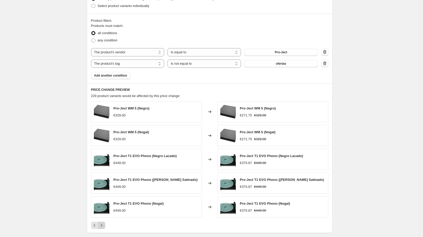
click at [102, 226] on button "Next" at bounding box center [101, 225] width 7 height 7
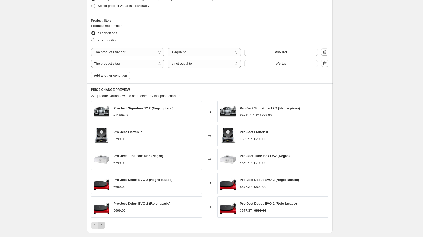
click at [102, 226] on button "Next" at bounding box center [101, 225] width 7 height 7
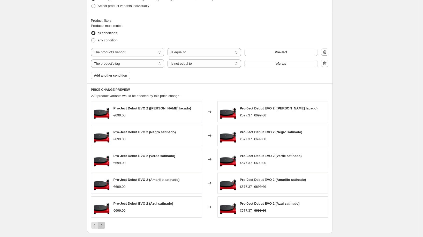
click at [102, 226] on button "Next" at bounding box center [101, 225] width 7 height 7
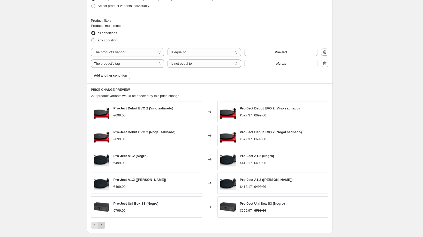
click at [102, 226] on icon "Next" at bounding box center [101, 225] width 5 height 5
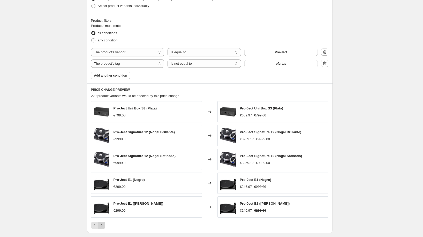
click at [102, 226] on icon "Next" at bounding box center [101, 225] width 5 height 5
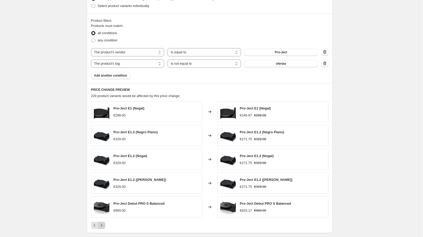
click at [102, 226] on icon "Next" at bounding box center [101, 225] width 5 height 5
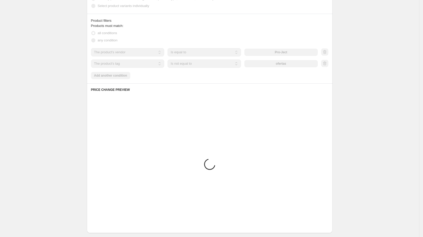
scroll to position [289, 0]
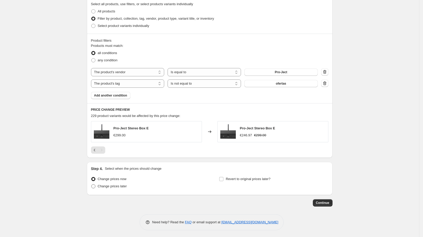
click at [115, 184] on span "Change prices later" at bounding box center [112, 186] width 29 height 5
click at [92, 184] on input "Change prices later" at bounding box center [91, 184] width 0 height 0
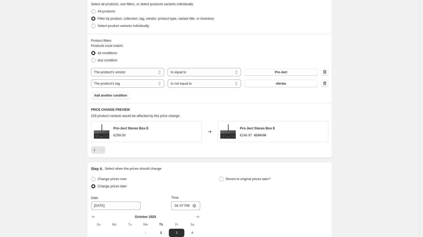
scroll to position [297, 0]
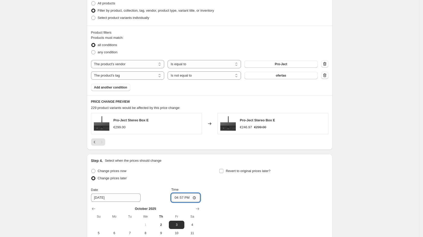
click at [180, 199] on input "16:57" at bounding box center [185, 197] width 29 height 9
click at [235, 169] on span "Revert to original prices later?" at bounding box center [248, 171] width 45 height 4
click at [223, 169] on input "Revert to original prices later?" at bounding box center [221, 171] width 4 height 4
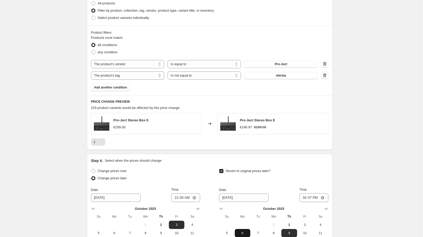
click at [246, 233] on span "6" at bounding box center [242, 233] width 11 height 4
click at [314, 196] on input "16:57" at bounding box center [313, 197] width 29 height 9
click at [313, 197] on input "16:57" at bounding box center [313, 197] width 29 height 9
click at [337, 191] on div "Create new price [MEDICAL_DATA]. This page is ready Create new price [MEDICAL_D…" at bounding box center [210, 10] width 258 height 615
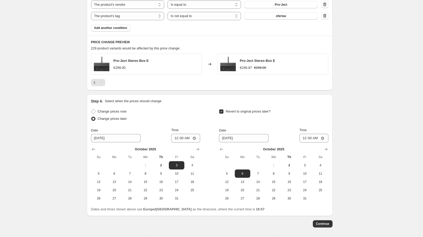
scroll to position [365, 0]
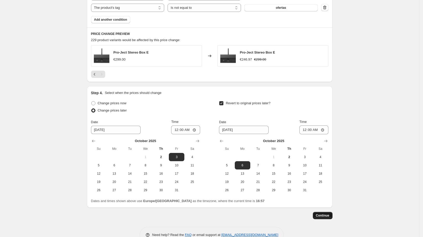
click at [331, 212] on button "Continue" at bounding box center [323, 215] width 20 height 7
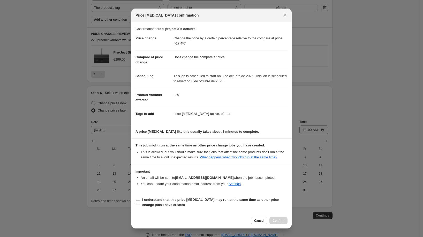
scroll to position [3, 0]
click at [241, 201] on b "I understand that this price [MEDICAL_DATA] may run at the same time as other p…" at bounding box center [210, 201] width 136 height 9
click at [140, 201] on input "I understand that this price [MEDICAL_DATA] may run at the same time as other p…" at bounding box center [138, 202] width 4 height 4
click at [271, 217] on div "Cancel Confirm" at bounding box center [211, 220] width 160 height 16
click at [279, 218] on button "Confirm" at bounding box center [278, 220] width 18 height 7
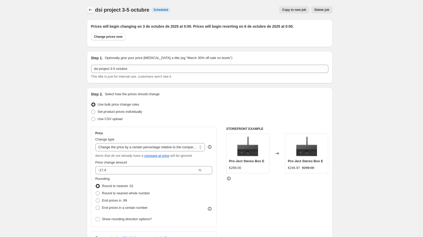
click at [92, 11] on icon "Price change jobs" at bounding box center [90, 9] width 5 height 5
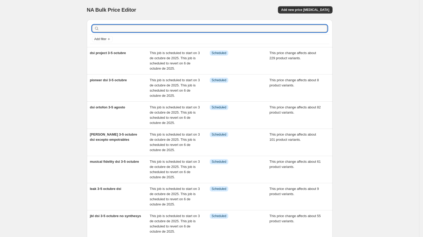
click at [208, 29] on input "text" at bounding box center [213, 28] width 227 height 7
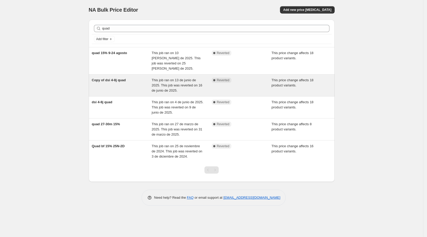
click at [125, 78] on span "Copy of dsi 4-8j quad" at bounding box center [109, 80] width 34 height 4
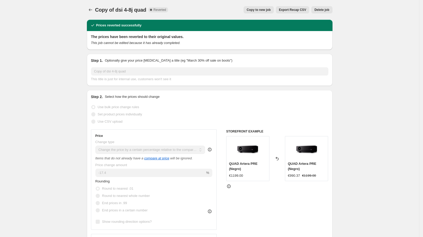
click at [259, 6] on div "Copy of dsi 4-8j quad. This page is ready Copy of dsi 4-8j quad Complete Revert…" at bounding box center [210, 10] width 246 height 20
click at [259, 9] on span "Copy to new job" at bounding box center [259, 10] width 24 height 4
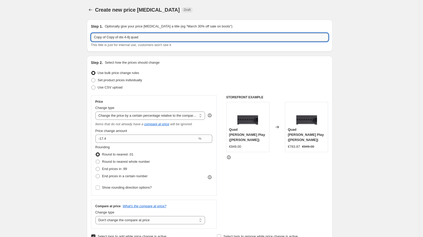
click at [179, 36] on input "Copy of Copy of dsi 4-8j quad" at bounding box center [209, 37] width 237 height 8
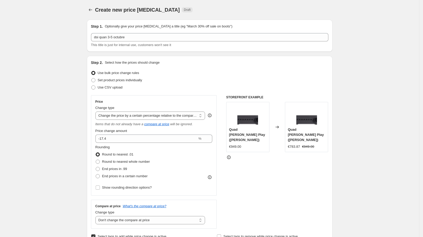
click at [129, 74] on span "Use bulk price change rules" at bounding box center [118, 73] width 41 height 4
click at [92, 71] on input "Use bulk price change rules" at bounding box center [91, 71] width 0 height 0
click at [127, 79] on span "Set product prices individually" at bounding box center [120, 80] width 44 height 4
click at [92, 78] on input "Set product prices individually" at bounding box center [91, 78] width 0 height 0
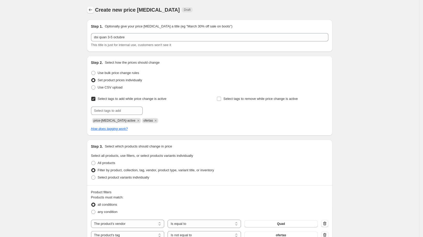
click at [92, 9] on icon "Price change jobs" at bounding box center [90, 9] width 5 height 5
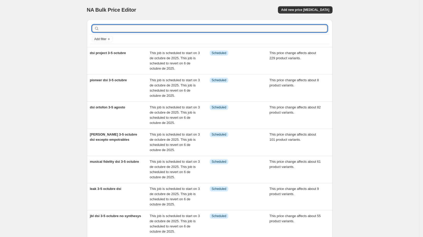
click at [148, 29] on input "text" at bounding box center [213, 28] width 227 height 7
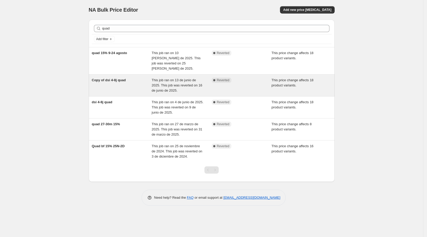
click at [125, 83] on div "Copy of dsi 4-8j quad" at bounding box center [122, 86] width 60 height 16
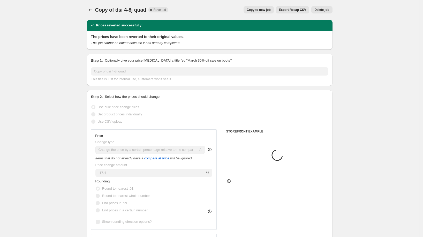
click at [257, 12] on button "Copy to new job" at bounding box center [258, 9] width 30 height 7
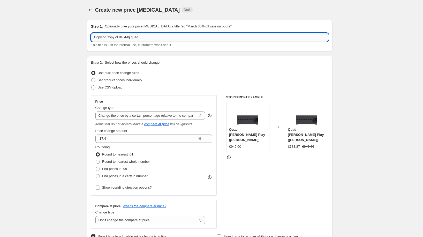
click at [150, 36] on input "Copy of Copy of dsi 4-8j quad" at bounding box center [209, 37] width 237 height 8
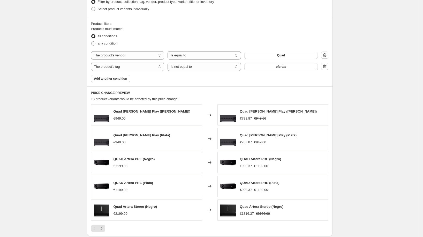
scroll to position [342, 0]
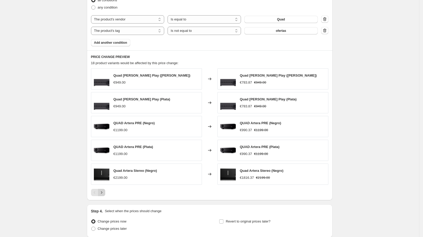
click at [105, 191] on button "Next" at bounding box center [101, 192] width 7 height 7
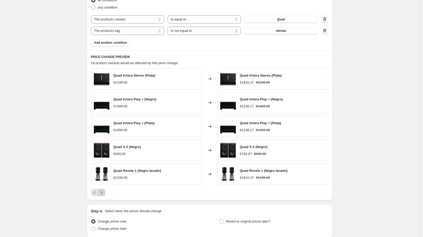
click at [104, 191] on icon "Next" at bounding box center [101, 192] width 5 height 5
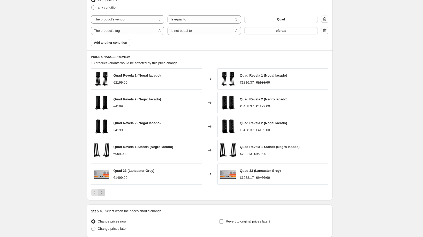
click at [104, 190] on icon "Next" at bounding box center [101, 192] width 5 height 5
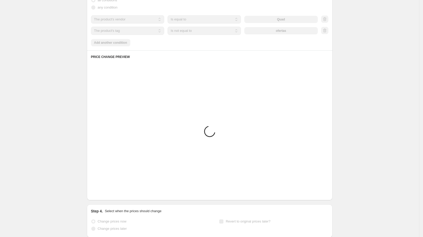
scroll to position [336, 0]
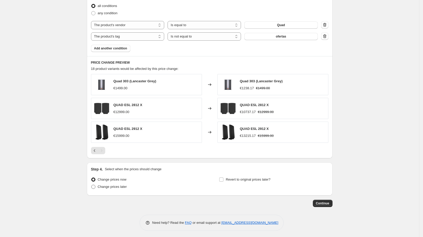
click at [118, 186] on span "Change prices later" at bounding box center [112, 187] width 29 height 4
click at [92, 185] on input "Change prices later" at bounding box center [91, 185] width 0 height 0
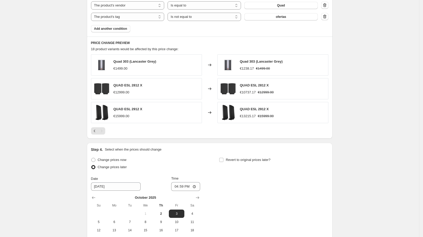
scroll to position [418, 0]
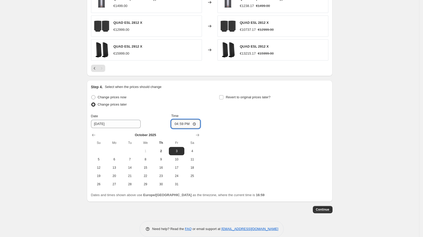
click at [182, 121] on input "16:59" at bounding box center [185, 123] width 29 height 9
click at [226, 97] on label "Revert to original prices later?" at bounding box center [244, 97] width 51 height 7
click at [223, 97] on input "Revert to original prices later?" at bounding box center [221, 97] width 4 height 4
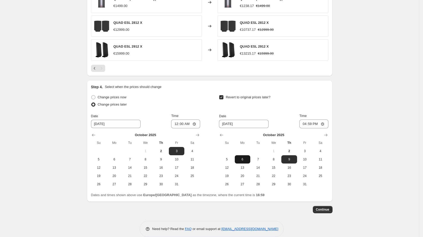
click at [248, 157] on span "6" at bounding box center [242, 159] width 11 height 4
click at [311, 120] on input "16:59" at bounding box center [313, 123] width 29 height 9
click at [325, 209] on span "Continue" at bounding box center [322, 209] width 13 height 4
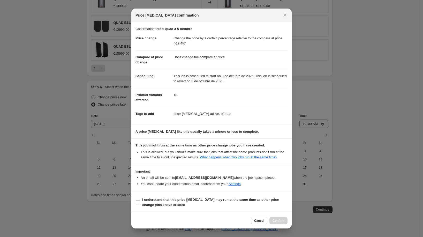
scroll to position [3, 0]
click at [187, 200] on b "I understand that this price [MEDICAL_DATA] may run at the same time as other p…" at bounding box center [210, 201] width 136 height 9
click at [140, 200] on input "I understand that this price [MEDICAL_DATA] may run at the same time as other p…" at bounding box center [138, 202] width 4 height 4
click at [277, 222] on span "Confirm" at bounding box center [278, 220] width 12 height 4
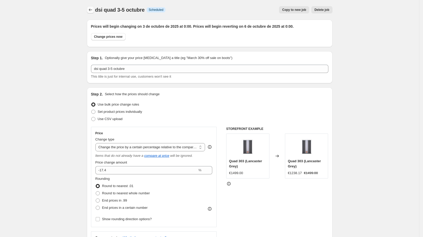
click at [90, 9] on icon "Price change jobs" at bounding box center [90, 9] width 5 height 5
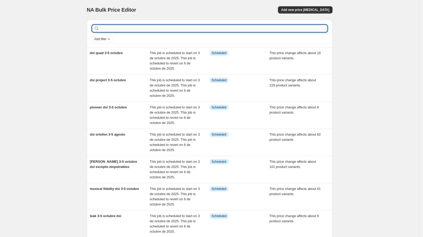
click at [115, 29] on input "text" at bounding box center [213, 28] width 227 height 7
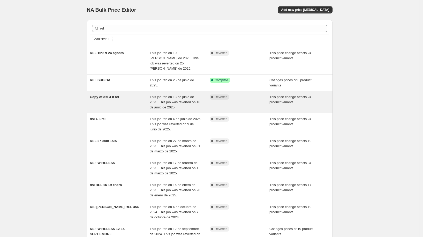
click at [125, 94] on div "Copy of dsi 4-8 rel" at bounding box center [120, 102] width 60 height 16
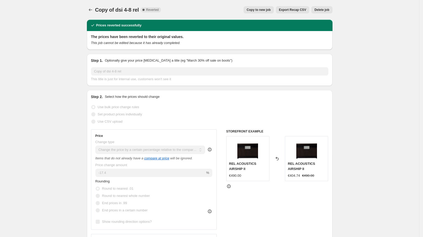
click at [252, 11] on span "Copy to new job" at bounding box center [259, 10] width 24 height 4
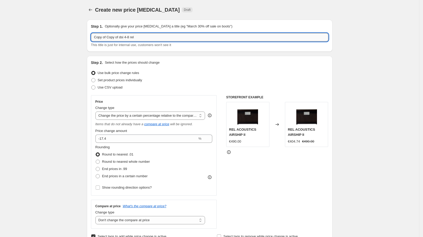
click at [128, 36] on input "Copy of Copy of dsi 4-8 rel" at bounding box center [209, 37] width 237 height 8
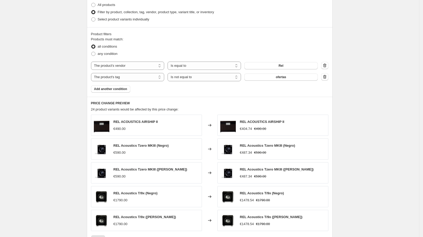
scroll to position [319, 0]
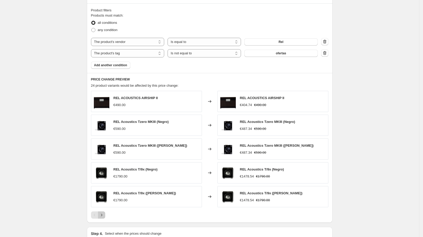
click at [104, 214] on icon "Next" at bounding box center [101, 214] width 5 height 5
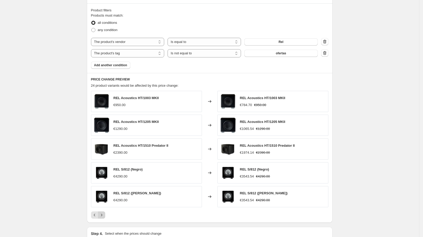
click at [104, 214] on icon "Next" at bounding box center [101, 214] width 5 height 5
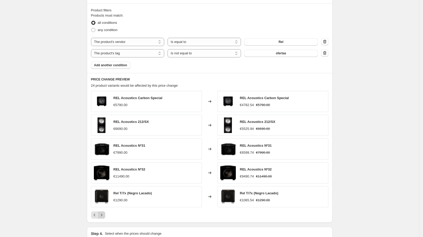
click at [104, 214] on icon "Next" at bounding box center [101, 214] width 5 height 5
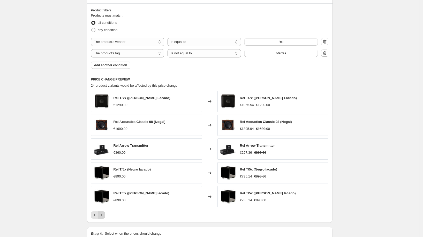
click at [104, 214] on icon "Next" at bounding box center [101, 214] width 5 height 5
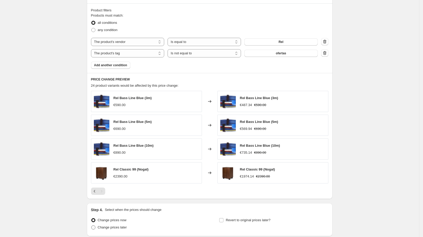
click at [113, 225] on span "Change prices later" at bounding box center [112, 227] width 29 height 4
click at [92, 225] on input "Change prices later" at bounding box center [91, 225] width 0 height 0
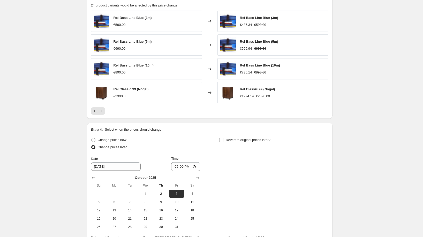
scroll to position [435, 0]
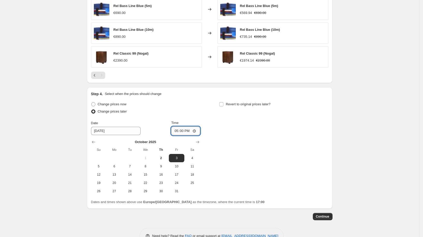
click at [182, 131] on input "17:00" at bounding box center [185, 130] width 29 height 9
click at [230, 95] on div "Step 4. Select when the prices should change" at bounding box center [209, 93] width 237 height 5
drag, startPoint x: 231, startPoint y: 98, endPoint x: 226, endPoint y: 101, distance: 6.2
click at [231, 98] on div "Step 4. Select when the prices should change Change prices now Change prices la…" at bounding box center [209, 147] width 237 height 113
click at [229, 102] on span "Revert to original prices later?" at bounding box center [248, 104] width 45 height 4
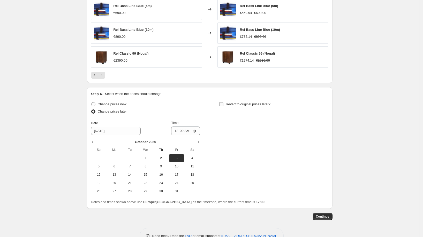
click at [223, 102] on input "Revert to original prices later?" at bounding box center [221, 104] width 4 height 4
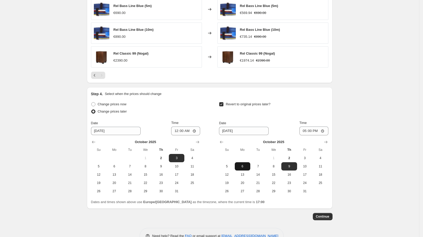
click at [247, 164] on span "6" at bounding box center [242, 166] width 11 height 4
click at [309, 128] on input "17:00" at bounding box center [313, 130] width 29 height 9
click at [321, 214] on span "Continue" at bounding box center [322, 216] width 13 height 4
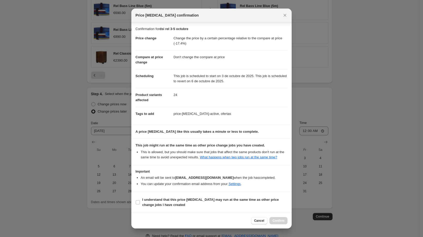
scroll to position [3, 0]
click at [187, 206] on span "I understand that this price [MEDICAL_DATA] may run at the same time as other p…" at bounding box center [214, 202] width 145 height 10
click at [140, 204] on input "I understand that this price [MEDICAL_DATA] may run at the same time as other p…" at bounding box center [138, 202] width 4 height 4
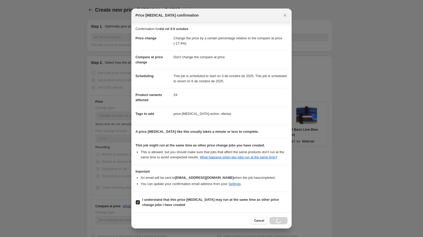
select select "pcap"
select select "no_change"
select select "vendor"
select select "tag"
select select "not_equal"
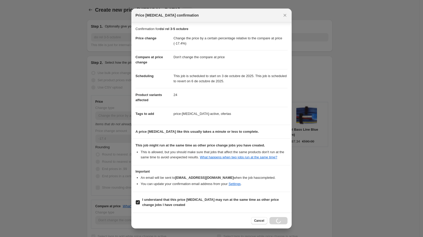
scroll to position [3, 0]
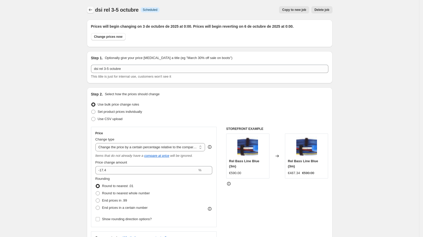
click at [93, 11] on icon "Price change jobs" at bounding box center [90, 9] width 5 height 5
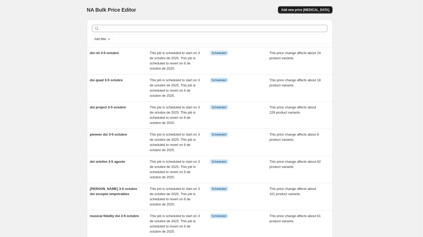
click at [297, 10] on span "Add new price [MEDICAL_DATA]" at bounding box center [305, 10] width 48 height 4
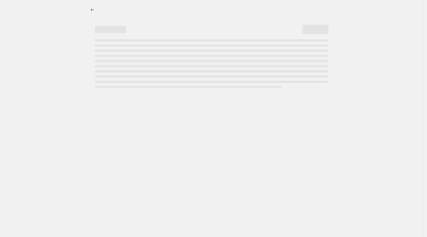
select select "percentage"
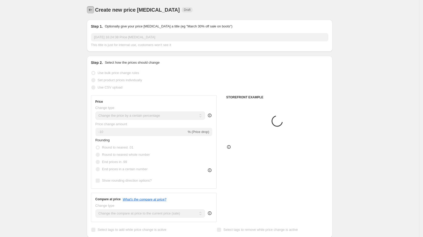
click at [93, 9] on icon "Price change jobs" at bounding box center [90, 9] width 5 height 5
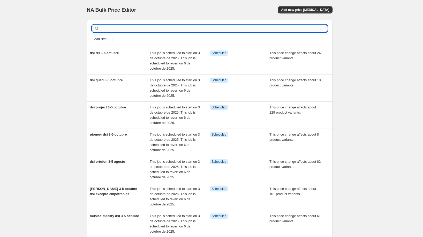
click at [125, 32] on input "text" at bounding box center [213, 28] width 227 height 7
type input "roberts"
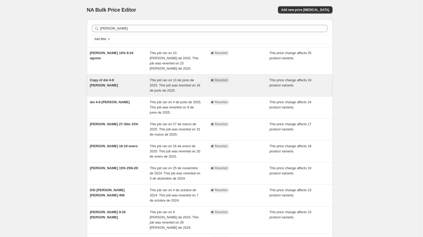
click at [113, 85] on div "Copy of dsi 4-8 roberts" at bounding box center [120, 86] width 60 height 16
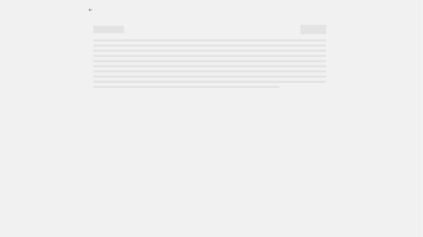
select select "pcap"
select select "no_change"
select select "vendor"
select select "tag"
select select "not_equal"
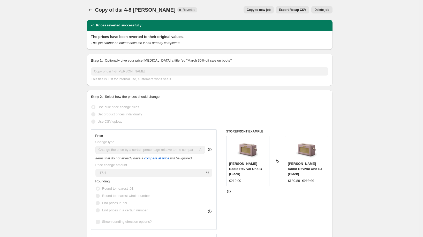
click at [248, 11] on span "Copy to new job" at bounding box center [259, 10] width 24 height 4
select select "pcap"
select select "no_change"
select select "vendor"
select select "tag"
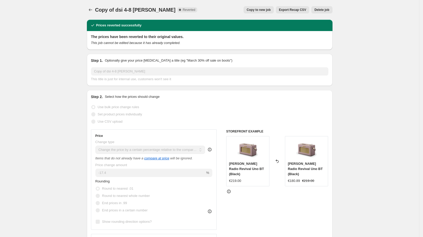
select select "not_equal"
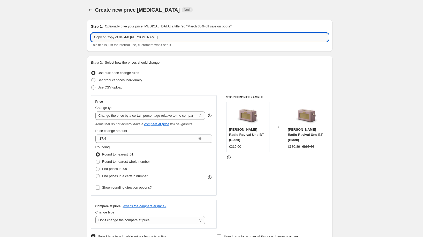
click at [147, 38] on input "Copy of Copy of dsi 4-8 roberts" at bounding box center [209, 37] width 237 height 8
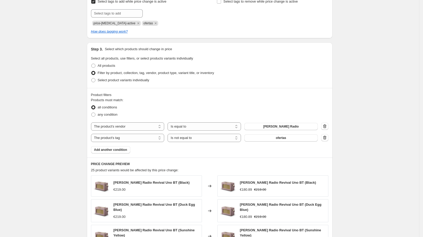
scroll to position [342, 0]
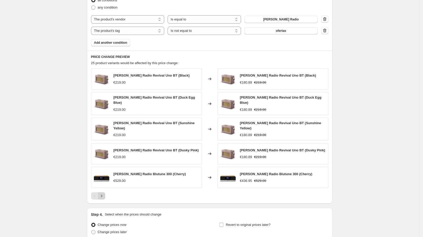
type input "dsi roberts 3-5 octubre"
click at [103, 193] on icon "Next" at bounding box center [101, 195] width 5 height 5
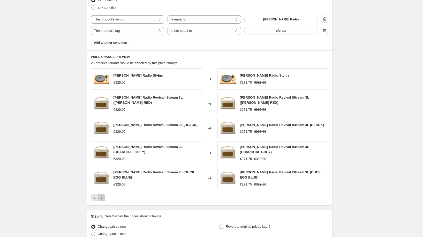
click at [104, 195] on icon "Next" at bounding box center [101, 197] width 5 height 5
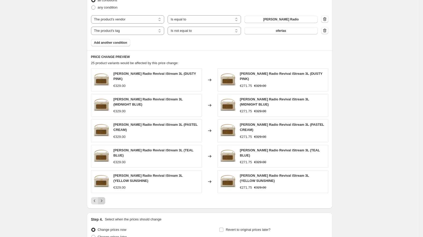
click at [104, 198] on icon "Next" at bounding box center [101, 200] width 5 height 5
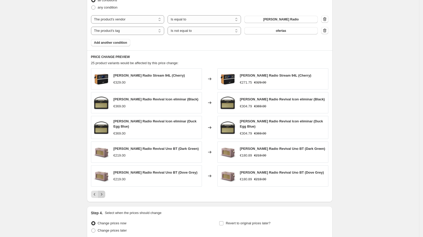
click at [104, 193] on icon "Next" at bounding box center [101, 194] width 5 height 5
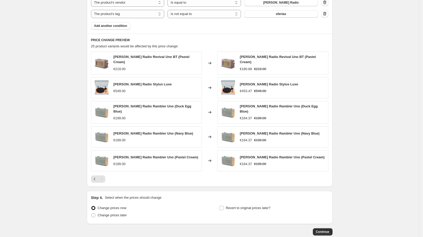
scroll to position [377, 0]
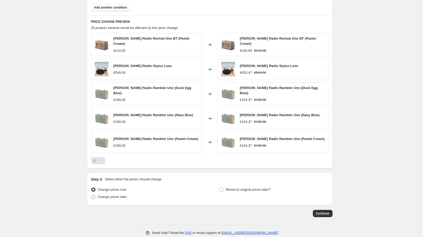
click at [123, 195] on span "Change prices later" at bounding box center [112, 197] width 29 height 4
click at [92, 195] on input "Change prices later" at bounding box center [91, 195] width 0 height 0
radio input "true"
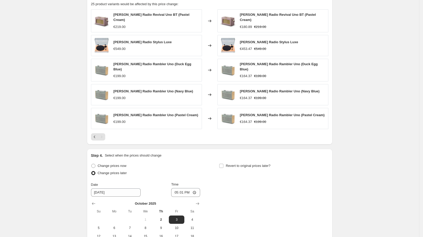
scroll to position [418, 0]
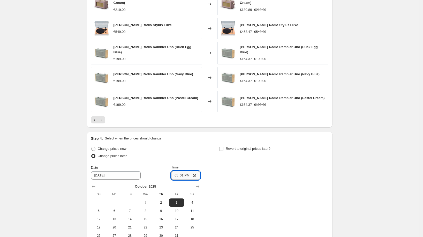
click at [186, 171] on input "17:01" at bounding box center [185, 175] width 29 height 9
type input "00:00"
click at [225, 147] on label "Revert to original prices later?" at bounding box center [244, 148] width 51 height 7
click at [223, 147] on input "Revert to original prices later?" at bounding box center [221, 149] width 4 height 4
checkbox input "true"
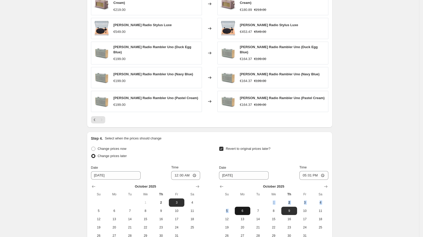
click at [245, 202] on tbody "1 2 3 4 5 6 7 8 9 10 11 12 13 14 15 16 17 18 19 20 21 22 23 24 25 26 27 28 29 3…" at bounding box center [273, 218] width 109 height 41
click at [250, 207] on button "6" at bounding box center [243, 211] width 16 height 8
type input "[DATE]"
click at [310, 171] on input "17:01" at bounding box center [313, 175] width 29 height 9
type input "00:00"
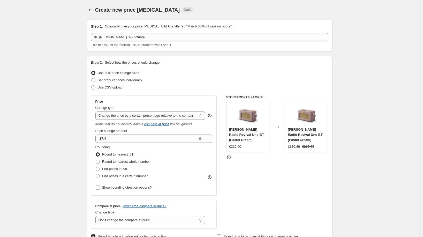
scroll to position [472, 0]
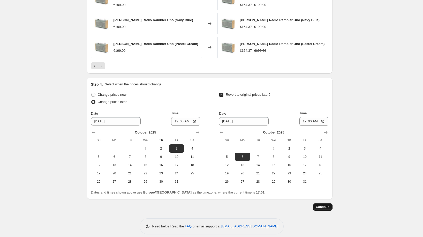
click at [322, 205] on span "Continue" at bounding box center [322, 207] width 13 height 4
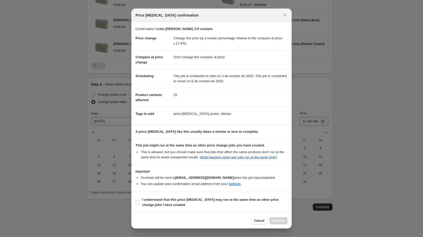
scroll to position [3, 0]
click at [176, 194] on section "I understand that this price [MEDICAL_DATA] may run at the same time as other p…" at bounding box center [211, 202] width 160 height 21
click at [186, 202] on b "I understand that this price [MEDICAL_DATA] may run at the same time as other p…" at bounding box center [210, 201] width 136 height 9
click at [140, 202] on input "I understand that this price [MEDICAL_DATA] may run at the same time as other p…" at bounding box center [138, 202] width 4 height 4
checkbox input "true"
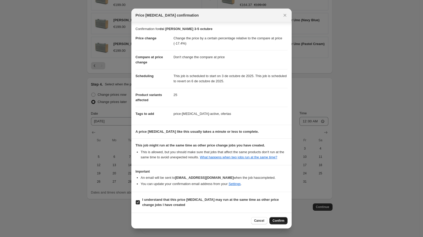
click at [280, 220] on span "Confirm" at bounding box center [278, 220] width 12 height 4
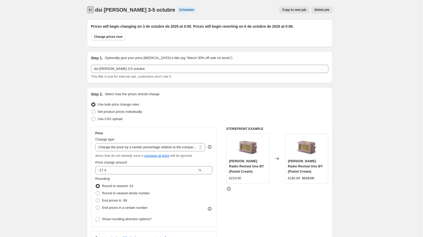
click at [91, 7] on button "Price change jobs" at bounding box center [90, 9] width 7 height 7
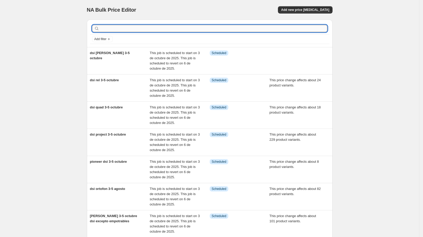
click at [135, 29] on input "text" at bounding box center [213, 28] width 227 height 7
type input "rotel"
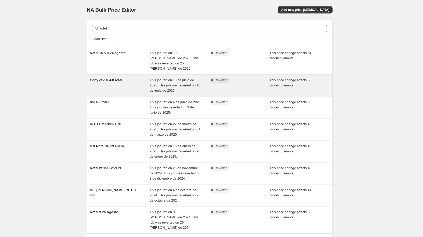
click at [120, 78] on span "Copy of dsi 4-8 rotel" at bounding box center [106, 80] width 32 height 4
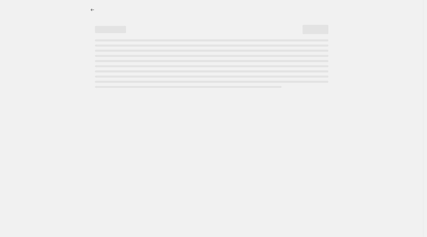
select select "pcap"
select select "no_change"
select select "vendor"
select select "tag"
select select "not_equal"
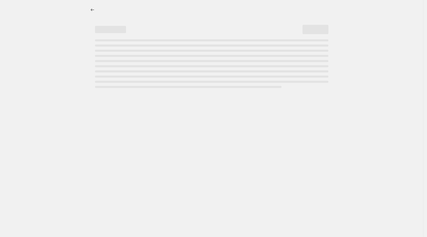
select select "not_equal"
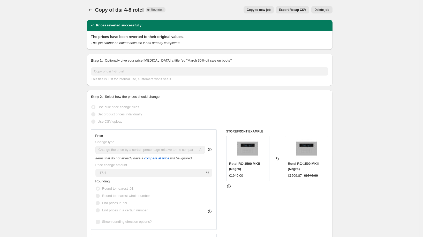
click at [247, 9] on button "Copy to new job" at bounding box center [258, 9] width 30 height 7
select select "pcap"
select select "no_change"
select select "vendor"
select select "tag"
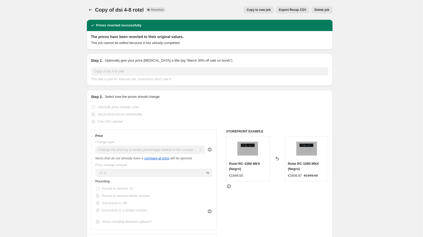
select select "not_equal"
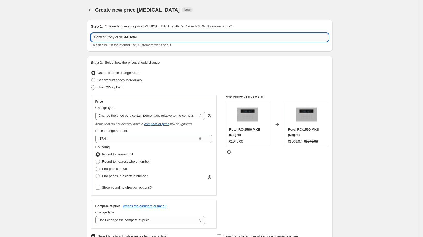
click at [136, 36] on input "Copy of Copy of dsi 4-8 rotel" at bounding box center [209, 37] width 237 height 8
type input "rotel dsi 3-5 octubre excepto michi"
click at [178, 79] on div "Set product prices individually" at bounding box center [209, 80] width 237 height 7
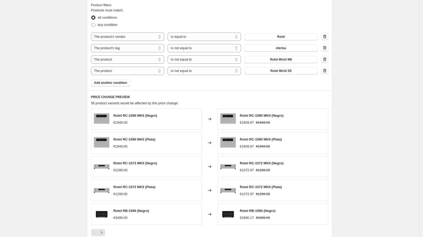
scroll to position [355, 0]
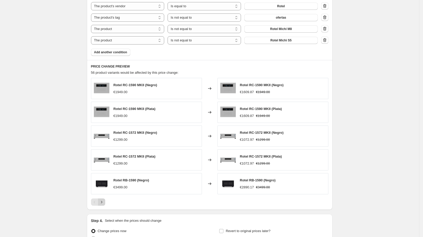
click at [103, 199] on icon "Next" at bounding box center [101, 201] width 5 height 5
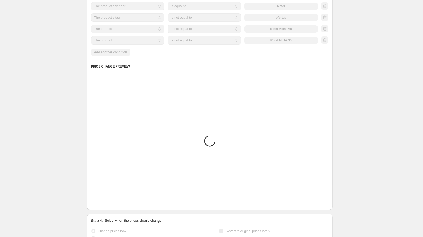
scroll to position [277, 0]
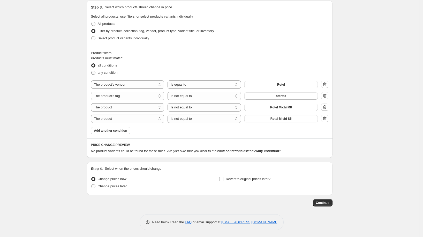
click at [112, 73] on span "any condition" at bounding box center [108, 73] width 20 height 4
click at [92, 71] on input "any condition" at bounding box center [91, 71] width 0 height 0
radio input "true"
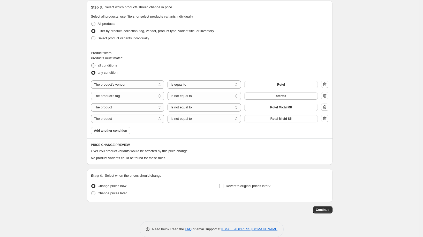
click at [114, 64] on span "all conditions" at bounding box center [107, 65] width 19 height 4
click at [92, 64] on input "all conditions" at bounding box center [91, 63] width 0 height 0
radio input "true"
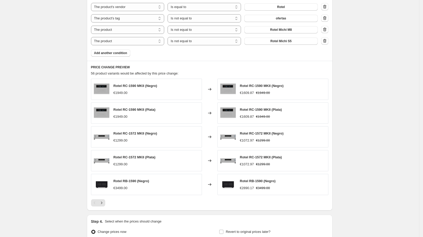
scroll to position [358, 0]
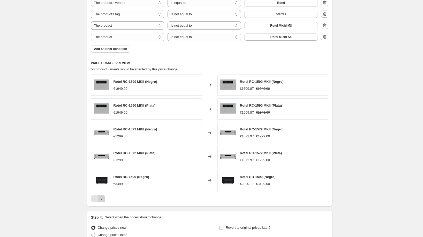
click at [104, 197] on icon "Next" at bounding box center [101, 198] width 5 height 5
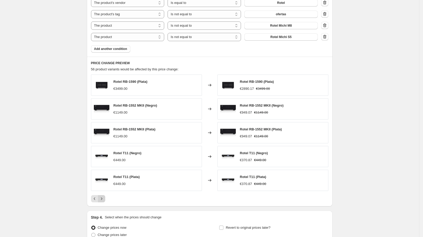
click at [104, 197] on icon "Next" at bounding box center [101, 198] width 5 height 5
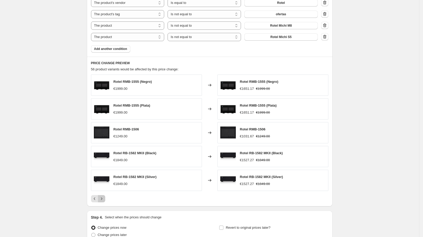
click at [104, 197] on icon "Next" at bounding box center [101, 198] width 5 height 5
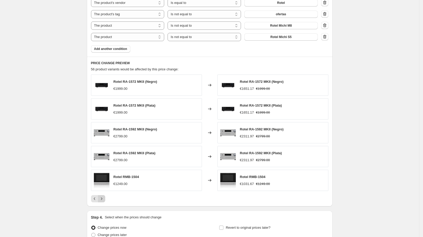
click at [104, 197] on icon "Next" at bounding box center [101, 198] width 5 height 5
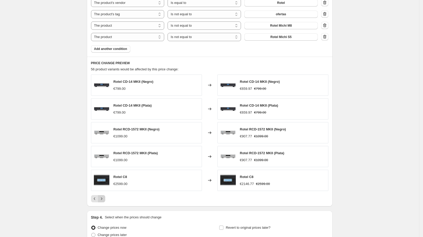
click at [104, 197] on icon "Next" at bounding box center [101, 198] width 5 height 5
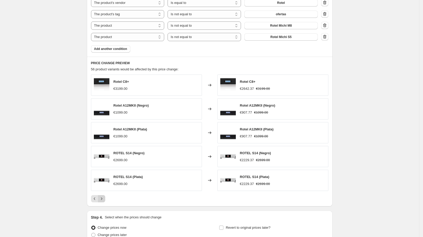
click at [104, 197] on icon "Next" at bounding box center [101, 198] width 5 height 5
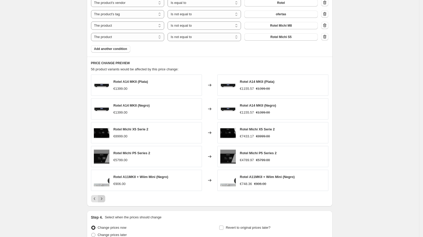
click at [104, 197] on icon "Next" at bounding box center [101, 198] width 5 height 5
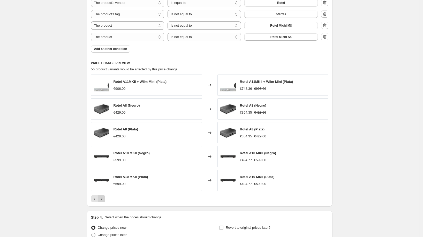
click at [104, 197] on icon "Next" at bounding box center [101, 198] width 5 height 5
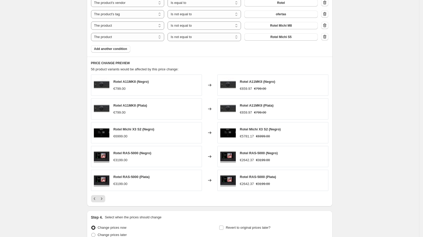
click at [126, 128] on span "Rotel Michi X3 S2 (Negro)" at bounding box center [133, 129] width 41 height 4
drag, startPoint x: 144, startPoint y: 129, endPoint x: 114, endPoint y: 128, distance: 30.3
click at [114, 128] on div "Rotel Michi X3 S2 (Negro) €6999.00" at bounding box center [146, 132] width 111 height 21
copy span "Rotel Michi X3 S2"
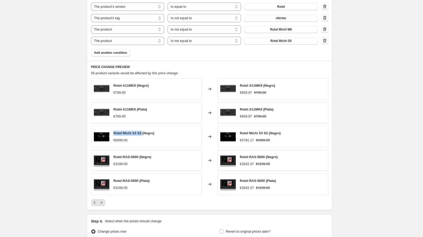
scroll to position [341, 0]
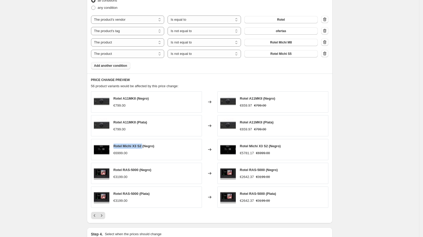
click at [125, 65] on span "Add another condition" at bounding box center [110, 66] width 33 height 4
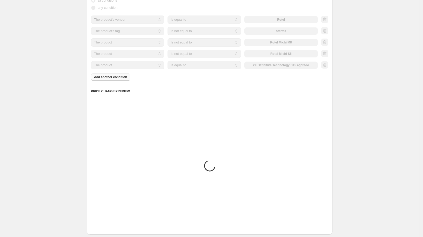
scroll to position [288, 0]
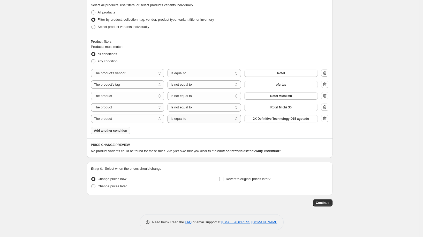
click at [185, 117] on select "Is equal to Is not equal to" at bounding box center [204, 119] width 73 height 8
select select "not_equal"
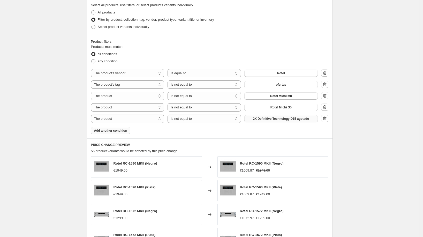
click at [271, 119] on span "2X Definitive Technology D15 agotado" at bounding box center [281, 119] width 56 height 4
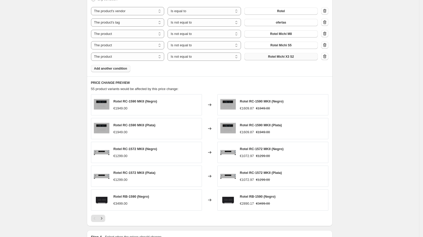
scroll to position [354, 0]
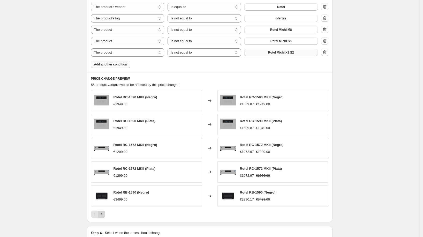
click at [103, 212] on icon "Next" at bounding box center [101, 213] width 5 height 5
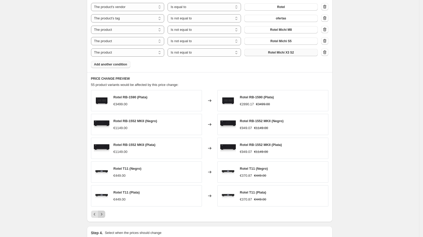
click at [104, 215] on icon "Next" at bounding box center [101, 213] width 5 height 5
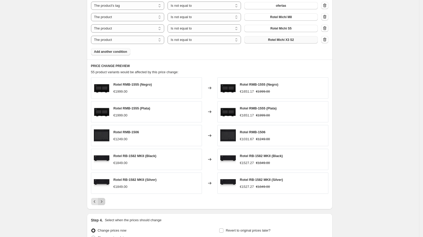
scroll to position [371, 0]
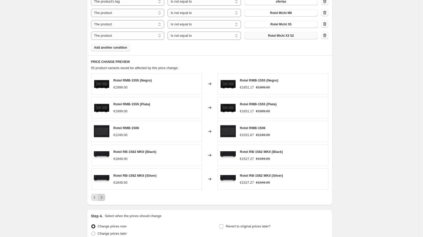
click at [103, 195] on icon "Next" at bounding box center [101, 197] width 5 height 5
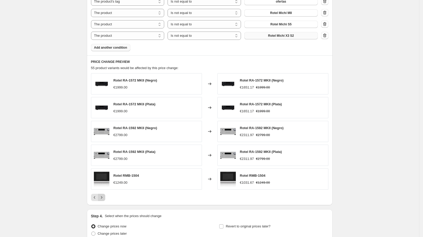
click at [104, 195] on icon "Next" at bounding box center [101, 197] width 5 height 5
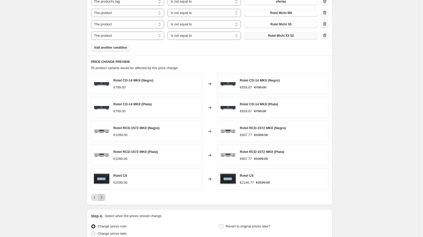
click at [102, 196] on icon "Next" at bounding box center [101, 197] width 1 height 2
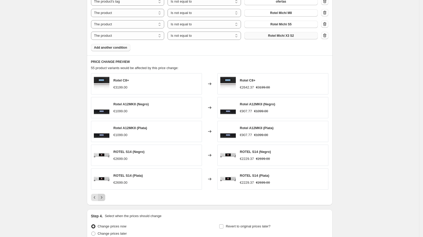
click at [103, 197] on icon "Next" at bounding box center [101, 197] width 5 height 5
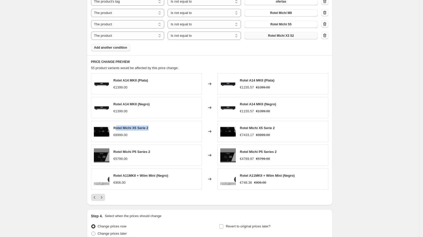
drag, startPoint x: 151, startPoint y: 127, endPoint x: 116, endPoint y: 128, distance: 34.4
click at [116, 128] on span "Rotel Michi X5 Serie 2" at bounding box center [130, 128] width 35 height 4
drag, startPoint x: 115, startPoint y: 127, endPoint x: 151, endPoint y: 127, distance: 35.9
click at [151, 127] on div "Rotel Michi X5 Serie 2 €8999.00" at bounding box center [146, 131] width 111 height 21
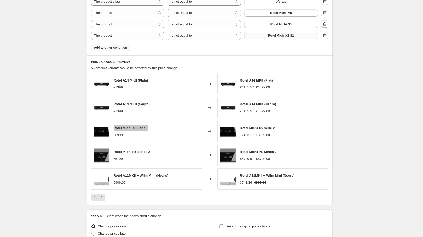
scroll to position [363, 0]
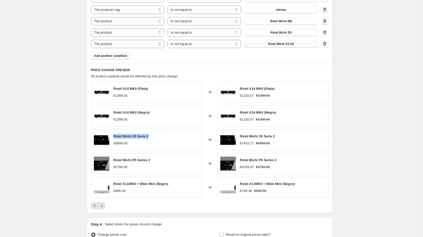
click at [327, 22] on icon "button" at bounding box center [324, 20] width 5 height 5
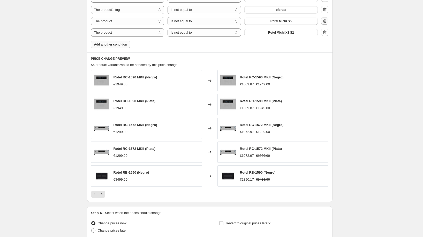
click at [327, 22] on icon "button" at bounding box center [324, 20] width 5 height 5
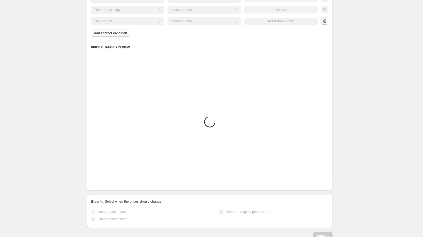
click at [328, 22] on div at bounding box center [324, 21] width 7 height 8
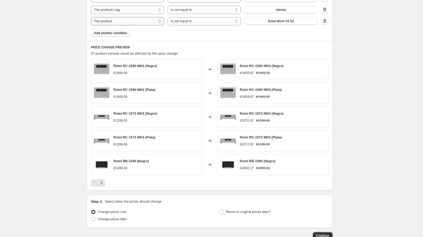
click at [153, 20] on select "The product The product's collection The product's tag The product's vendor The…" at bounding box center [127, 21] width 73 height 8
click at [155, 22] on select "The product The product's collection The product's tag The product's vendor The…" at bounding box center [127, 21] width 73 height 8
select select "tag"
click at [271, 18] on button "0-200 EUR" at bounding box center [280, 21] width 73 height 7
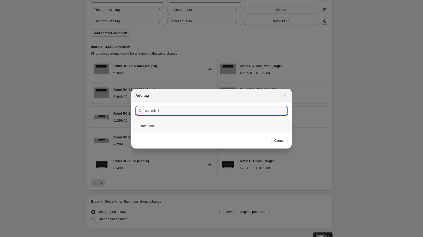
type input "rotel michi"
click at [176, 123] on div "Rotel Michi" at bounding box center [211, 126] width 160 height 14
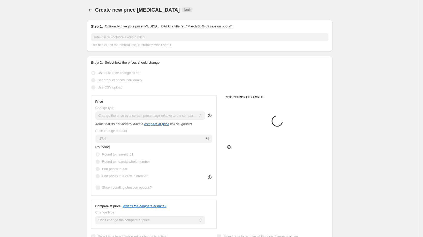
scroll to position [363, 0]
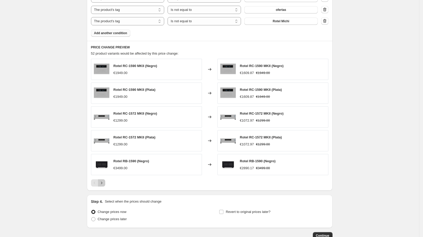
click at [102, 181] on icon "Next" at bounding box center [101, 182] width 5 height 5
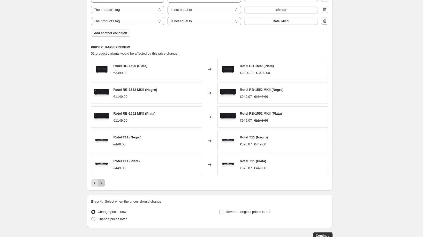
click at [102, 181] on icon "Next" at bounding box center [101, 182] width 5 height 5
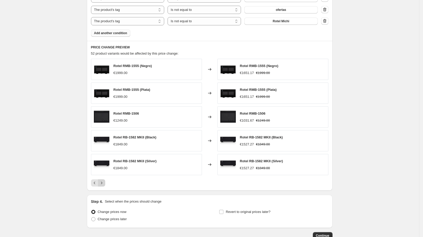
click at [102, 181] on icon "Next" at bounding box center [101, 182] width 5 height 5
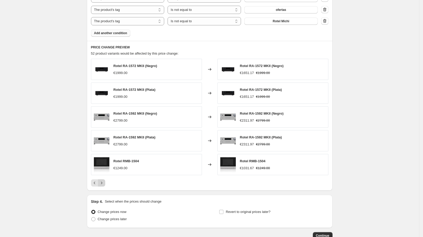
click at [102, 181] on icon "Next" at bounding box center [101, 182] width 5 height 5
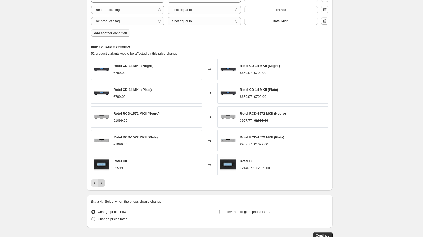
click at [102, 181] on icon "Next" at bounding box center [101, 182] width 5 height 5
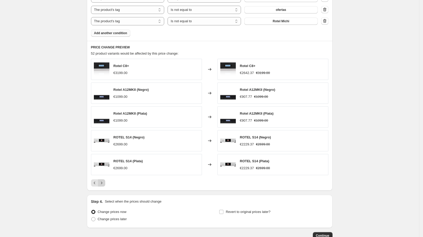
click at [102, 181] on icon "Next" at bounding box center [101, 182] width 5 height 5
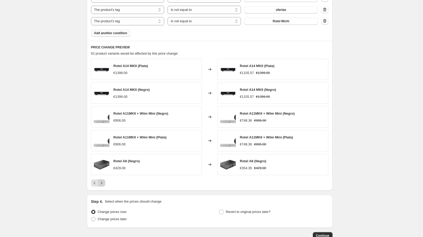
click at [102, 181] on icon "Next" at bounding box center [101, 182] width 5 height 5
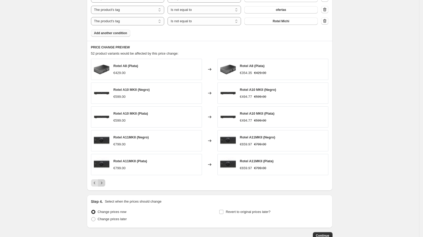
click at [102, 181] on icon "Next" at bounding box center [101, 182] width 5 height 5
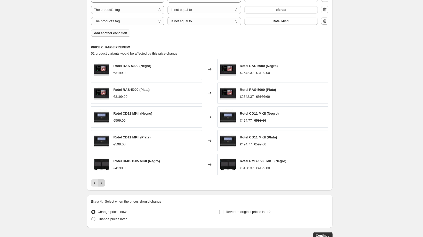
click at [102, 181] on icon "Next" at bounding box center [101, 182] width 5 height 5
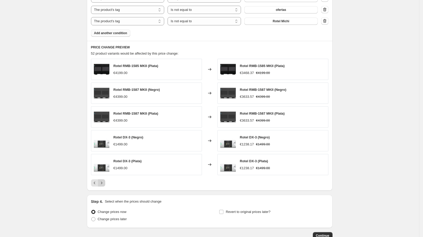
click at [102, 181] on icon "Next" at bounding box center [101, 182] width 5 height 5
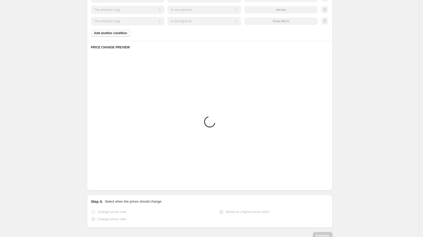
scroll to position [324, 0]
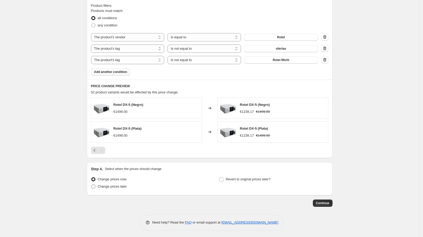
click at [109, 185] on span "Change prices later" at bounding box center [112, 186] width 29 height 4
click at [92, 185] on input "Change prices later" at bounding box center [91, 184] width 0 height 0
radio input "true"
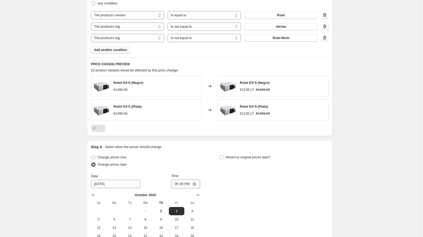
scroll to position [401, 0]
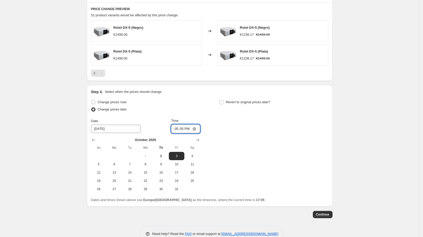
click at [186, 126] on input "17:05" at bounding box center [185, 128] width 29 height 9
type input "00:00"
click at [243, 96] on div "Step 4. Select when the prices should change Change prices now Change prices la…" at bounding box center [209, 145] width 237 height 113
click at [247, 104] on div "Revert to original prices later?" at bounding box center [273, 106] width 109 height 16
click at [249, 94] on div "Step 4. Select when the prices should change Change prices now Change prices la…" at bounding box center [209, 145] width 237 height 113
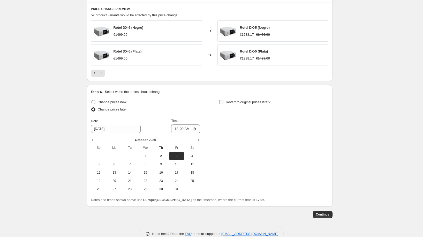
click at [247, 101] on span "Revert to original prices later?" at bounding box center [248, 102] width 45 height 4
click at [223, 101] on input "Revert to original prices later?" at bounding box center [221, 102] width 4 height 4
checkbox input "true"
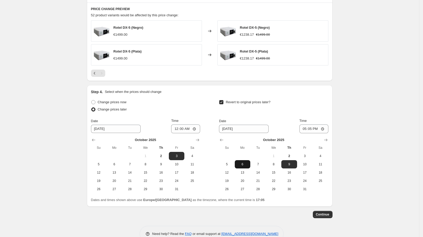
click at [241, 163] on span "6" at bounding box center [242, 164] width 11 height 4
type input "[DATE]"
click at [311, 127] on input "17:05" at bounding box center [313, 128] width 29 height 9
type input "00:00"
click at [321, 214] on span "Continue" at bounding box center [322, 214] width 13 height 4
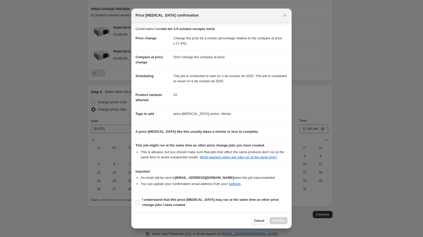
scroll to position [3, 0]
drag, startPoint x: 238, startPoint y: 205, endPoint x: 266, endPoint y: 211, distance: 28.7
click at [238, 206] on span "I understand that this price [MEDICAL_DATA] may run at the same time as other p…" at bounding box center [214, 202] width 145 height 10
click at [140, 204] on input "I understand that this price [MEDICAL_DATA] may run at the same time as other p…" at bounding box center [138, 202] width 4 height 4
checkbox input "true"
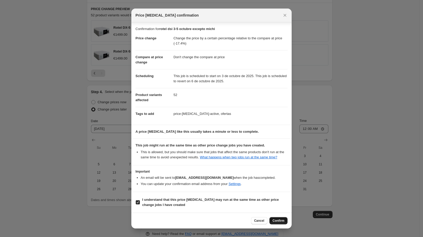
click at [275, 219] on button "Confirm" at bounding box center [278, 220] width 18 height 7
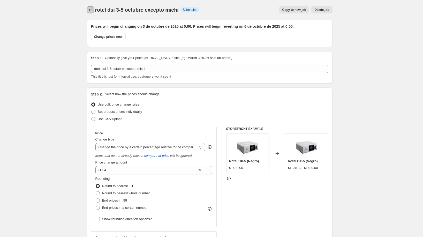
click at [91, 10] on icon "Price change jobs" at bounding box center [90, 9] width 5 height 5
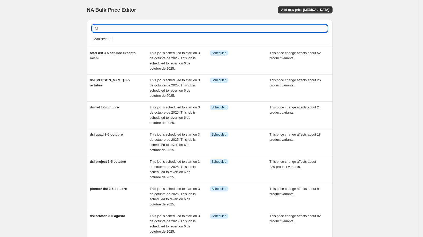
click at [134, 29] on input "text" at bounding box center [213, 28] width 227 height 7
type input "sonus faber"
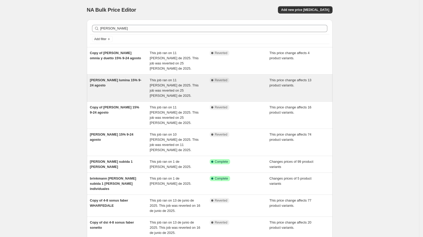
click at [135, 79] on div "Sonus Faber lumina 15% 9-24 agosto" at bounding box center [120, 88] width 60 height 21
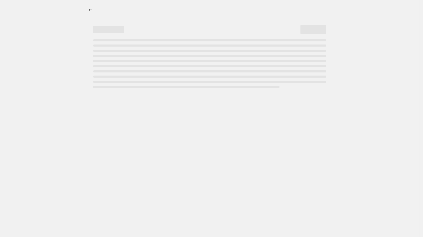
select select "pcap"
select select "no_change"
select select "vendor"
select select "tag"
select select "not_equal"
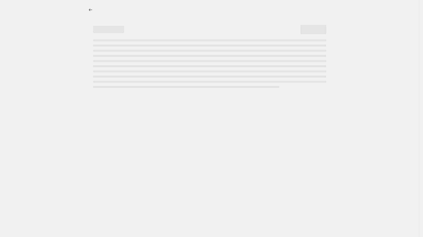
select select "tag"
select select "not_equal"
select select "tag"
select select "not_equal"
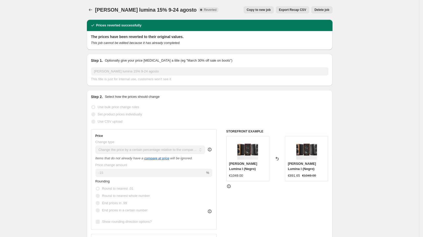
click at [259, 11] on span "Copy to new job" at bounding box center [259, 10] width 24 height 4
select select "pcap"
select select "no_change"
select select "vendor"
select select "tag"
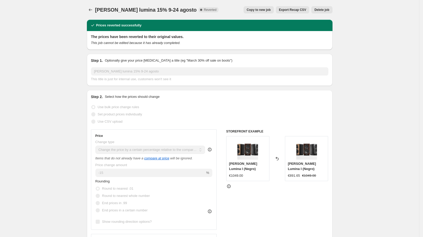
select select "not_equal"
select select "tag"
select select "not_equal"
select select "tag"
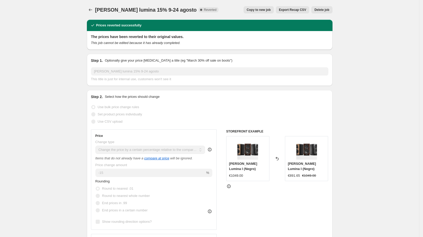
select select "not_equal"
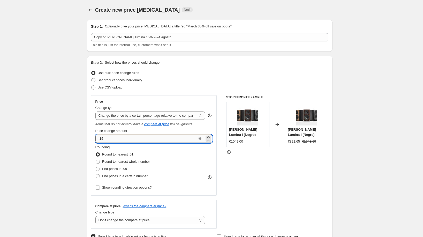
click at [119, 142] on input "-15" at bounding box center [146, 138] width 102 height 8
type input "-17"
type input "-17.4"
click at [131, 33] on div "Step 1. Optionally give your price change job a title (eg "March 30% off sale o…" at bounding box center [209, 36] width 237 height 24
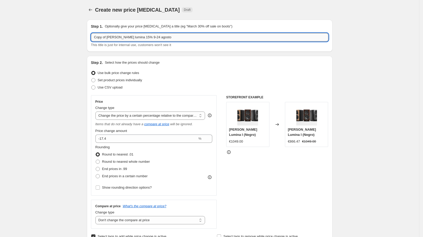
click at [131, 35] on input "Copy of Sonus Faber lumina 15% 9-24 agosto" at bounding box center [209, 37] width 237 height 8
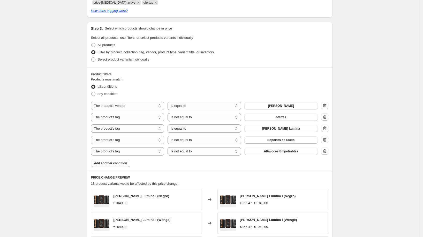
scroll to position [260, 0]
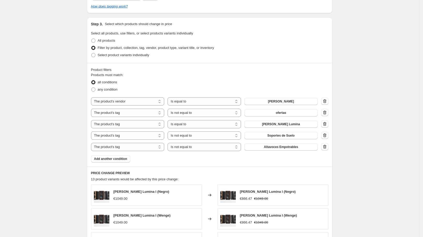
type input "dsi sonus faber lumina"
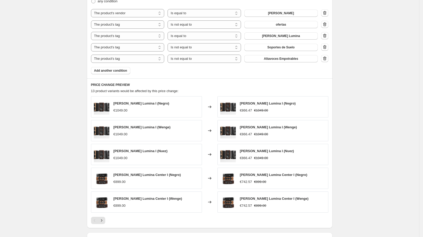
scroll to position [373, 0]
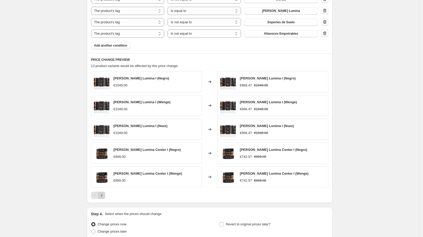
click at [102, 194] on icon "Next" at bounding box center [101, 195] width 5 height 5
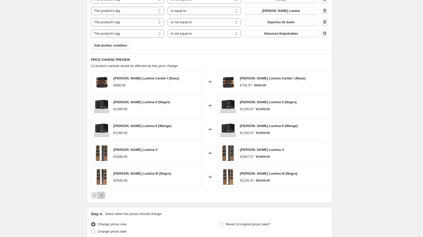
click at [102, 194] on icon "Next" at bounding box center [101, 195] width 5 height 5
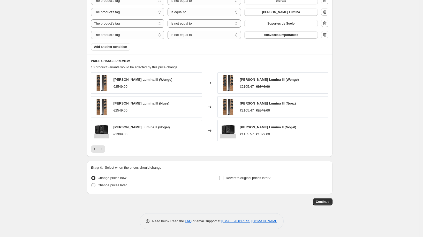
scroll to position [370, 0]
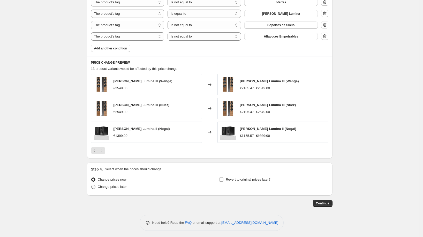
click at [117, 185] on span "Change prices later" at bounding box center [112, 187] width 29 height 4
click at [92, 185] on input "Change prices later" at bounding box center [91, 185] width 0 height 0
radio input "true"
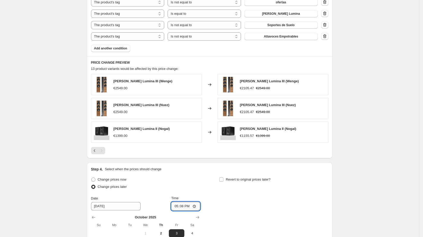
click at [183, 203] on input "17:08" at bounding box center [185, 206] width 29 height 9
type input "00:00"
click at [238, 179] on span "Revert to original prices later?" at bounding box center [248, 179] width 45 height 4
click at [223, 179] on input "Revert to original prices later?" at bounding box center [221, 179] width 4 height 4
checkbox input "true"
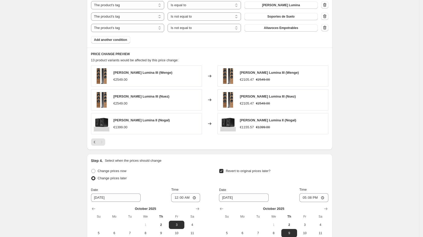
scroll to position [400, 0]
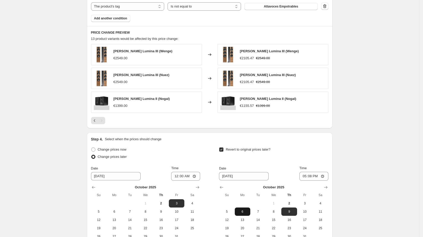
click at [247, 211] on span "6" at bounding box center [242, 211] width 11 height 4
type input "[DATE]"
click at [312, 176] on input "17:08" at bounding box center [313, 176] width 29 height 9
type input "00:00"
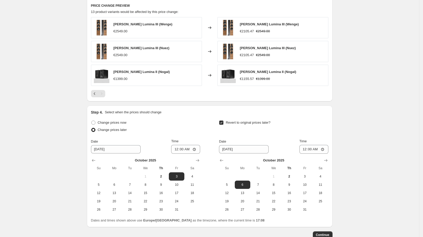
scroll to position [448, 0]
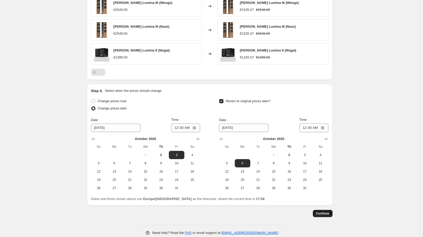
click at [327, 213] on span "Continue" at bounding box center [322, 213] width 13 height 4
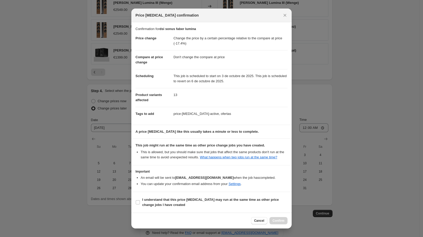
scroll to position [3, 0]
click at [232, 204] on span "I understand that this price [MEDICAL_DATA] may run at the same time as other p…" at bounding box center [214, 202] width 145 height 10
click at [140, 204] on input "I understand that this price [MEDICAL_DATA] may run at the same time as other p…" at bounding box center [138, 202] width 4 height 4
checkbox input "true"
click at [281, 218] on button "Confirm" at bounding box center [278, 220] width 18 height 7
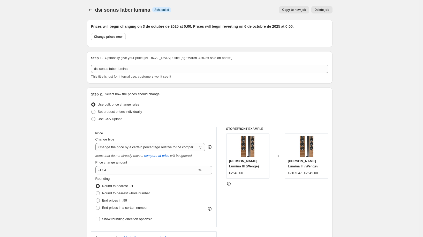
click at [300, 10] on span "Copy to new job" at bounding box center [294, 10] width 24 height 4
select select "pcap"
select select "no_change"
select select "vendor"
select select "tag"
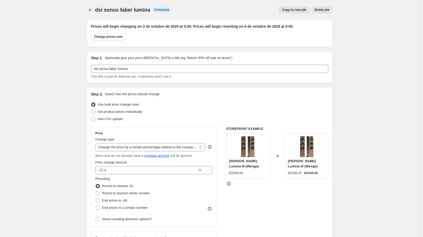
select select "not_equal"
select select "tag"
select select "not_equal"
select select "tag"
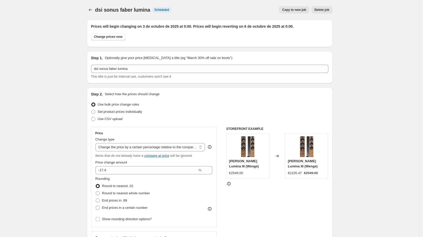
select select "not_equal"
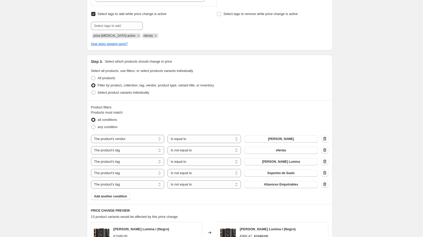
scroll to position [258, 0]
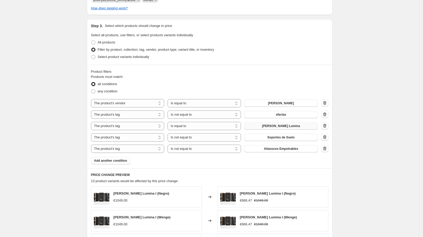
click at [290, 125] on span "Sonus Faber Lumina" at bounding box center [281, 126] width 38 height 4
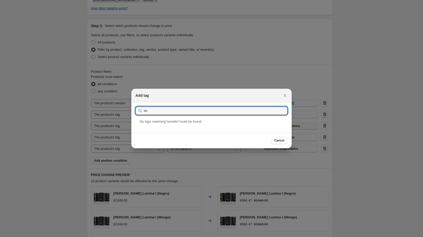
type input "s"
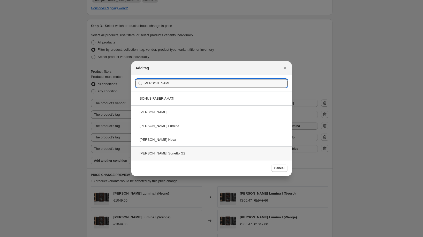
type input "sonus faber"
click at [179, 153] on div "Sonus Faber Sonetto G2" at bounding box center [211, 153] width 160 height 14
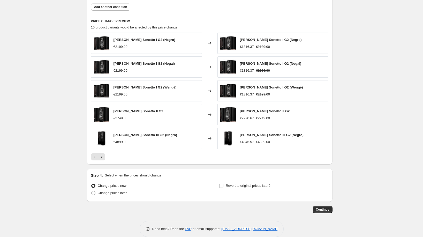
scroll to position [416, 0]
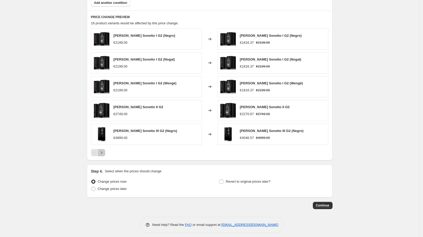
click at [104, 151] on icon "Next" at bounding box center [101, 152] width 5 height 5
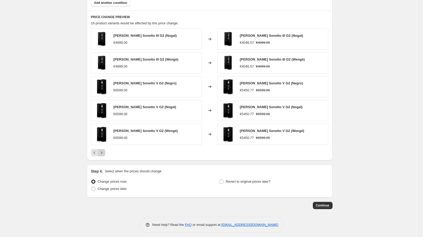
click at [103, 150] on icon "Next" at bounding box center [101, 152] width 5 height 5
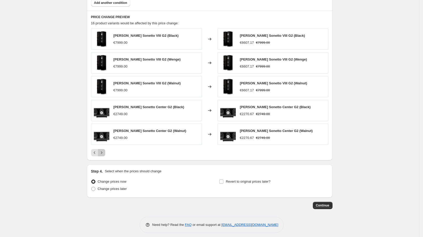
click at [103, 150] on icon "Next" at bounding box center [101, 152] width 5 height 5
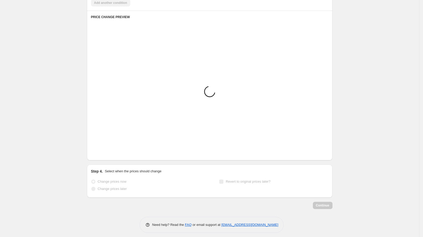
scroll to position [323, 0]
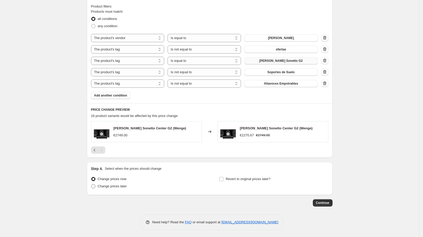
click at [106, 185] on span "Change prices later" at bounding box center [112, 186] width 29 height 4
click at [92, 184] on input "Change prices later" at bounding box center [91, 184] width 0 height 0
radio input "true"
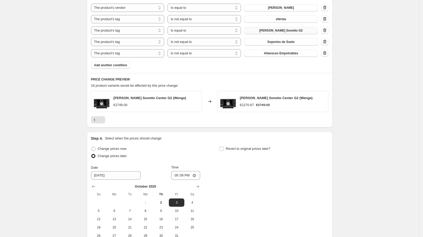
scroll to position [357, 0]
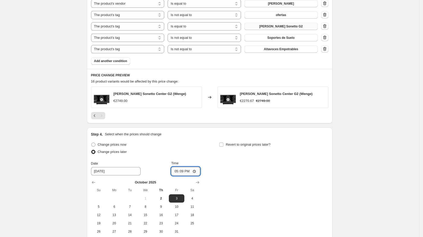
click at [184, 170] on input "17:09" at bounding box center [185, 171] width 29 height 9
type input "00:00"
click at [228, 146] on span "Revert to original prices later?" at bounding box center [248, 144] width 45 height 5
click at [223, 146] on input "Revert to original prices later?" at bounding box center [221, 144] width 4 height 4
checkbox input "true"
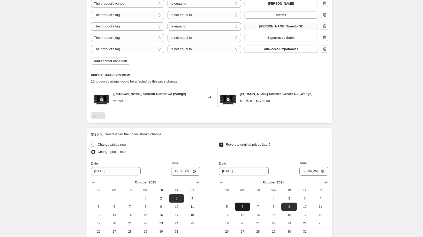
click at [248, 206] on span "6" at bounding box center [242, 206] width 11 height 4
type input "[DATE]"
click at [312, 170] on input "17:09" at bounding box center [313, 171] width 29 height 9
type input "00:00"
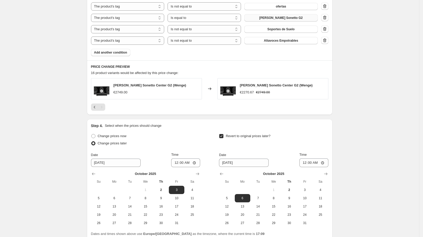
scroll to position [411, 0]
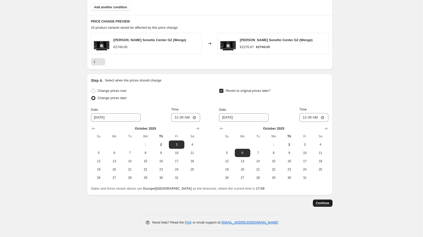
click at [328, 201] on span "Continue" at bounding box center [322, 203] width 13 height 4
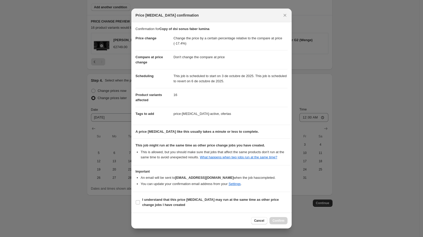
scroll to position [3, 0]
click at [255, 204] on span "I understand that this price [MEDICAL_DATA] may run at the same time as other p…" at bounding box center [214, 202] width 145 height 10
click at [140, 204] on input "I understand that this price [MEDICAL_DATA] may run at the same time as other p…" at bounding box center [138, 202] width 4 height 4
checkbox input "true"
click at [281, 224] on button "Confirm" at bounding box center [278, 220] width 18 height 7
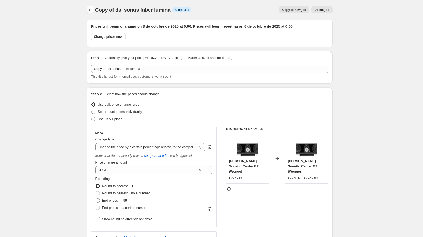
click at [93, 10] on icon "Price change jobs" at bounding box center [90, 9] width 5 height 5
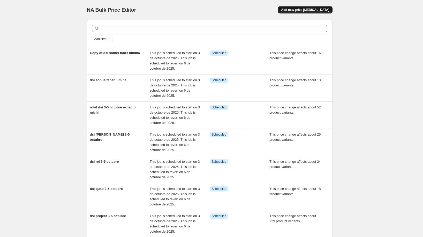
click at [297, 10] on span "Add new price [MEDICAL_DATA]" at bounding box center [305, 10] width 48 height 4
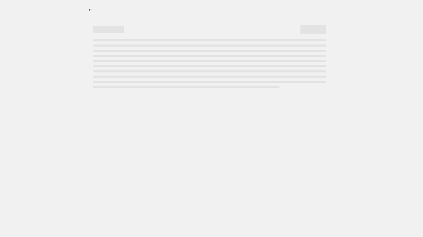
select select "percentage"
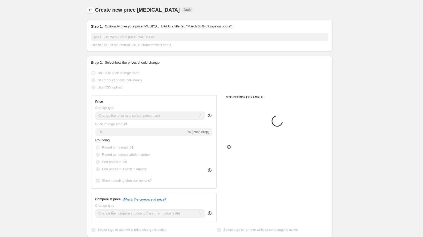
click at [90, 11] on icon "Price change jobs" at bounding box center [90, 9] width 5 height 5
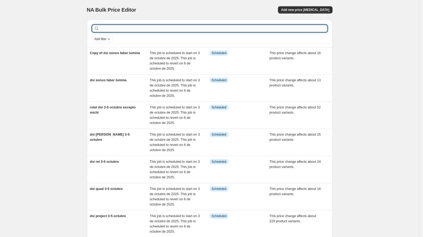
click at [127, 29] on input "text" at bounding box center [213, 28] width 227 height 7
type input "omnia"
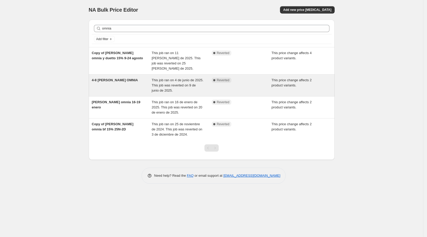
click at [127, 78] on div "4-8 sonus faber OMNIA" at bounding box center [122, 86] width 60 height 16
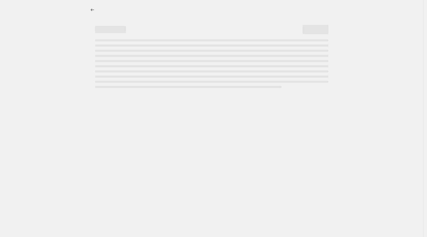
select select "pcap"
select select "no_change"
select select "vendor"
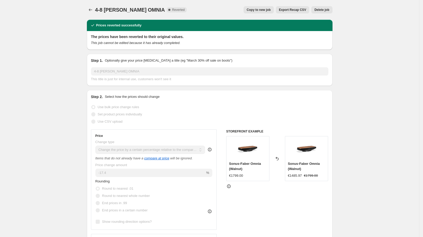
click at [251, 11] on span "Copy to new job" at bounding box center [259, 10] width 24 height 4
select select "pcap"
select select "no_change"
select select "vendor"
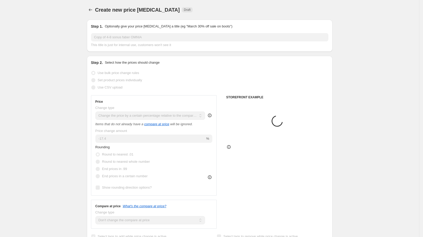
click at [155, 38] on input "Copy of 4-8 sonus faber OMNIA" at bounding box center [209, 37] width 237 height 8
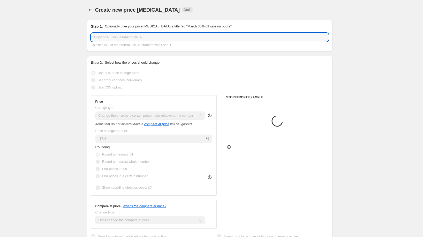
click at [155, 38] on input "Copy of 4-8 sonus faber OMNIA" at bounding box center [209, 37] width 237 height 8
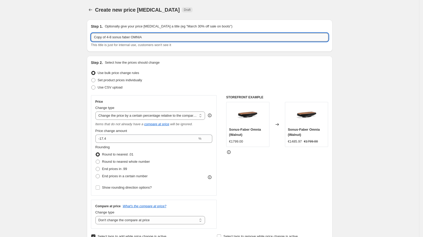
click at [155, 38] on input "Copy of 4-8 sonus faber OMNIA" at bounding box center [209, 37] width 237 height 8
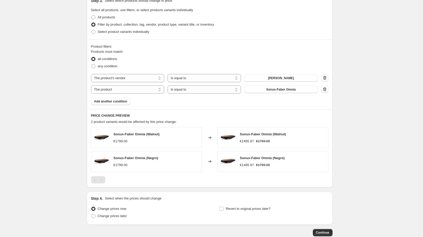
scroll to position [313, 0]
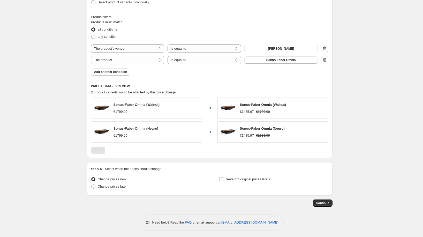
type input "dsi sonus faber 3-5 octubre omnia"
click at [103, 148] on div "Pagination" at bounding box center [101, 150] width 7 height 7
click at [125, 188] on label "Change prices later" at bounding box center [109, 186] width 36 height 7
click at [92, 185] on input "Change prices later" at bounding box center [91, 184] width 0 height 0
radio input "true"
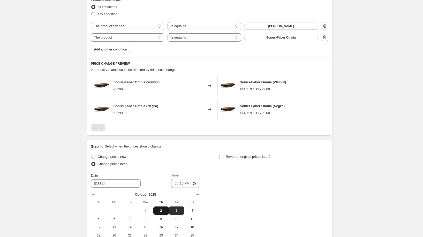
scroll to position [355, 0]
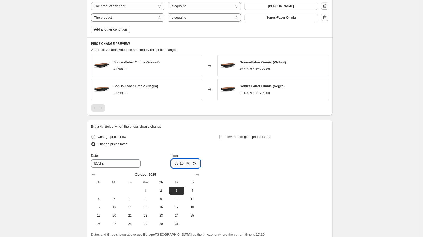
click at [183, 164] on input "17:10" at bounding box center [185, 163] width 29 height 9
type input "00:00"
click at [236, 135] on span "Revert to original prices later?" at bounding box center [248, 137] width 45 height 4
click at [223, 135] on input "Revert to original prices later?" at bounding box center [221, 137] width 4 height 4
checkbox input "true"
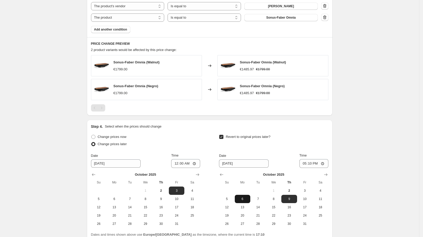
click at [244, 197] on span "6" at bounding box center [242, 199] width 11 height 4
type input "[DATE]"
click at [311, 163] on input "17:10" at bounding box center [313, 163] width 29 height 9
type input "00:00"
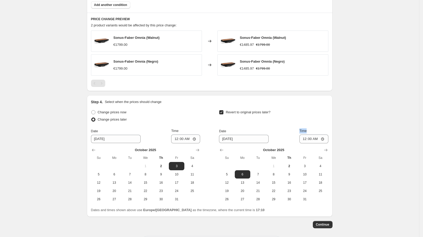
scroll to position [401, 0]
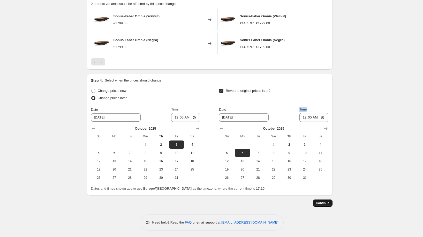
click at [325, 200] on button "Continue" at bounding box center [323, 202] width 20 height 7
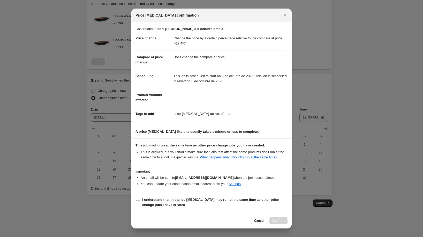
click at [217, 197] on section "I understand that this price [MEDICAL_DATA] may run at the same time as other p…" at bounding box center [211, 202] width 160 height 21
click at [224, 203] on b "I understand that this price [MEDICAL_DATA] may run at the same time as other p…" at bounding box center [210, 201] width 136 height 9
click at [140, 203] on input "I understand that this price [MEDICAL_DATA] may run at the same time as other p…" at bounding box center [138, 202] width 4 height 4
checkbox input "true"
click at [278, 220] on span "Confirm" at bounding box center [278, 220] width 12 height 4
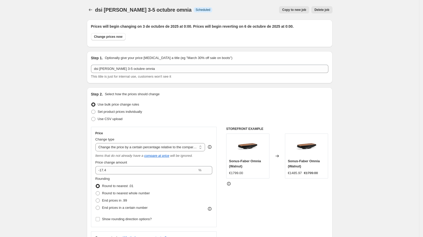
click at [90, 11] on icon "Price change jobs" at bounding box center [90, 9] width 5 height 5
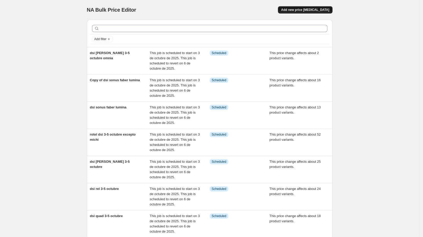
click at [315, 8] on span "Add new price [MEDICAL_DATA]" at bounding box center [305, 10] width 48 height 4
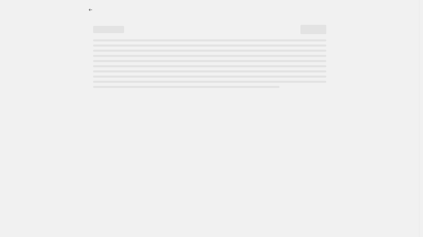
select select "percentage"
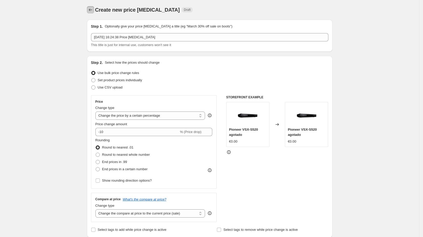
click at [92, 7] on button "Price change jobs" at bounding box center [90, 9] width 7 height 7
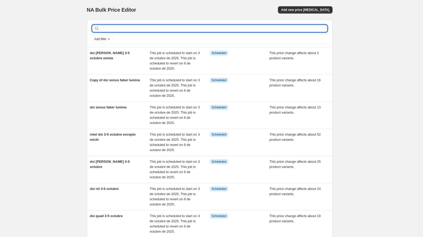
click at [127, 32] on input "text" at bounding box center [213, 28] width 227 height 7
type input "sumiko"
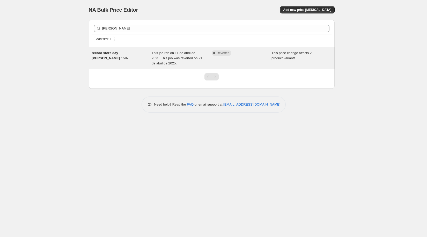
click at [133, 57] on div "record store day SUMIKO 15%" at bounding box center [122, 58] width 60 height 16
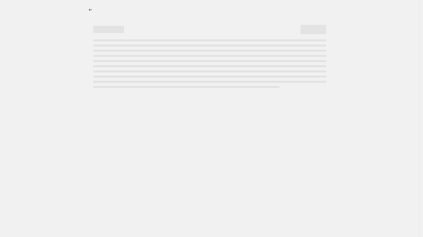
select select "pcap"
select select "no_change"
select select "tag"
select select "not_equal"
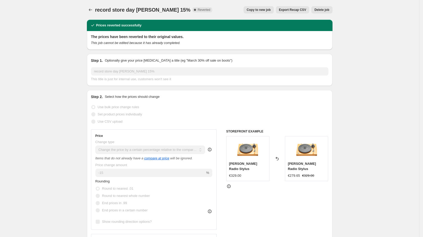
click at [255, 9] on span "Copy to new job" at bounding box center [259, 10] width 24 height 4
select select "pcap"
select select "no_change"
select select "tag"
select select "not_equal"
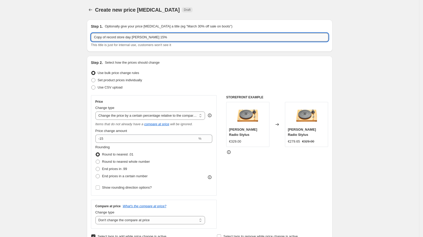
click at [146, 36] on input "Copy of record store day SUMIKO 15%" at bounding box center [209, 37] width 237 height 8
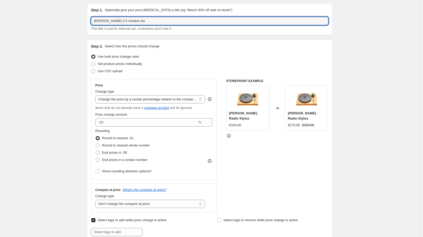
scroll to position [102, 0]
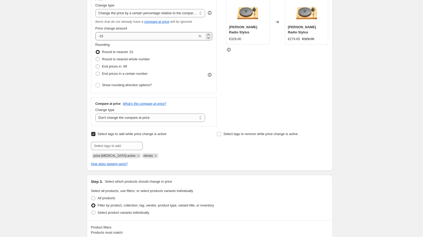
type input "sumiko 3-5 octubre dsi"
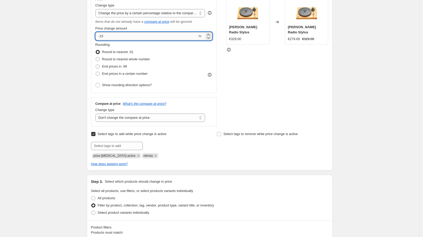
click at [115, 37] on input "-15" at bounding box center [146, 36] width 102 height 8
type input "-17"
type input "-17.4"
click at [151, 12] on select "Change the price to a certain amount Change the price by a certain amount Chang…" at bounding box center [150, 13] width 110 height 8
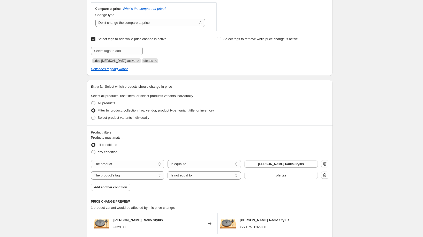
scroll to position [269, 0]
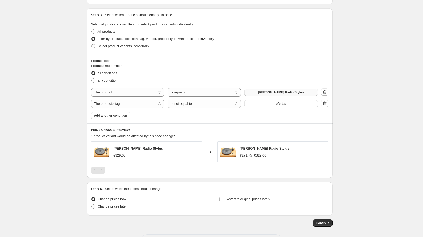
click at [268, 93] on span "Robert Radio Stylus" at bounding box center [281, 92] width 46 height 4
click at [124, 92] on select "The product The product's collection The product's tag The product's vendor The…" at bounding box center [127, 92] width 73 height 8
select select "vendor"
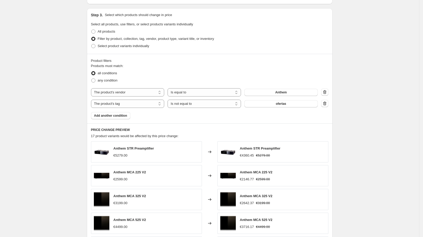
click at [265, 93] on div "Anthem" at bounding box center [280, 92] width 73 height 7
click at [265, 93] on button "Anthem" at bounding box center [280, 92] width 73 height 7
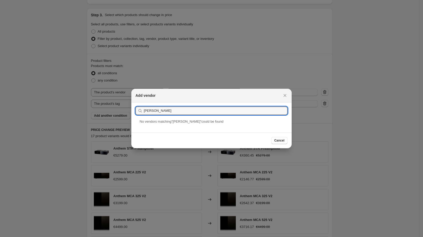
type input "sumiko"
click at [285, 96] on icon "Close" at bounding box center [284, 95] width 5 height 5
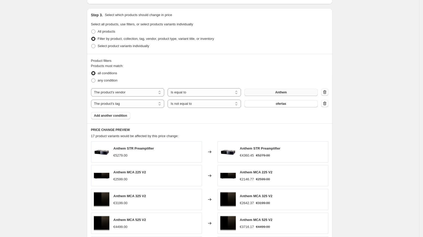
click at [268, 92] on button "Anthem" at bounding box center [280, 92] width 73 height 7
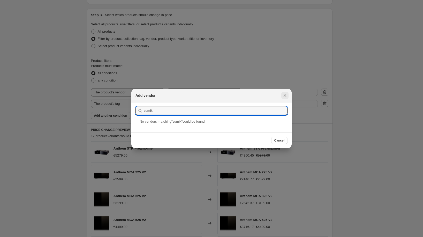
type input "sumik"
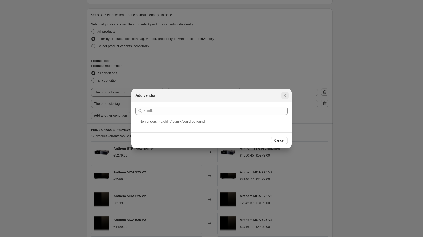
click at [285, 96] on icon "Close" at bounding box center [284, 95] width 5 height 5
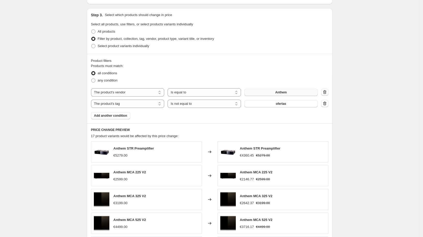
click at [271, 90] on button "Anthem" at bounding box center [280, 92] width 73 height 7
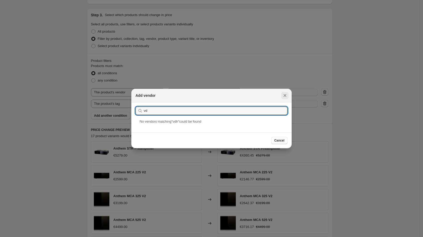
type input "v"
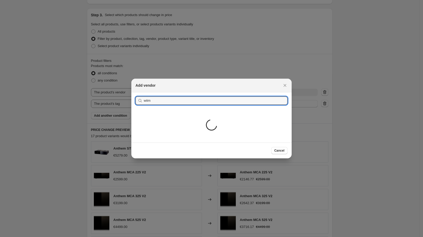
type input "wiim"
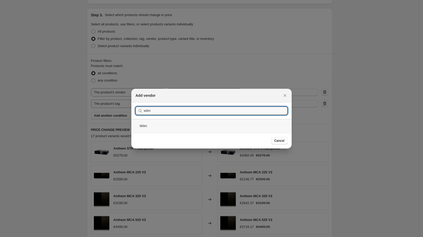
click at [187, 124] on div "Wiim" at bounding box center [211, 126] width 160 height 14
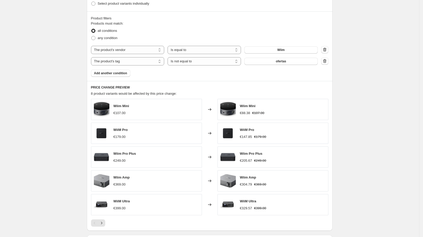
scroll to position [315, 0]
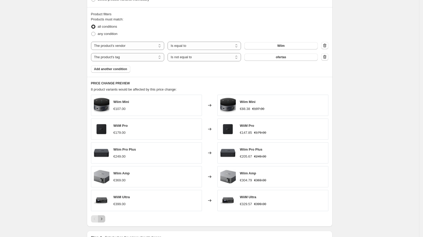
click at [104, 216] on icon "Next" at bounding box center [101, 218] width 5 height 5
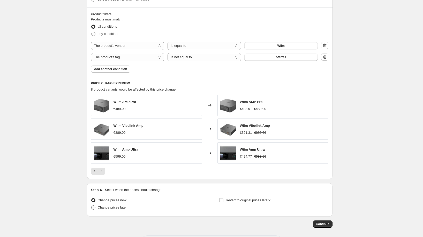
click at [110, 208] on span "Change prices later" at bounding box center [112, 207] width 29 height 5
click at [92, 206] on input "Change prices later" at bounding box center [91, 205] width 0 height 0
radio input "true"
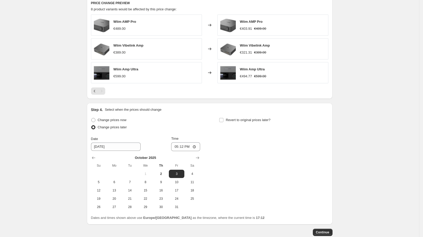
scroll to position [424, 0]
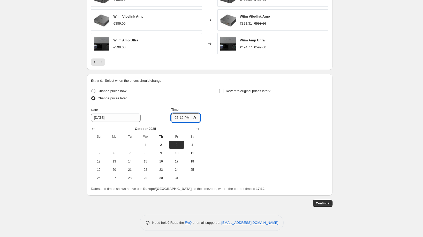
click at [184, 113] on input "17:12" at bounding box center [185, 117] width 29 height 9
type input "00:00"
click at [224, 97] on div "Revert to original prices later?" at bounding box center [273, 95] width 109 height 16
click at [227, 91] on label "Revert to original prices later?" at bounding box center [244, 90] width 51 height 7
click at [223, 91] on input "Revert to original prices later?" at bounding box center [221, 91] width 4 height 4
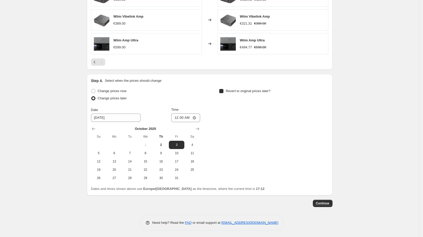
checkbox input "true"
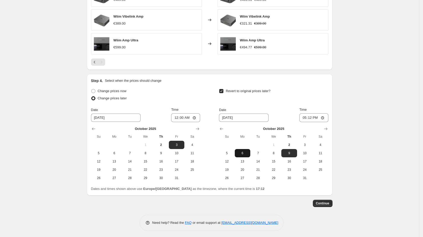
click at [246, 152] on span "6" at bounding box center [242, 153] width 11 height 4
type input "[DATE]"
click at [313, 115] on input "17:12" at bounding box center [313, 117] width 29 height 9
type input "00:00"
click at [328, 201] on span "Continue" at bounding box center [322, 203] width 13 height 4
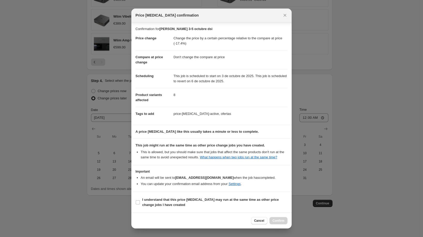
scroll to position [3, 0]
drag, startPoint x: 192, startPoint y: 201, endPoint x: 226, endPoint y: 203, distance: 33.7
click at [192, 201] on b "I understand that this price [MEDICAL_DATA] may run at the same time as other p…" at bounding box center [210, 201] width 136 height 9
click at [140, 201] on input "I understand that this price [MEDICAL_DATA] may run at the same time as other p…" at bounding box center [138, 202] width 4 height 4
checkbox input "true"
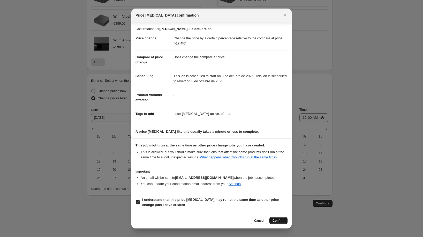
click at [276, 219] on span "Confirm" at bounding box center [278, 220] width 12 height 4
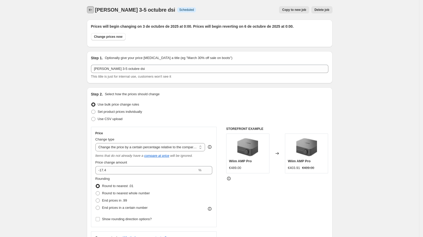
click at [92, 10] on icon "Price change jobs" at bounding box center [90, 9] width 5 height 5
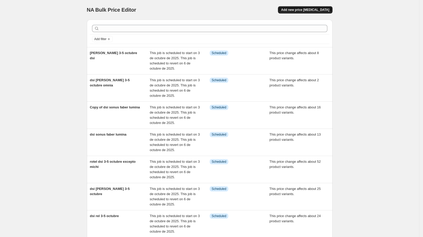
click at [308, 7] on button "Add new price [MEDICAL_DATA]" at bounding box center [305, 9] width 54 height 7
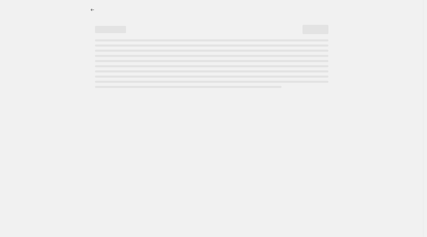
select select "percentage"
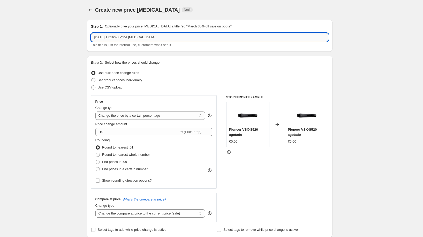
click at [168, 35] on input "[DATE] 17:16:43 Price [MEDICAL_DATA]" at bounding box center [209, 37] width 237 height 8
type input "hisense dsi 3-5 octubre"
click at [136, 81] on span "Set product prices individually" at bounding box center [120, 80] width 44 height 4
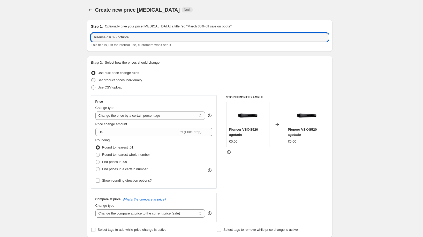
click at [92, 78] on input "Set product prices individually" at bounding box center [91, 78] width 0 height 0
radio input "true"
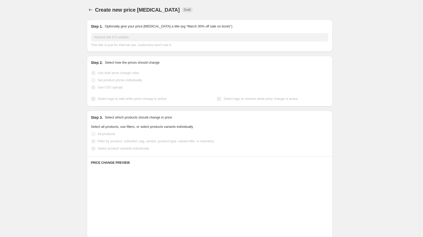
click at [130, 72] on span "Use bulk price change rules" at bounding box center [118, 73] width 41 height 4
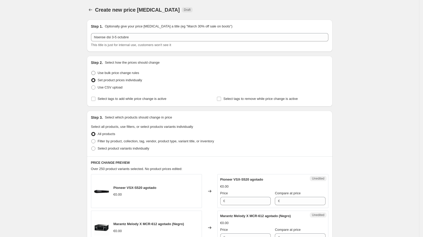
click at [130, 73] on span "Use bulk price change rules" at bounding box center [118, 73] width 41 height 4
click at [92, 71] on input "Use bulk price change rules" at bounding box center [91, 71] width 0 height 0
radio input "true"
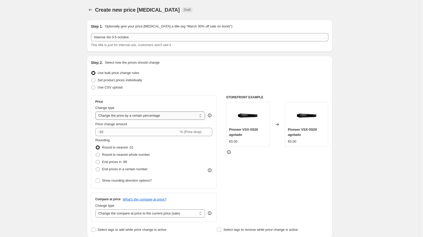
click at [151, 118] on select "Change the price to a certain amount Change the price by a certain amount Chang…" at bounding box center [150, 115] width 110 height 8
select select "pcap"
click at [97, 111] on select "Change the price to a certain amount Change the price by a certain amount Chang…" at bounding box center [150, 115] width 110 height 8
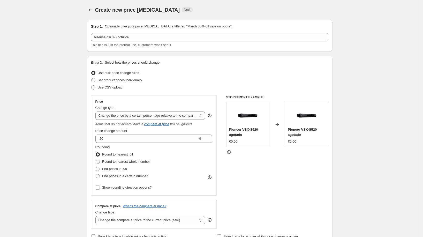
click at [126, 134] on div "Price change amount -20 %" at bounding box center [153, 135] width 117 height 14
click at [124, 138] on input "-20" at bounding box center [146, 138] width 102 height 8
type input "-2"
type input "-17"
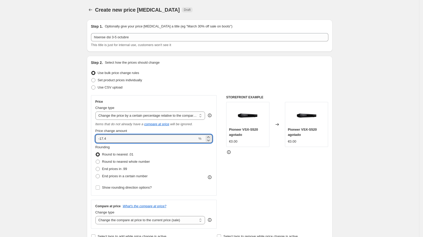
type input "-17.4"
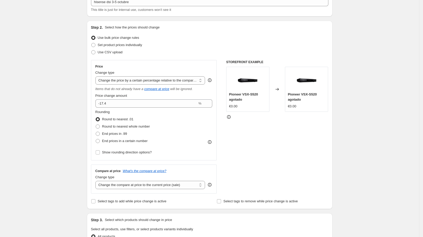
scroll to position [62, 0]
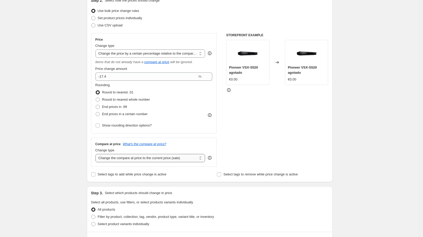
click at [136, 158] on select "Change the compare at price to the current price (sale) Change the compare at p…" at bounding box center [150, 158] width 110 height 8
select select "no_change"
click at [97, 154] on select "Change the compare at price to the current price (sale) Change the compare at p…" at bounding box center [150, 158] width 110 height 8
click at [111, 172] on span "Select tags to add while price change is active" at bounding box center [132, 174] width 69 height 5
click at [95, 172] on input "Select tags to add while price change is active" at bounding box center [93, 174] width 4 height 4
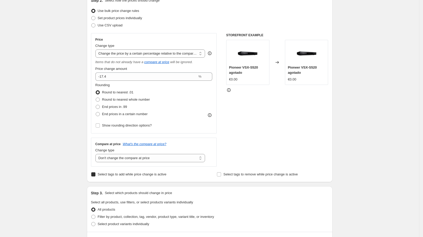
checkbox input "true"
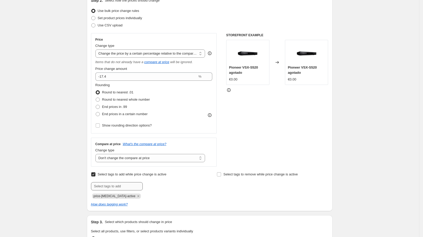
scroll to position [70, 0]
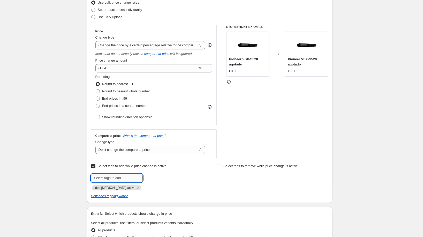
click at [124, 179] on input "text" at bounding box center [117, 178] width 52 height 8
click at [129, 178] on input "text" at bounding box center [117, 178] width 52 height 8
type input "ofertas"
click at [159, 177] on div at bounding box center [146, 178] width 111 height 8
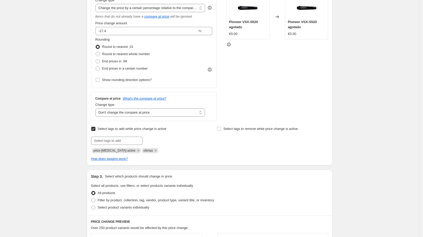
scroll to position [179, 0]
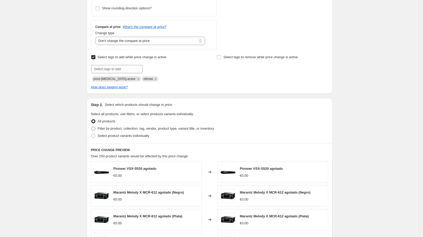
click at [117, 129] on span "Filter by product, collection, tag, vendor, product type, variant title, or inv…" at bounding box center [156, 128] width 116 height 4
click at [92, 127] on input "Filter by product, collection, tag, vendor, product type, variant title, or inv…" at bounding box center [91, 126] width 0 height 0
radio input "true"
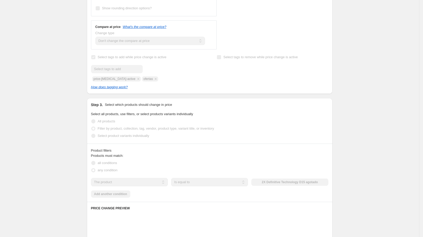
scroll to position [192, 0]
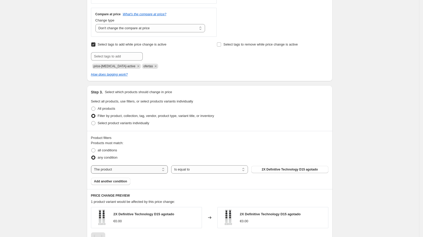
click at [122, 170] on select "The product The product's collection The product's tag The product's vendor The…" at bounding box center [129, 169] width 77 height 8
select select "vendor"
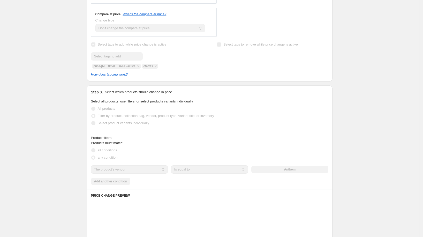
click at [288, 169] on div "Anthem" at bounding box center [289, 169] width 77 height 7
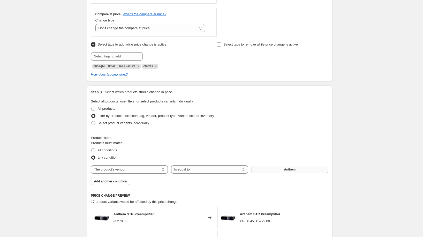
click at [286, 169] on span "Anthem" at bounding box center [290, 169] width 12 height 4
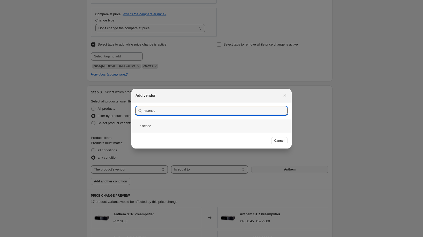
type input "hisense"
click at [196, 130] on div "hisense" at bounding box center [211, 126] width 160 height 14
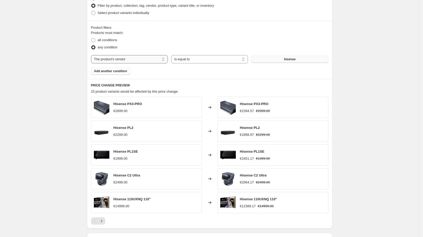
scroll to position [306, 0]
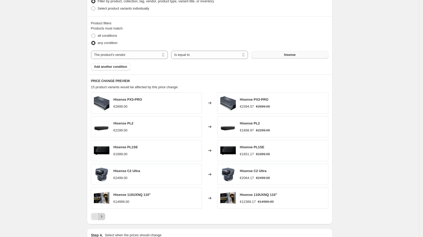
click at [103, 215] on icon "Next" at bounding box center [101, 216] width 5 height 5
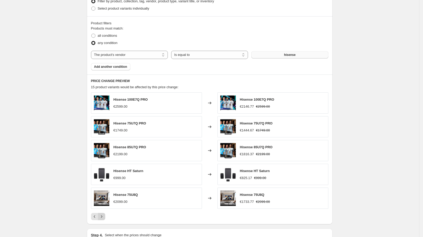
click at [103, 215] on icon "Next" at bounding box center [101, 216] width 5 height 5
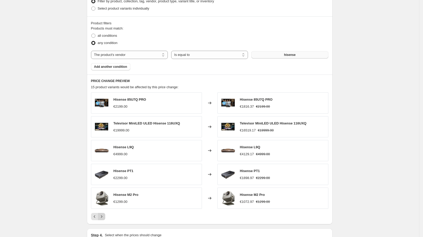
click at [103, 215] on div "Pagination" at bounding box center [101, 216] width 7 height 7
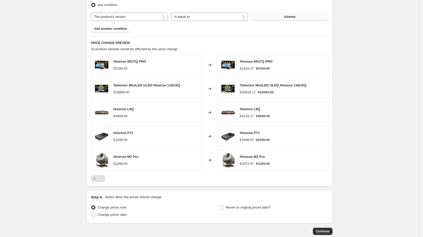
scroll to position [348, 0]
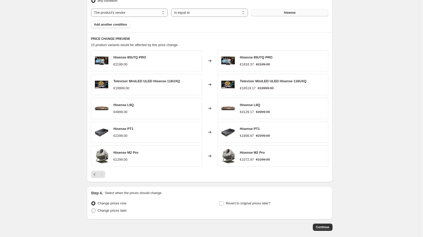
click at [112, 210] on span "Change prices later" at bounding box center [112, 210] width 29 height 4
click at [92, 209] on input "Change prices later" at bounding box center [91, 208] width 0 height 0
radio input "true"
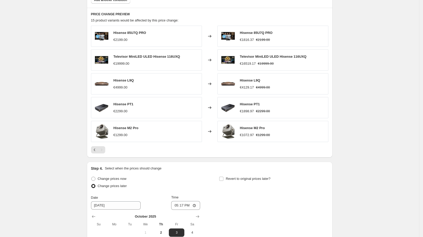
scroll to position [377, 0]
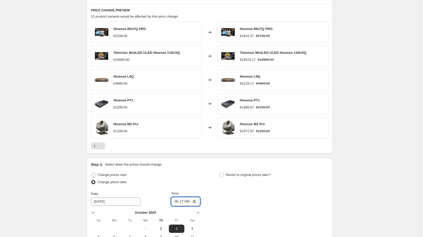
click at [184, 199] on input "17:17" at bounding box center [185, 201] width 29 height 9
type input "00:00"
click at [235, 175] on span "Revert to original prices later?" at bounding box center [248, 175] width 45 height 4
click at [223, 175] on input "Revert to original prices later?" at bounding box center [221, 175] width 4 height 4
checkbox input "true"
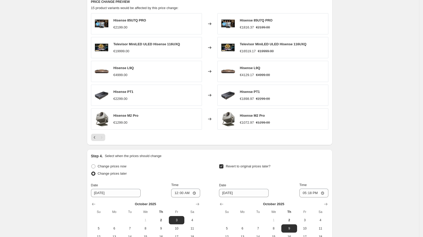
scroll to position [411, 0]
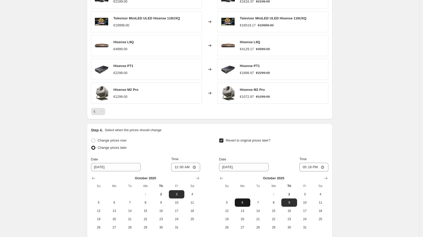
click at [246, 202] on span "6" at bounding box center [242, 202] width 11 height 4
type input "[DATE]"
click at [313, 165] on input "17:18" at bounding box center [313, 167] width 29 height 9
type input "00:00"
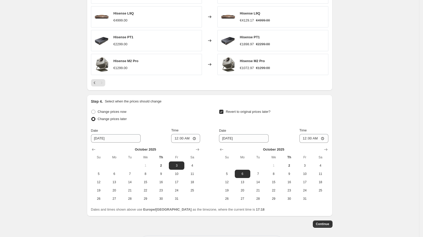
scroll to position [460, 0]
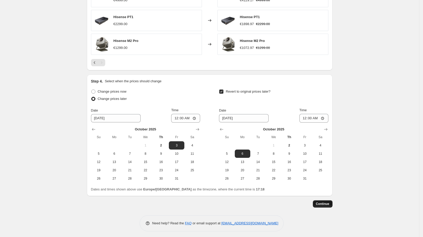
click at [324, 205] on button "Continue" at bounding box center [323, 203] width 20 height 7
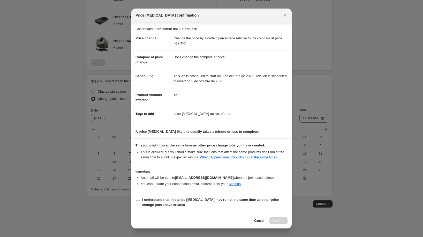
scroll to position [3, 0]
click at [207, 195] on section "I understand that this price [MEDICAL_DATA] may run at the same time as other p…" at bounding box center [211, 202] width 160 height 21
click at [211, 201] on b "I understand that this price [MEDICAL_DATA] may run at the same time as other p…" at bounding box center [210, 201] width 136 height 9
click at [140, 201] on input "I understand that this price [MEDICAL_DATA] may run at the same time as other p…" at bounding box center [138, 202] width 4 height 4
checkbox input "true"
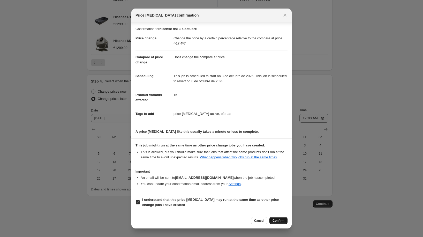
click at [279, 222] on span "Confirm" at bounding box center [278, 220] width 12 height 4
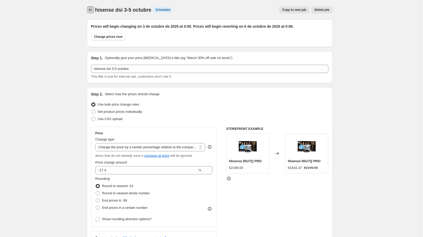
click at [91, 8] on icon "Price change jobs" at bounding box center [90, 9] width 5 height 5
